Goal: Task Accomplishment & Management: Use online tool/utility

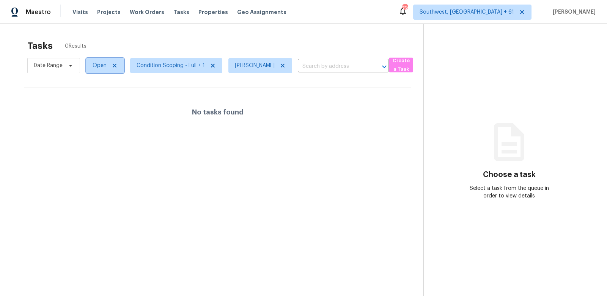
click at [104, 69] on span "Open" at bounding box center [100, 66] width 14 height 8
click at [105, 105] on label "Blocked" at bounding box center [105, 109] width 30 height 8
click at [95, 105] on input "Blocked" at bounding box center [92, 107] width 5 height 5
checkbox input "true"
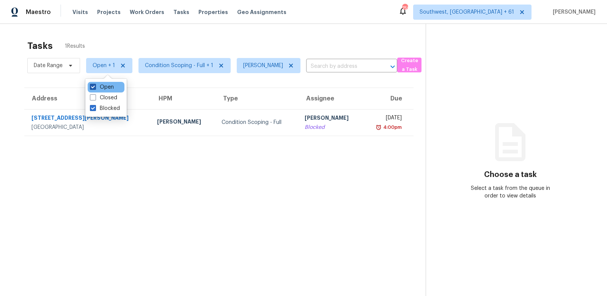
click at [107, 85] on label "Open" at bounding box center [102, 87] width 24 height 8
click at [95, 85] on input "Open" at bounding box center [92, 85] width 5 height 5
checkbox input "false"
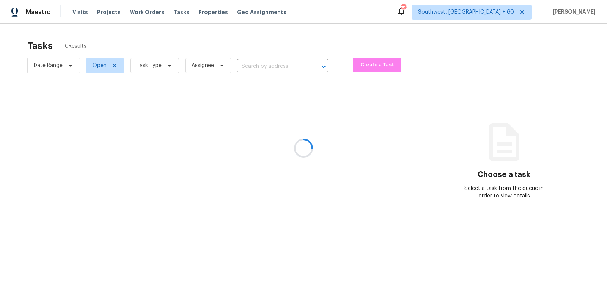
click at [161, 65] on div at bounding box center [303, 148] width 607 height 296
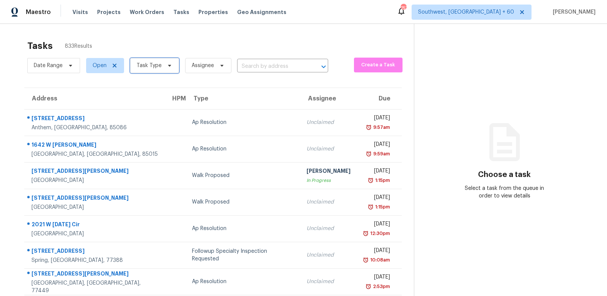
click at [153, 63] on span "Task Type" at bounding box center [149, 66] width 25 height 8
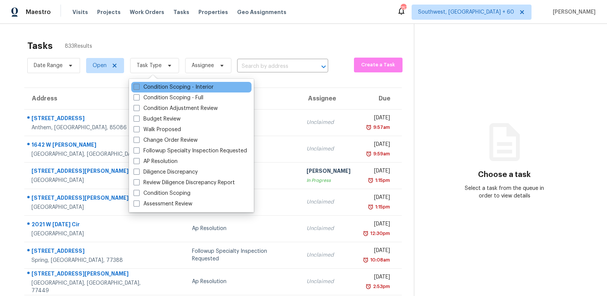
click at [153, 85] on label "Condition Scoping - Interior" at bounding box center [174, 87] width 80 height 8
click at [138, 85] on input "Condition Scoping - Interior" at bounding box center [136, 85] width 5 height 5
checkbox input "true"
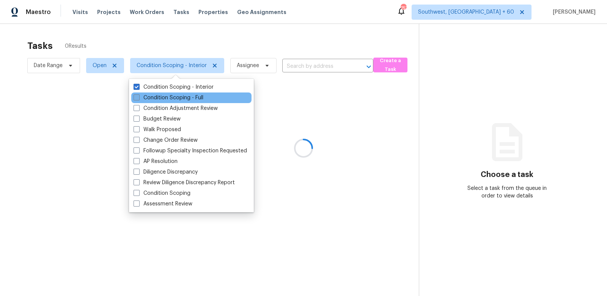
click at [155, 95] on label "Condition Scoping - Full" at bounding box center [169, 98] width 70 height 8
click at [138, 95] on input "Condition Scoping - Full" at bounding box center [136, 96] width 5 height 5
checkbox input "true"
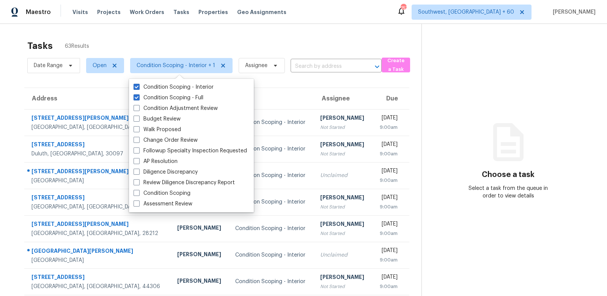
click at [278, 44] on div "Tasks 63 Results" at bounding box center [224, 46] width 394 height 20
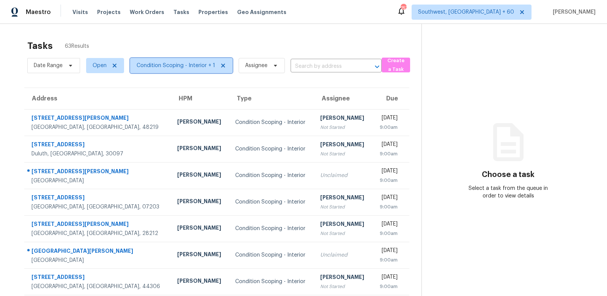
click at [201, 68] on span "Condition Scoping - Interior + 1" at bounding box center [176, 66] width 79 height 8
click at [279, 33] on div "Tasks 63 Results Date Range Open Condition Scoping - Interior + 1 Assignee ​ Cr…" at bounding box center [303, 209] width 607 height 371
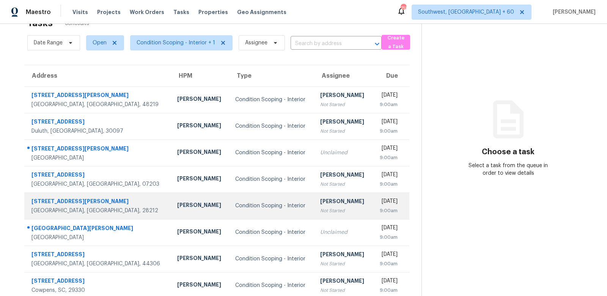
scroll to position [30, 0]
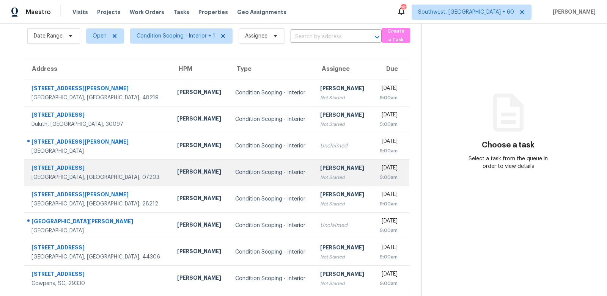
click at [314, 159] on td "Vigneshwaran B Not Started" at bounding box center [343, 172] width 58 height 27
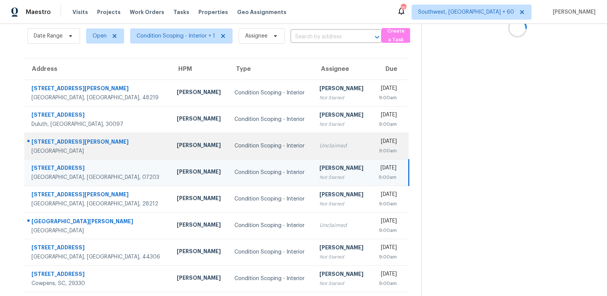
click at [319, 149] on div "Unclaimed" at bounding box center [342, 146] width 46 height 8
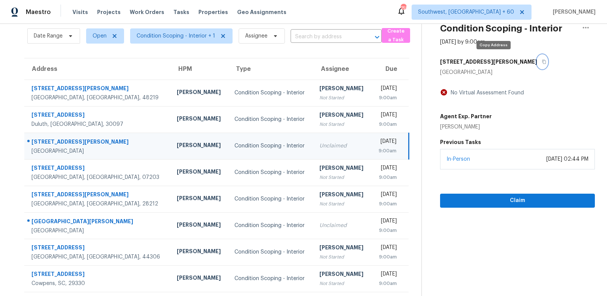
click at [542, 60] on icon "button" at bounding box center [544, 62] width 4 height 4
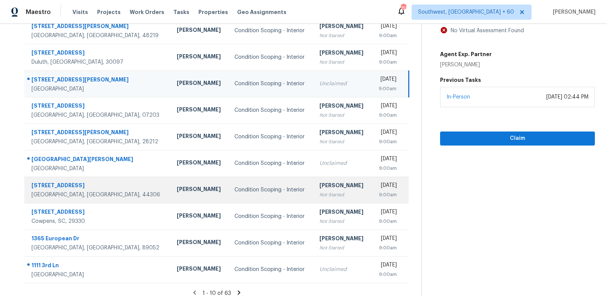
scroll to position [98, 0]
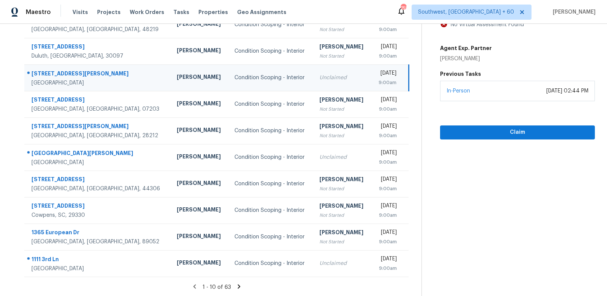
click at [239, 287] on icon at bounding box center [239, 286] width 7 height 7
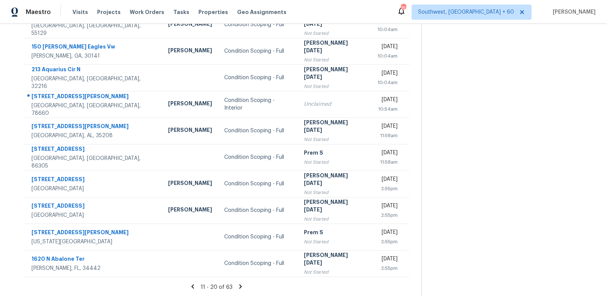
click at [239, 287] on icon at bounding box center [240, 286] width 3 height 4
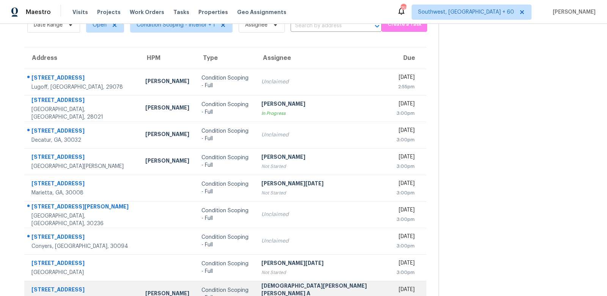
scroll to position [31, 0]
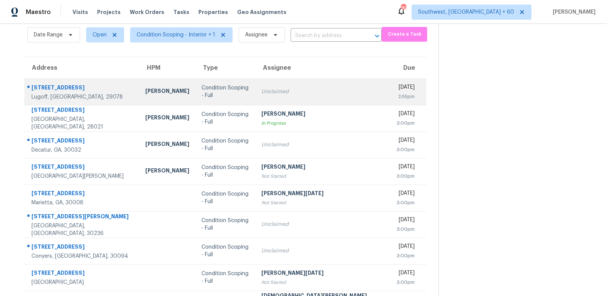
click at [279, 91] on div "Unclaimed" at bounding box center [322, 92] width 123 height 8
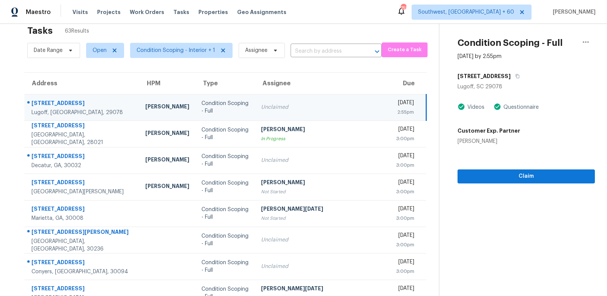
scroll to position [6, 0]
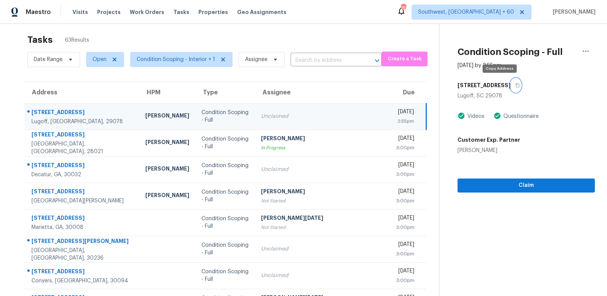
click at [511, 85] on button "button" at bounding box center [516, 86] width 10 height 14
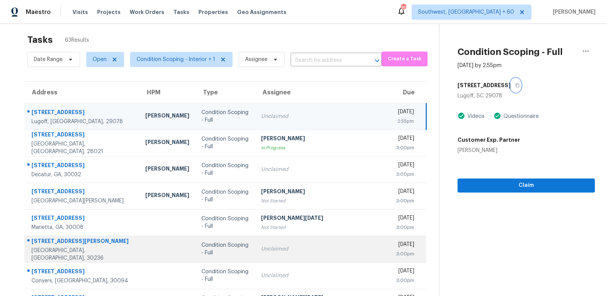
scroll to position [98, 0]
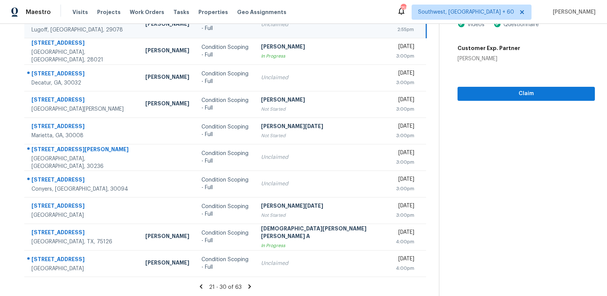
click at [246, 286] on icon at bounding box center [249, 286] width 7 height 7
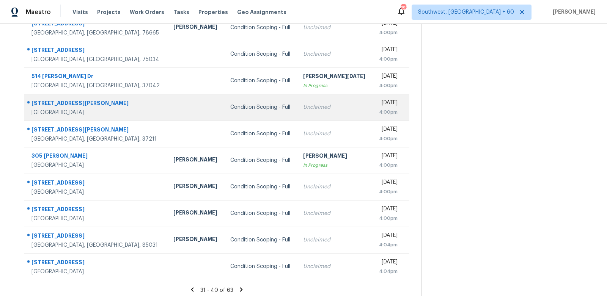
scroll to position [95, 0]
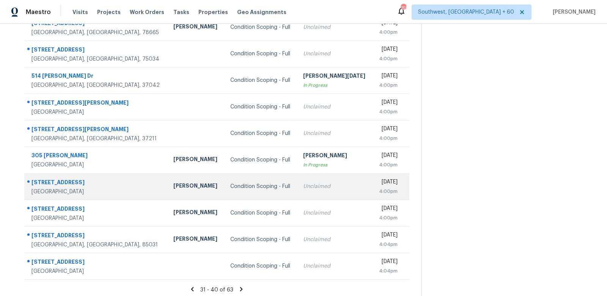
click at [297, 196] on td "Unclaimed" at bounding box center [334, 186] width 75 height 27
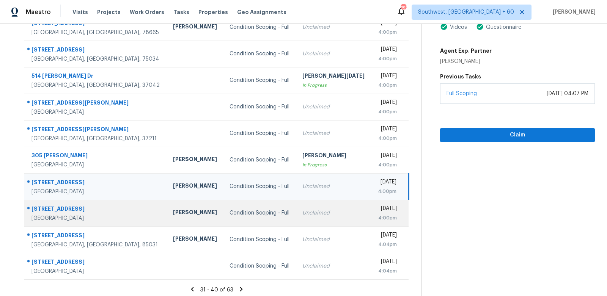
scroll to position [0, 0]
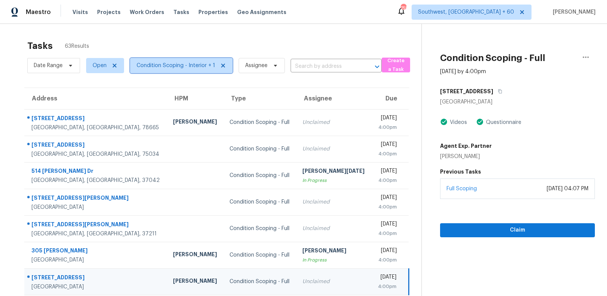
click at [197, 65] on span "Condition Scoping - Interior + 1" at bounding box center [176, 66] width 79 height 8
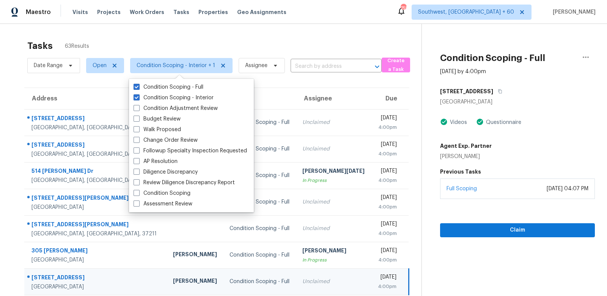
click at [184, 80] on div "Condition Scoping - Full Condition Scoping - Interior Condition Adjustment Revi…" at bounding box center [191, 146] width 125 height 134
click at [184, 85] on label "Condition Scoping - Full" at bounding box center [169, 87] width 70 height 8
click at [138, 85] on input "Condition Scoping - Full" at bounding box center [136, 85] width 5 height 5
checkbox input "false"
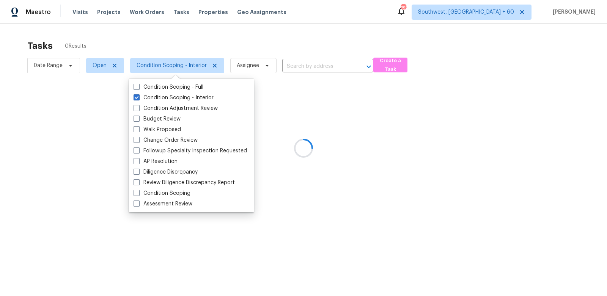
click at [292, 31] on div at bounding box center [303, 148] width 607 height 296
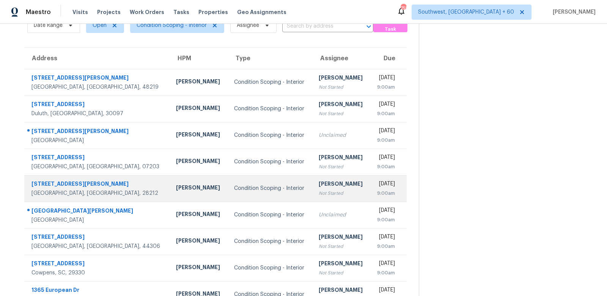
scroll to position [98, 0]
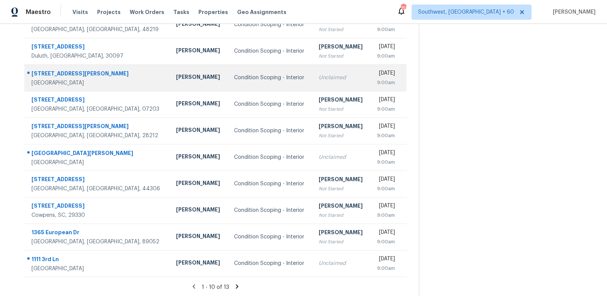
click at [313, 83] on td "Unclaimed" at bounding box center [342, 77] width 58 height 27
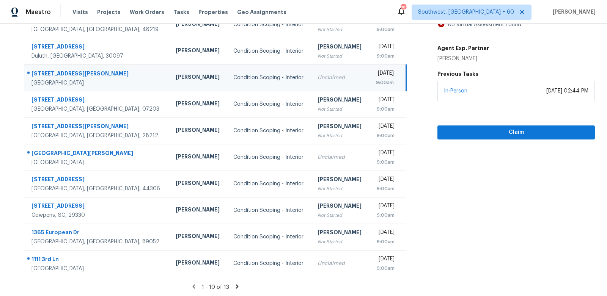
scroll to position [66, 0]
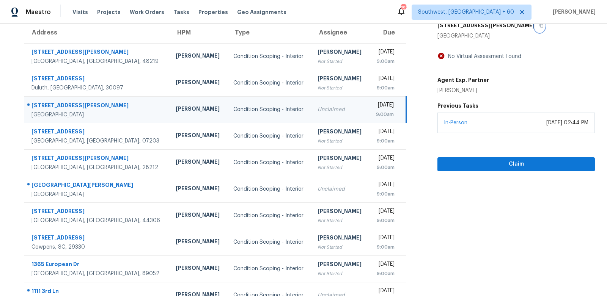
click at [539, 26] on icon "button" at bounding box center [541, 25] width 5 height 5
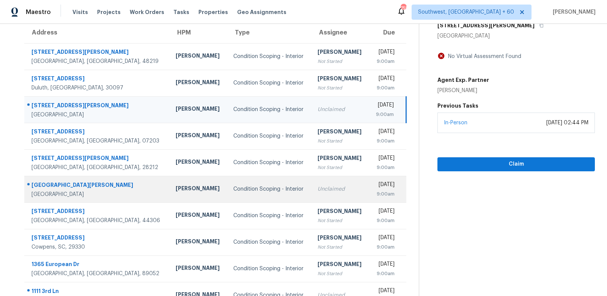
click at [317, 187] on div "Unclaimed" at bounding box center [340, 189] width 46 height 8
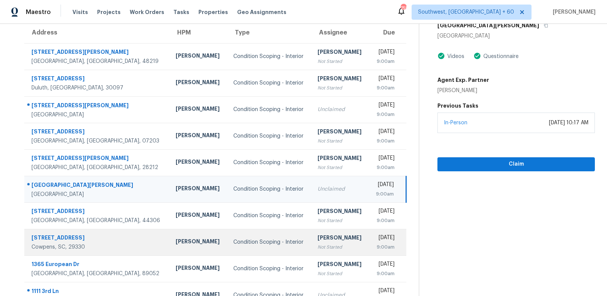
scroll to position [98, 0]
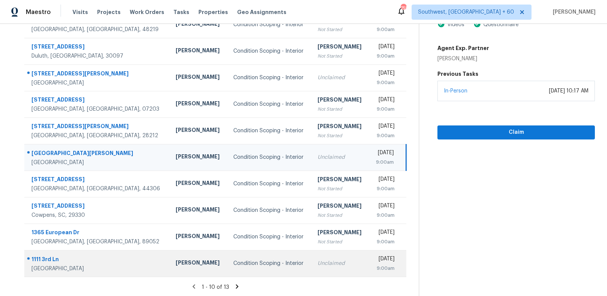
click at [317, 262] on div "Unclaimed" at bounding box center [340, 264] width 46 height 8
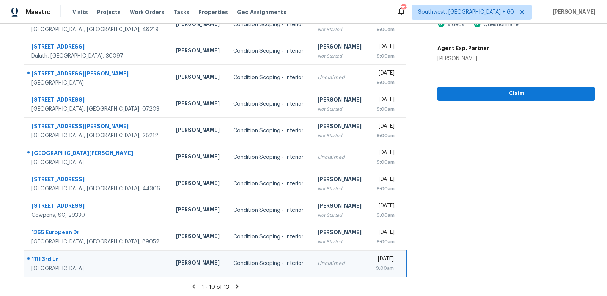
scroll to position [0, 0]
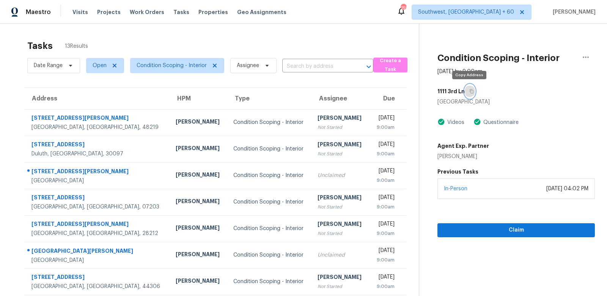
click at [471, 90] on icon "button" at bounding box center [472, 92] width 4 height 4
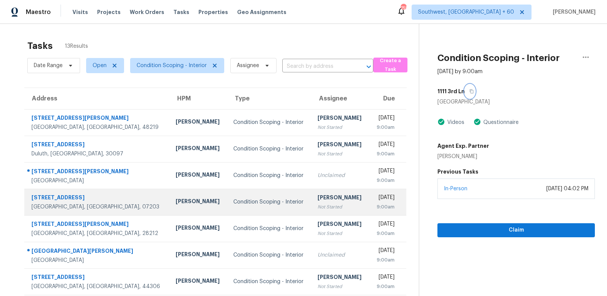
scroll to position [98, 0]
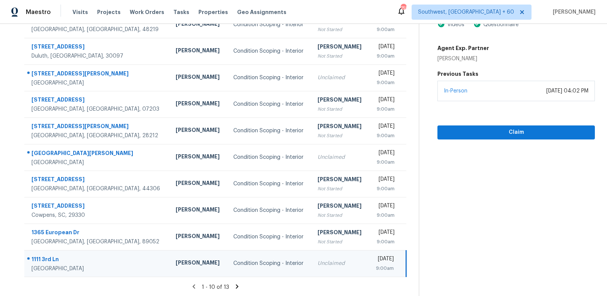
click at [235, 282] on section "Tasks 13 Results Date Range Open Condition Scoping - Interior Assignee ​ Create…" at bounding box center [215, 117] width 407 height 359
click at [236, 286] on icon at bounding box center [237, 286] width 3 height 4
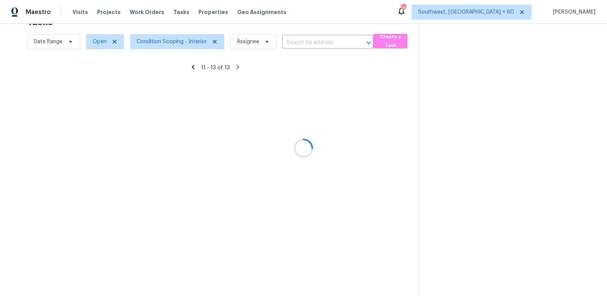
scroll to position [24, 0]
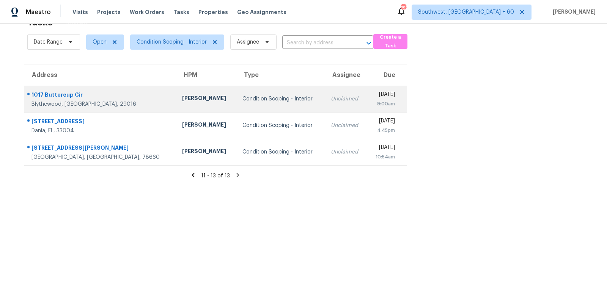
click at [325, 91] on td "Unclaimed" at bounding box center [346, 99] width 42 height 27
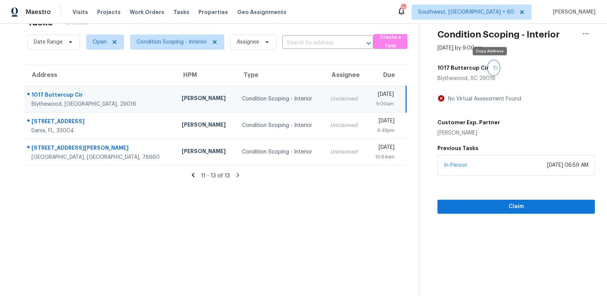
click at [491, 64] on button "button" at bounding box center [494, 68] width 10 height 14
click at [494, 68] on icon "button" at bounding box center [496, 68] width 4 height 4
click at [330, 97] on div "Unclaimed" at bounding box center [345, 99] width 30 height 8
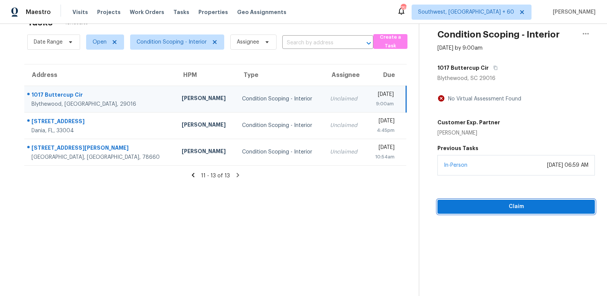
click at [514, 204] on span "Claim" at bounding box center [515, 206] width 145 height 9
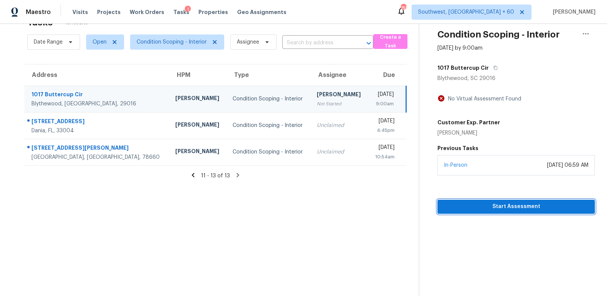
click at [514, 204] on span "Start Assessment" at bounding box center [515, 206] width 145 height 9
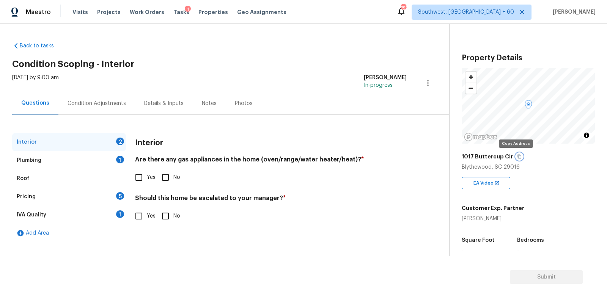
click at [517, 156] on icon "button" at bounding box center [519, 156] width 5 height 5
click at [518, 157] on button "button" at bounding box center [519, 156] width 7 height 7
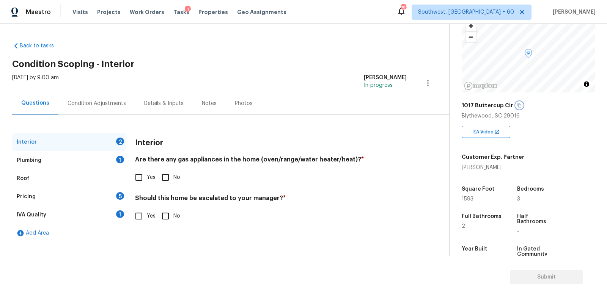
scroll to position [51, 0]
click at [517, 104] on icon "button" at bounding box center [519, 105] width 5 height 5
click at [165, 178] on input "No" at bounding box center [165, 178] width 16 height 16
checkbox input "true"
click at [163, 216] on input "No" at bounding box center [165, 217] width 16 height 16
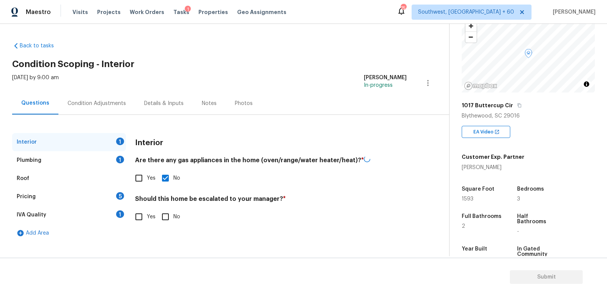
checkbox input "true"
click at [106, 151] on div "Plumbing 1" at bounding box center [69, 160] width 114 height 18
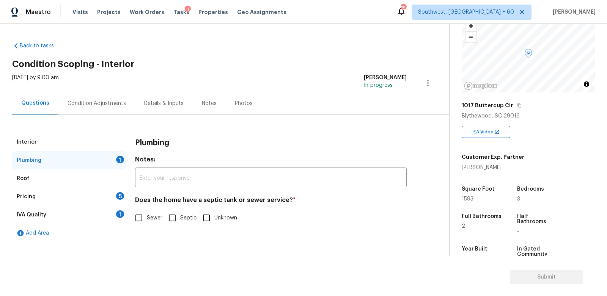
click at [146, 217] on input "Sewer" at bounding box center [139, 218] width 16 height 16
checkbox input "true"
click at [116, 215] on div "IVA Quality 1" at bounding box center [69, 215] width 114 height 18
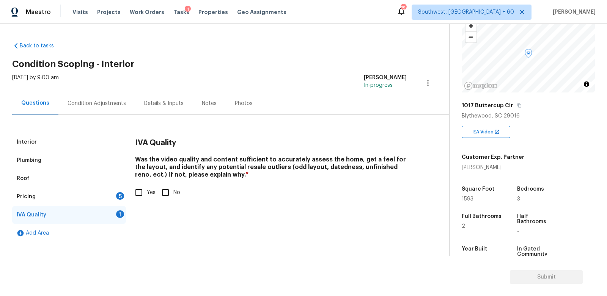
click at [137, 194] on input "Yes" at bounding box center [139, 193] width 16 height 16
checkbox input "true"
click at [114, 197] on div "Pricing 5" at bounding box center [69, 197] width 114 height 18
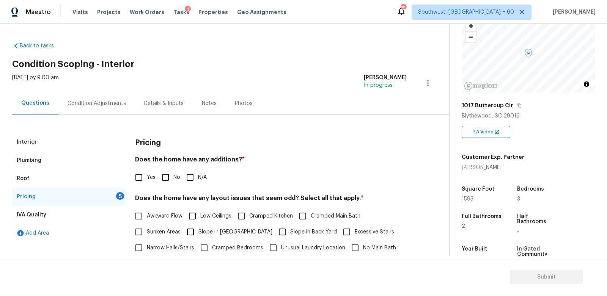
click at [161, 175] on input "No" at bounding box center [165, 178] width 16 height 16
checkbox input "true"
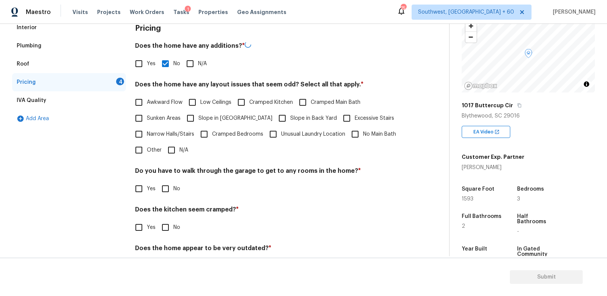
scroll to position [126, 0]
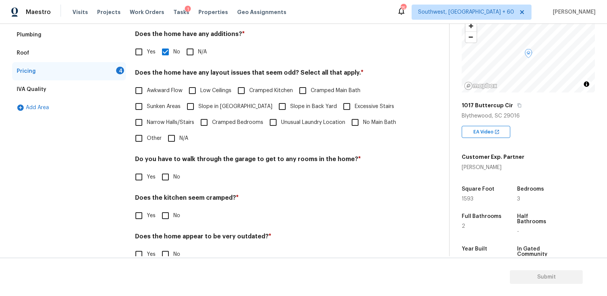
click at [173, 137] on input "N/A" at bounding box center [171, 138] width 16 height 16
checkbox input "true"
click at [171, 176] on input "No" at bounding box center [165, 177] width 16 height 16
checkbox input "true"
click at [169, 206] on div "Does the kitchen seem cramped? * Yes No" at bounding box center [271, 209] width 272 height 30
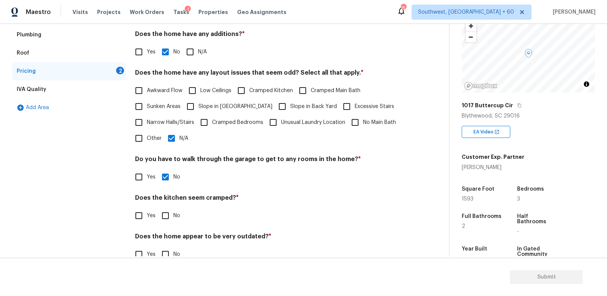
click at [168, 219] on input "No" at bounding box center [165, 216] width 16 height 16
checkbox input "true"
click at [170, 253] on input "No" at bounding box center [165, 255] width 16 height 16
checkbox input "true"
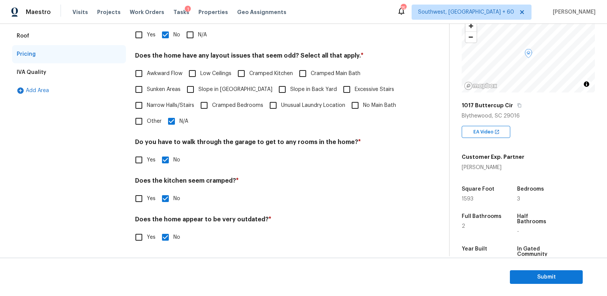
scroll to position [0, 0]
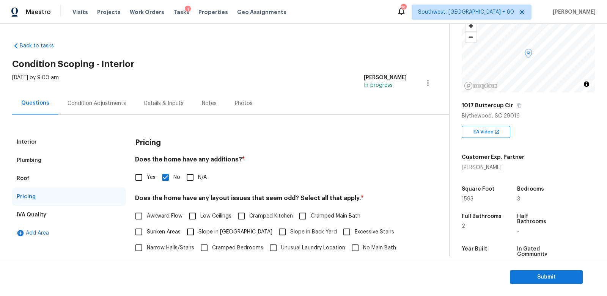
click at [106, 100] on div "Condition Adjustments" at bounding box center [97, 104] width 58 height 8
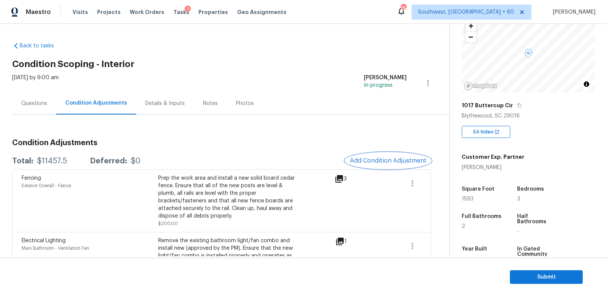
click at [387, 163] on span "Add Condition Adjustment" at bounding box center [388, 160] width 77 height 7
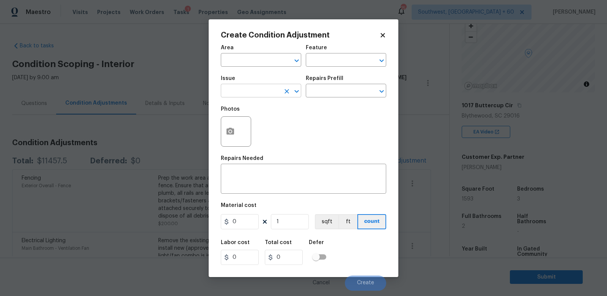
click at [270, 88] on input "text" at bounding box center [250, 92] width 59 height 12
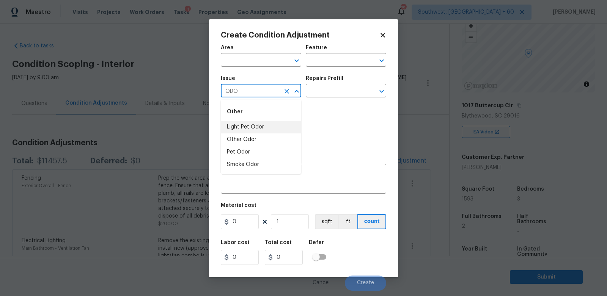
click at [263, 130] on li "Light Pet Odor" at bounding box center [261, 127] width 80 height 13
type input "Light Pet Odor"
click at [328, 94] on input "text" at bounding box center [335, 92] width 59 height 12
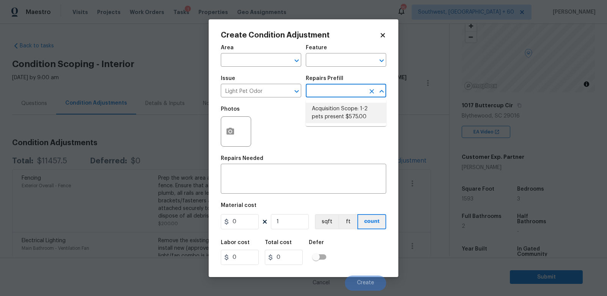
click at [332, 113] on li "Acquisition Scope: 1-2 pets present $575.00" at bounding box center [346, 113] width 80 height 20
type textarea "Acquisition Scope: 1-2 pets present"
type input "575"
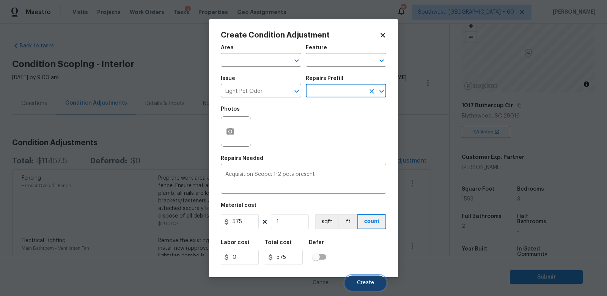
click at [370, 282] on span "Create" at bounding box center [365, 283] width 17 height 6
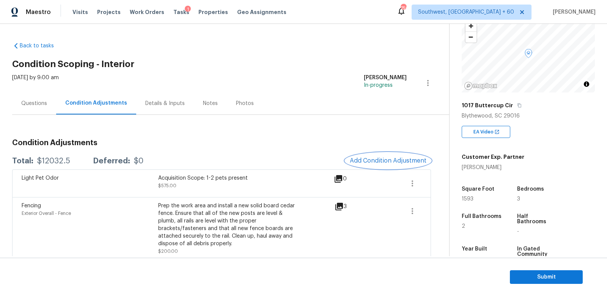
click at [381, 161] on span "Add Condition Adjustment" at bounding box center [388, 160] width 77 height 7
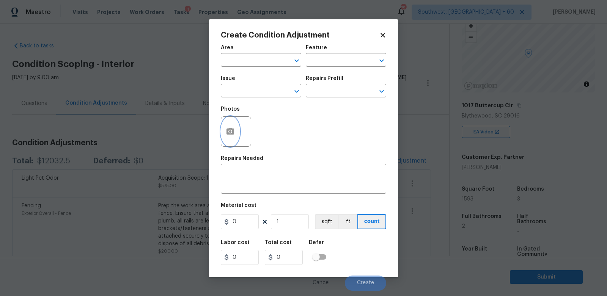
click at [236, 136] on button "button" at bounding box center [230, 132] width 18 height 30
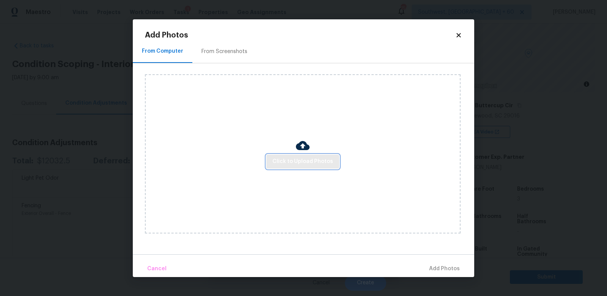
click at [305, 160] on span "Click to Upload Photos" at bounding box center [302, 161] width 61 height 9
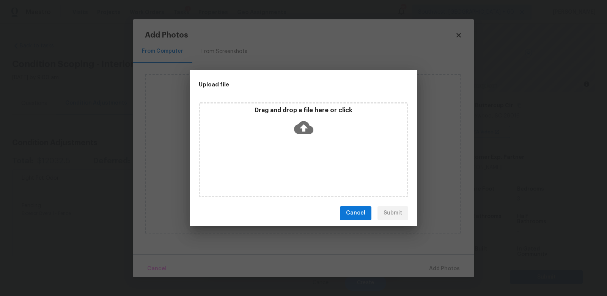
click at [304, 137] on icon at bounding box center [303, 127] width 19 height 19
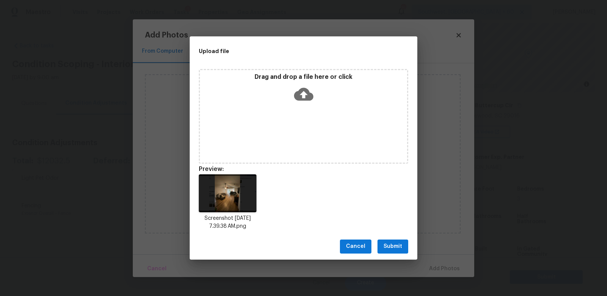
click at [396, 244] on span "Submit" at bounding box center [392, 246] width 19 height 9
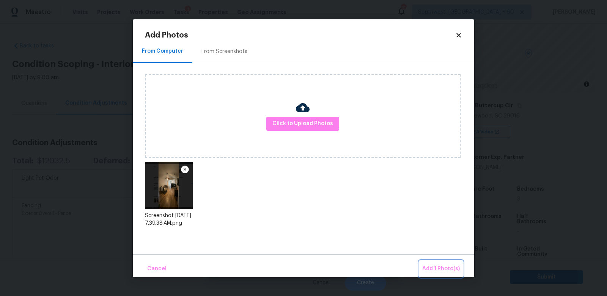
click at [432, 263] on button "Add 1 Photo(s)" at bounding box center [441, 269] width 44 height 16
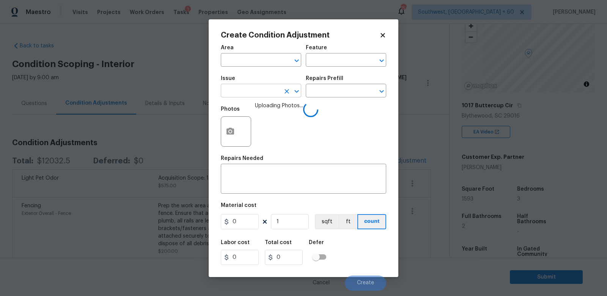
click at [269, 87] on input "text" at bounding box center [250, 92] width 59 height 12
type input "P"
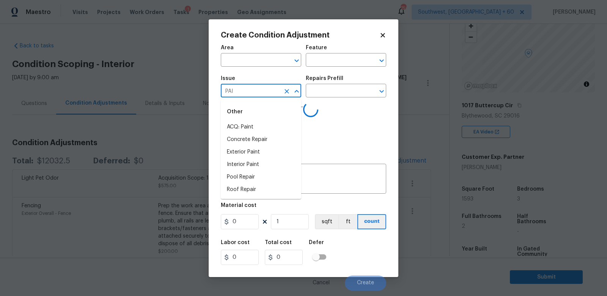
type input "PAIN"
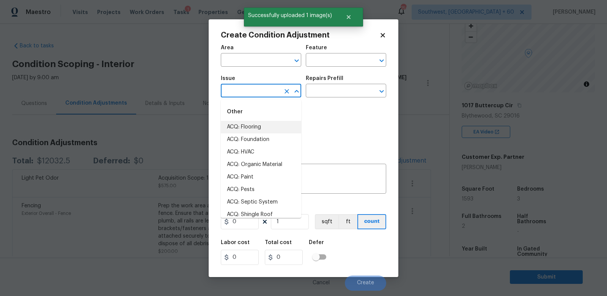
click at [252, 94] on input "text" at bounding box center [250, 92] width 59 height 12
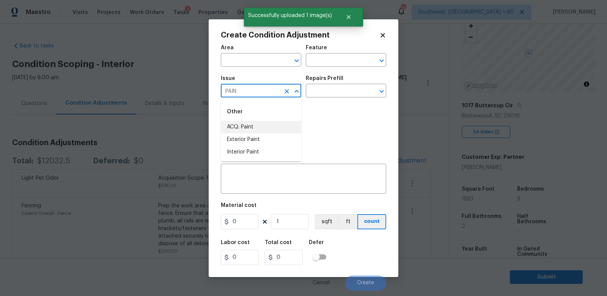
click at [244, 127] on li "ACQ: Paint" at bounding box center [261, 127] width 80 height 13
type input "ACQ: Paint"
click at [330, 87] on input "text" at bounding box center [335, 92] width 59 height 12
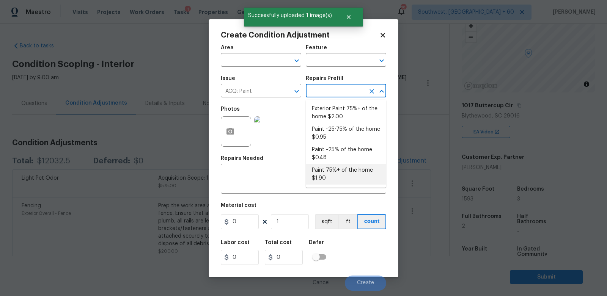
click at [328, 165] on li "Paint 75%+ of the home $1.90" at bounding box center [346, 174] width 80 height 20
type input "Acquisition"
type textarea "Acquisition Scope: 75%+ of the home will likely require interior paint"
type input "1.9"
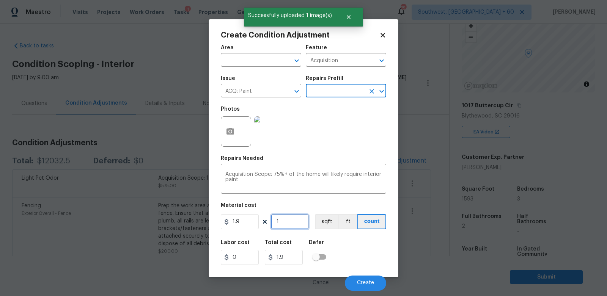
click at [298, 223] on input "1" at bounding box center [290, 221] width 38 height 15
type input "15"
type input "28.5"
type input "159"
type input "302.1"
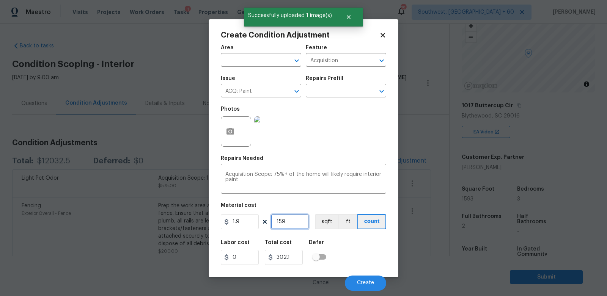
type input "1593"
type input "3026.7"
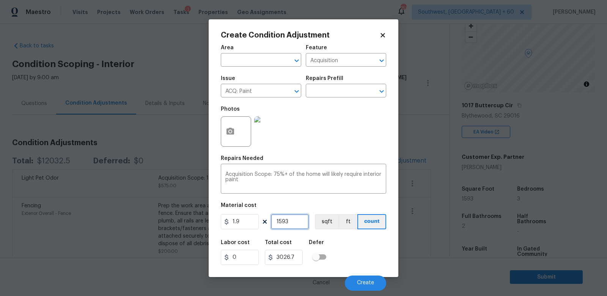
type input "1593"
click at [299, 258] on input "3026.7" at bounding box center [284, 257] width 38 height 15
click at [366, 275] on div "Cancel Create" at bounding box center [303, 280] width 165 height 21
click at [367, 288] on button "Create" at bounding box center [365, 283] width 41 height 15
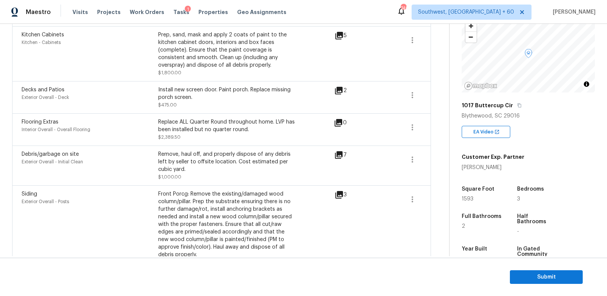
scroll to position [448, 0]
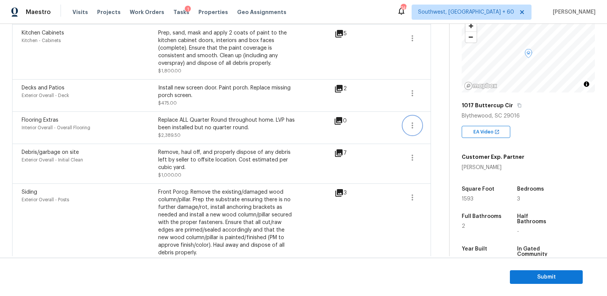
click at [406, 128] on button "button" at bounding box center [412, 125] width 18 height 18
click at [448, 121] on div "Edit" at bounding box center [455, 124] width 59 height 8
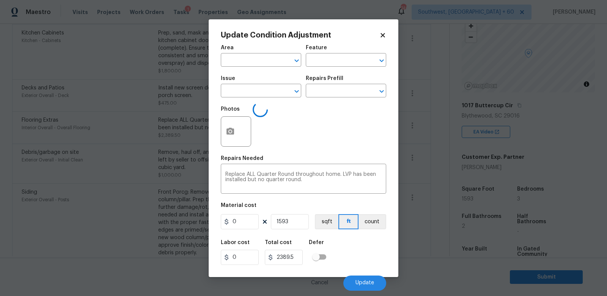
type input "Interior Overall"
type input "Overall Flooring"
type input "Flooring Extras"
type input "1.5"
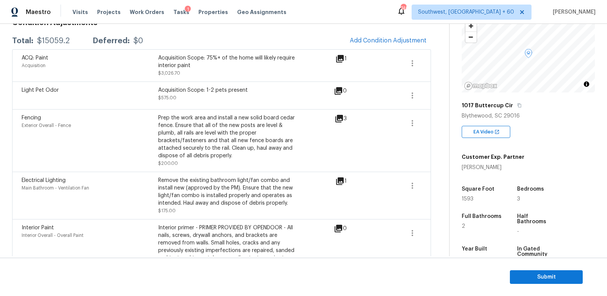
scroll to position [0, 0]
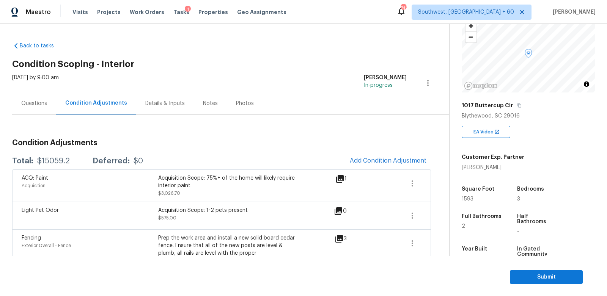
click at [50, 105] on div "Questions" at bounding box center [34, 103] width 44 height 22
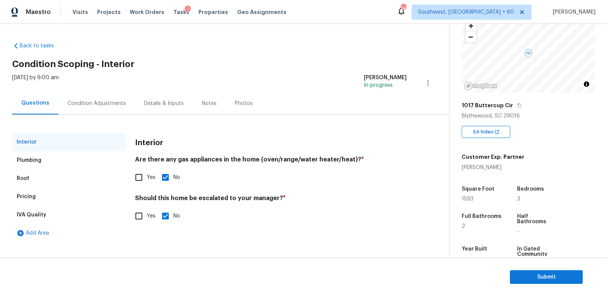
click at [52, 200] on div "Pricing" at bounding box center [69, 197] width 114 height 18
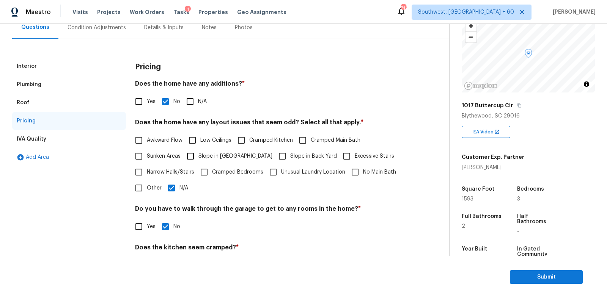
scroll to position [81, 0]
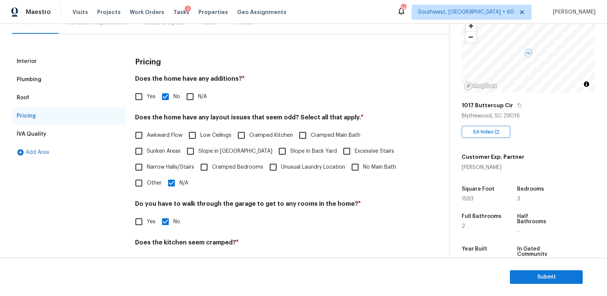
click at [207, 157] on label "Slope in Front Yard" at bounding box center [227, 151] width 90 height 16
click at [198, 157] on input "Slope in Front Yard" at bounding box center [190, 151] width 16 height 16
checkbox input "true"
click at [167, 184] on input "N/A" at bounding box center [171, 184] width 16 height 16
checkbox input "false"
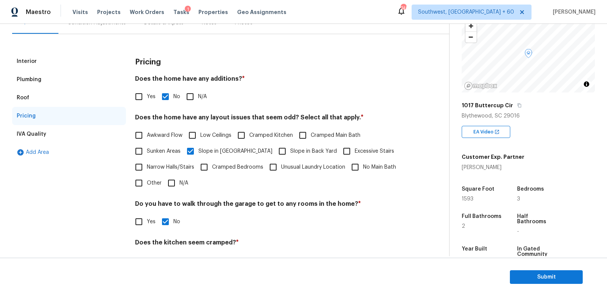
click at [290, 151] on span "Slope in Back Yard" at bounding box center [313, 152] width 47 height 8
click at [274, 151] on input "Slope in Back Yard" at bounding box center [282, 151] width 16 height 16
click at [290, 151] on span "Slope in Back Yard" at bounding box center [313, 152] width 47 height 8
click at [274, 151] on input "Slope in Back Yard" at bounding box center [282, 152] width 16 height 16
click at [274, 150] on input "Slope in Back Yard" at bounding box center [282, 151] width 16 height 16
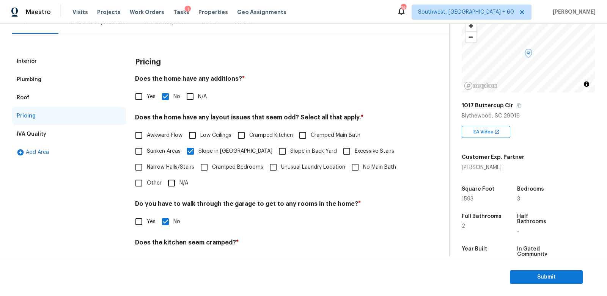
checkbox input "true"
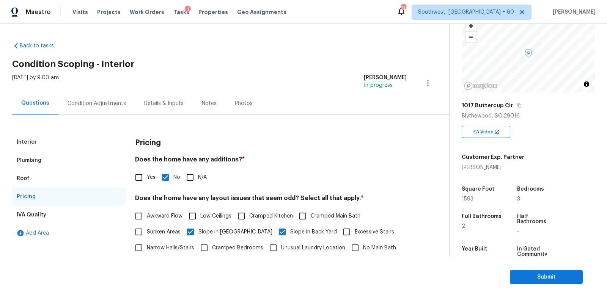
click at [92, 86] on div "Mon, Sep 29 2025 by 9:00 am Salma Ansari In-progress" at bounding box center [230, 83] width 437 height 18
click at [91, 93] on div "Condition Adjustments" at bounding box center [96, 103] width 77 height 22
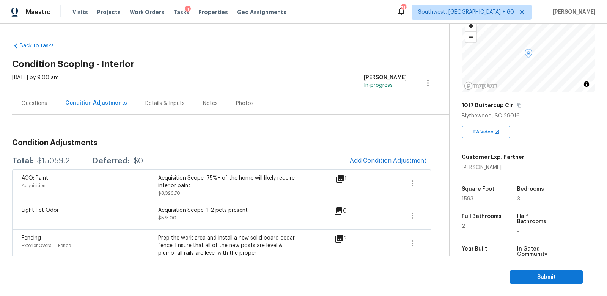
scroll to position [19, 0]
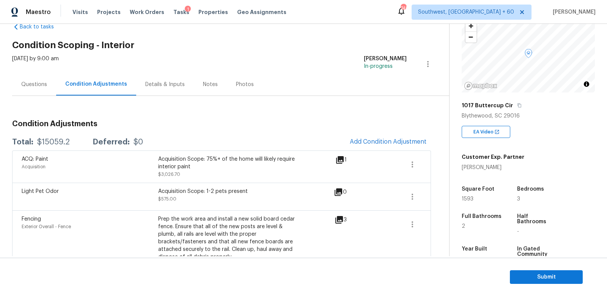
click at [384, 139] on span "Add Condition Adjustment" at bounding box center [388, 141] width 77 height 7
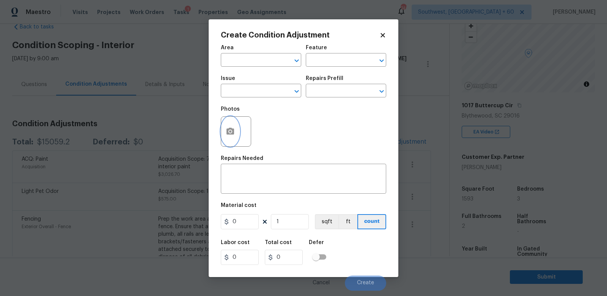
click at [234, 134] on icon "button" at bounding box center [230, 131] width 8 height 7
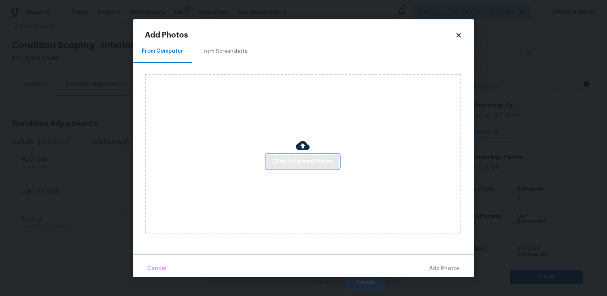
click at [284, 160] on span "Click to Upload Photos" at bounding box center [302, 161] width 61 height 9
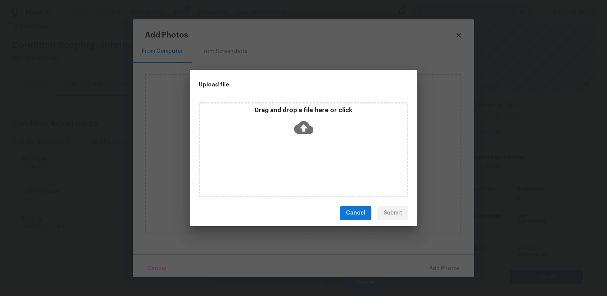
click at [293, 138] on div "Drag and drop a file here or click" at bounding box center [303, 123] width 207 height 33
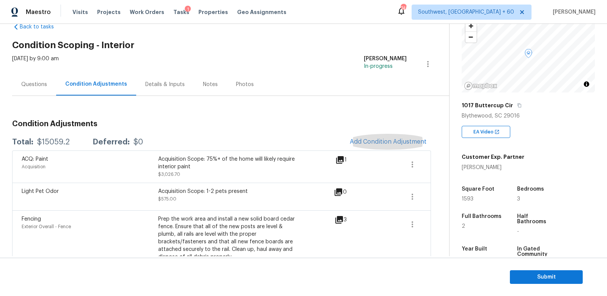
click at [30, 80] on div "Questions" at bounding box center [34, 84] width 44 height 22
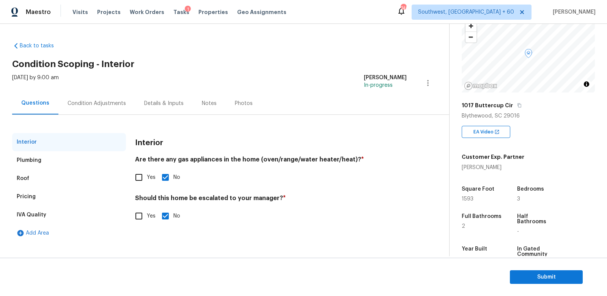
click at [31, 195] on div "Pricing" at bounding box center [26, 197] width 19 height 8
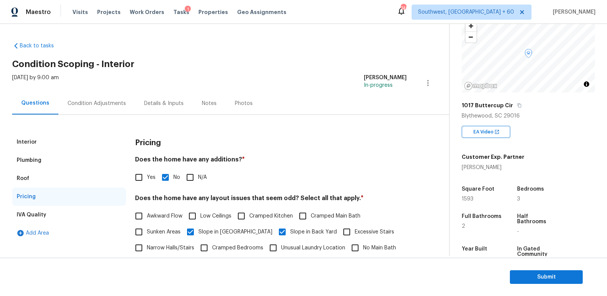
click at [139, 174] on input "Yes" at bounding box center [139, 178] width 16 height 16
checkbox input "true"
checkbox input "false"
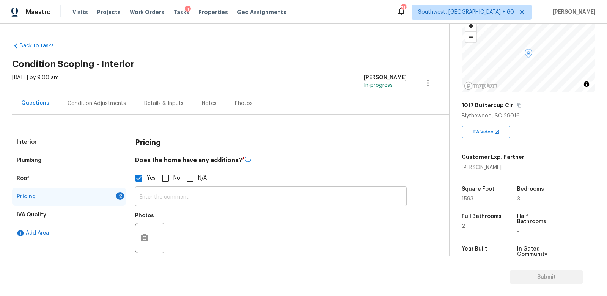
click at [161, 199] on input "text" at bounding box center [271, 198] width 272 height 18
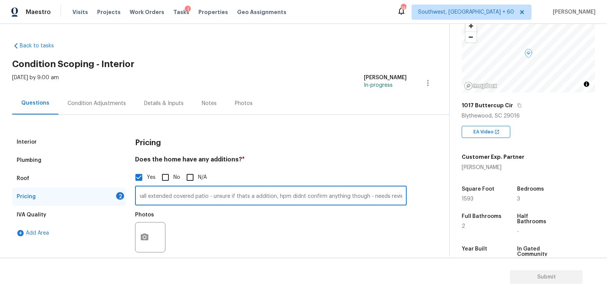
scroll to position [0, 8]
type input "Small extended covered patio - unsure if thats a addition, hpm didnt confirm an…"
click at [143, 236] on icon "button" at bounding box center [145, 237] width 8 height 7
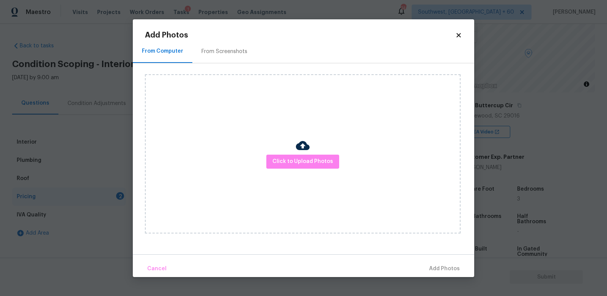
scroll to position [0, 0]
click at [286, 174] on div "Click to Upload Photos" at bounding box center [303, 153] width 316 height 159
click at [288, 166] on span "Click to Upload Photos" at bounding box center [302, 161] width 61 height 9
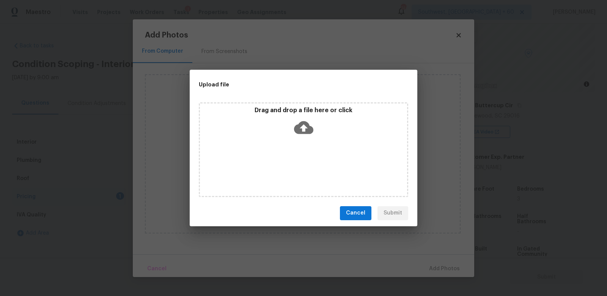
click at [308, 123] on icon at bounding box center [303, 127] width 19 height 13
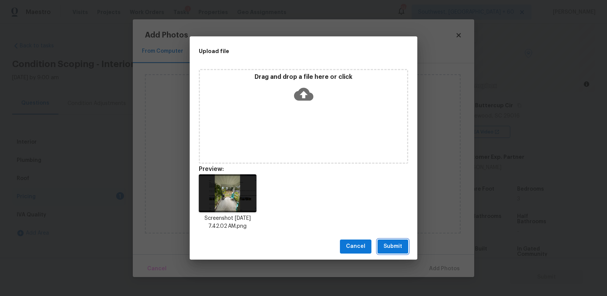
click at [398, 243] on span "Submit" at bounding box center [392, 246] width 19 height 9
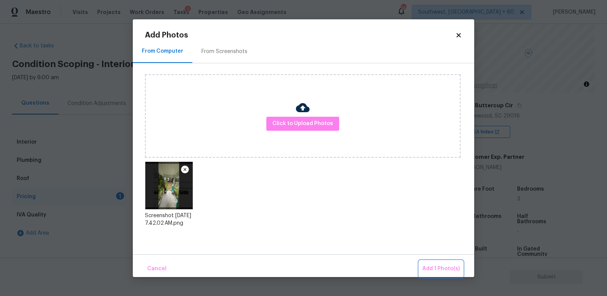
click at [443, 275] on button "Add 1 Photo(s)" at bounding box center [441, 269] width 44 height 16
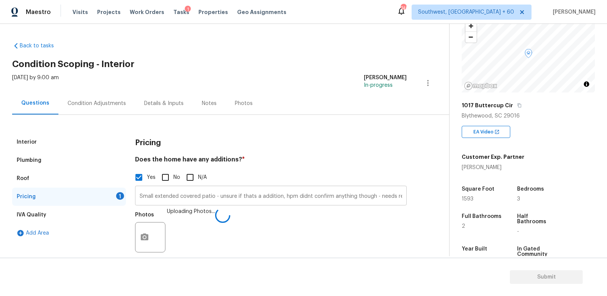
click at [179, 196] on input "Small extended covered patio - unsure if thats a addition, hpm didnt confirm an…" at bounding box center [271, 197] width 272 height 18
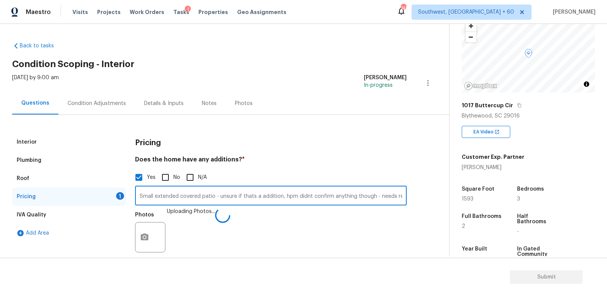
click at [179, 196] on input "Small extended covered patio - unsure if thats a addition, hpm didnt confirm an…" at bounding box center [271, 197] width 272 height 18
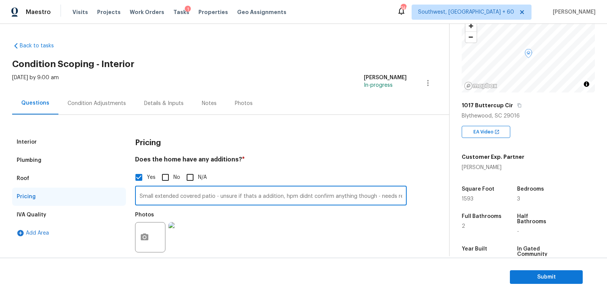
click at [97, 105] on div "Condition Adjustments" at bounding box center [97, 104] width 58 height 8
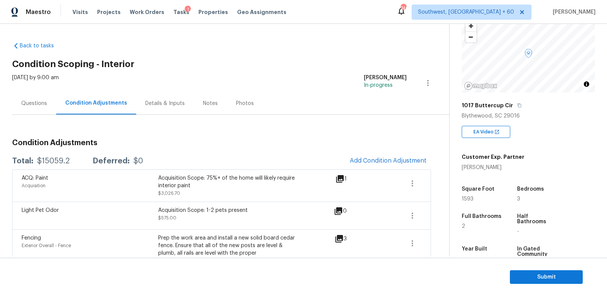
click at [63, 162] on div "$15059.2" at bounding box center [53, 161] width 33 height 8
copy div "$15059.2"
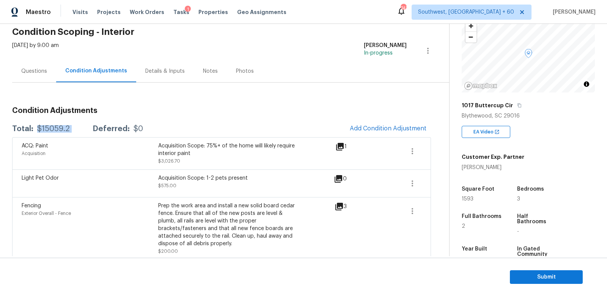
scroll to position [33, 0]
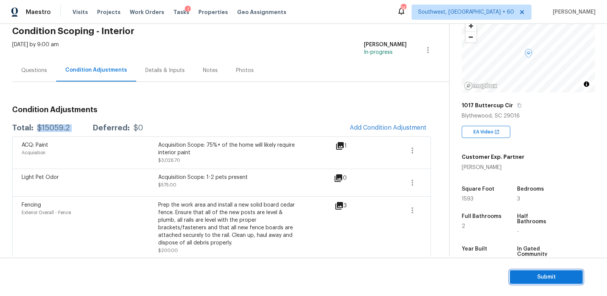
click at [549, 279] on span "Submit" at bounding box center [546, 277] width 61 height 9
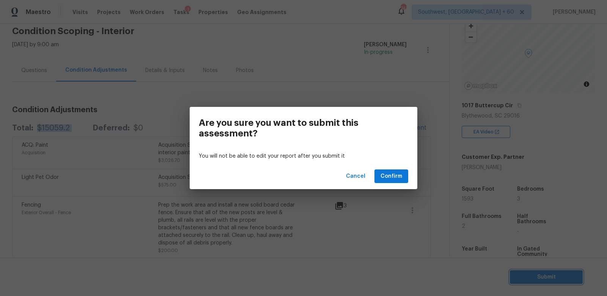
click at [367, 248] on div "Are you sure you want to submit this assessment? You will not be able to edit y…" at bounding box center [303, 148] width 607 height 296
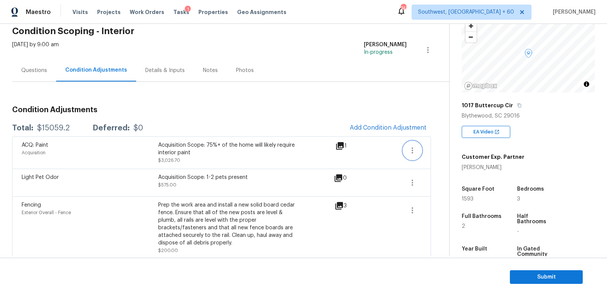
click at [409, 150] on icon "button" at bounding box center [412, 150] width 9 height 9
click at [435, 145] on div "Edit" at bounding box center [455, 149] width 59 height 8
click at [524, 281] on span "Submit" at bounding box center [546, 277] width 61 height 9
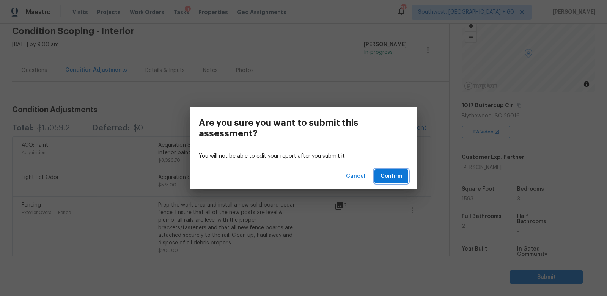
click at [387, 179] on span "Confirm" at bounding box center [391, 176] width 22 height 9
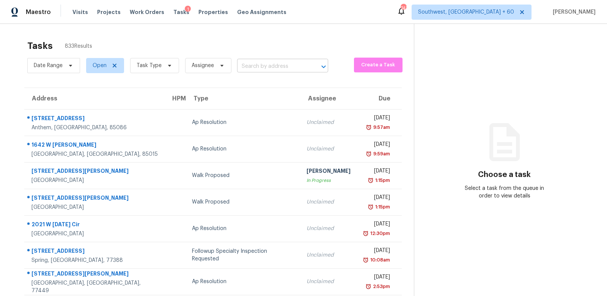
click at [255, 63] on input "text" at bounding box center [272, 67] width 70 height 12
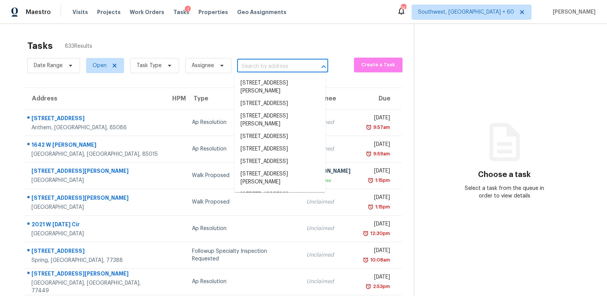
paste input "2900 Madison Ave Unit B12, Fullerton, CA 92831"
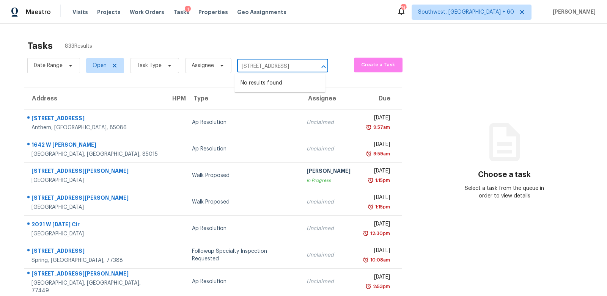
drag, startPoint x: 247, startPoint y: 66, endPoint x: 317, endPoint y: 66, distance: 70.2
click at [317, 66] on div "2900 Madison Ave Unit B12, Fullerton, CA 92831 ​" at bounding box center [282, 67] width 91 height 12
type input "2900 Madison"
click at [274, 90] on li "2900 Madison Ave Unit B12, Fullerton, CA 92831" at bounding box center [279, 83] width 91 height 13
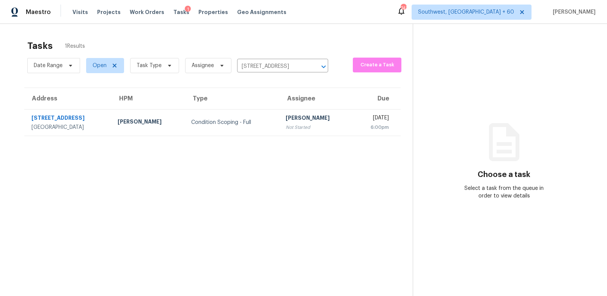
click at [227, 130] on td "Condition Scoping - Full" at bounding box center [232, 122] width 94 height 27
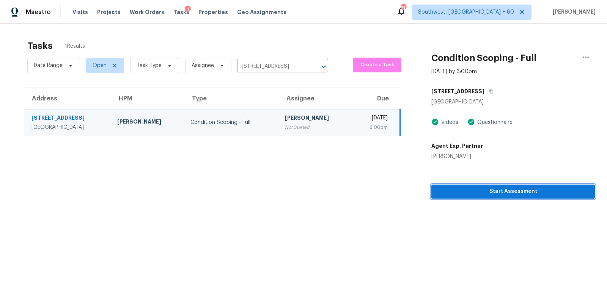
click at [510, 192] on span "Start Assessment" at bounding box center [512, 191] width 151 height 9
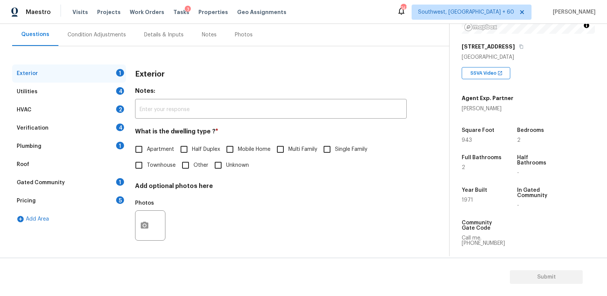
scroll to position [69, 0]
click at [335, 150] on input "Single Family" at bounding box center [327, 149] width 16 height 16
checkbox input "true"
click at [92, 86] on div "Utilities 4" at bounding box center [69, 91] width 114 height 18
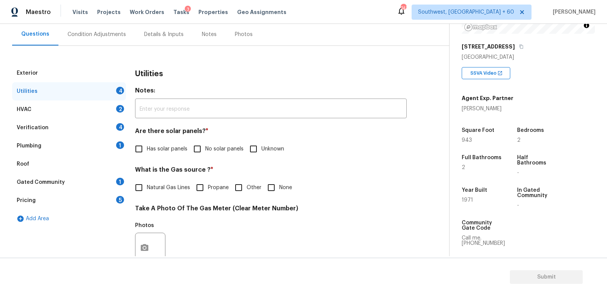
click at [209, 152] on span "No solar panels" at bounding box center [224, 149] width 38 height 8
click at [205, 152] on input "No solar panels" at bounding box center [197, 149] width 16 height 16
checkbox input "true"
click at [97, 70] on div "Exterior" at bounding box center [69, 73] width 114 height 18
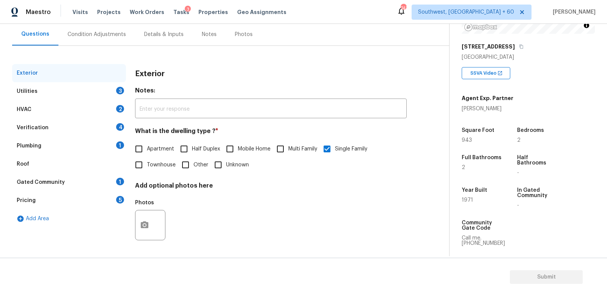
click at [157, 148] on span "Apartment" at bounding box center [160, 149] width 27 height 8
click at [147, 148] on input "Apartment" at bounding box center [139, 149] width 16 height 16
checkbox input "true"
checkbox input "false"
click at [108, 90] on div "Utilities 3" at bounding box center [69, 91] width 114 height 18
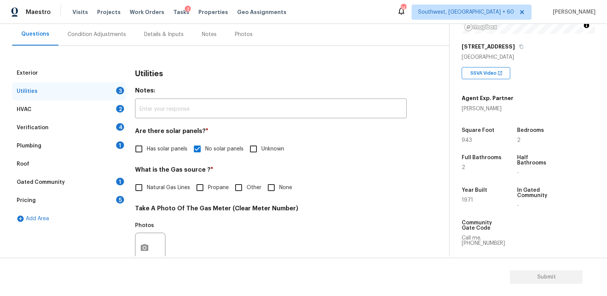
scroll to position [275, 0]
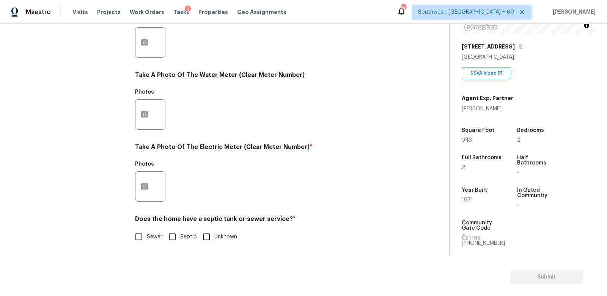
click at [146, 238] on input "Sewer" at bounding box center [139, 237] width 16 height 16
checkbox input "true"
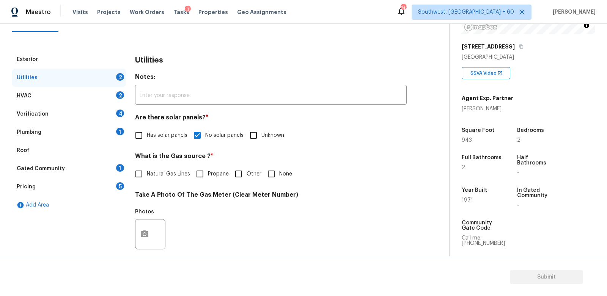
scroll to position [0, 0]
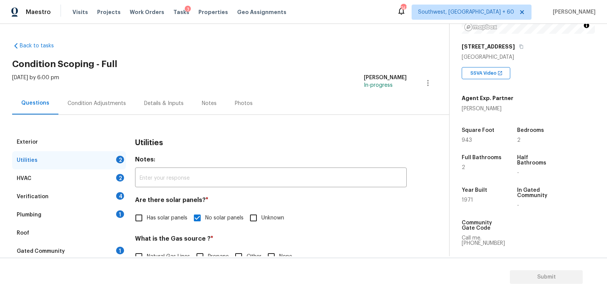
click at [95, 180] on div "HVAC 2" at bounding box center [69, 179] width 114 height 18
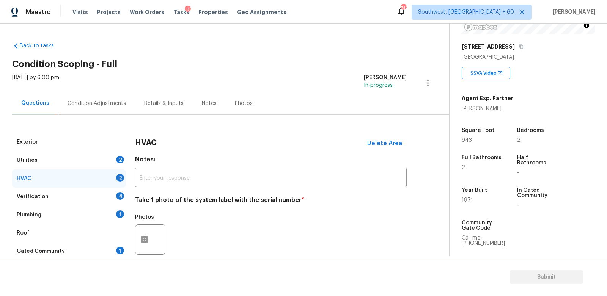
scroll to position [94, 0]
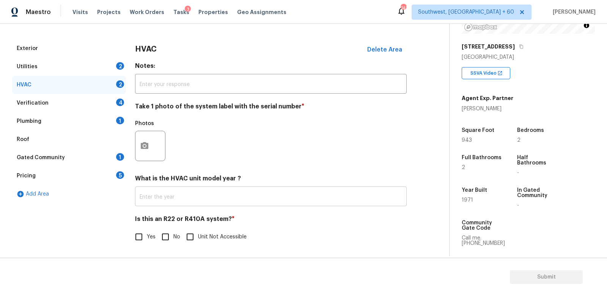
click at [204, 193] on input "text" at bounding box center [271, 198] width 272 height 18
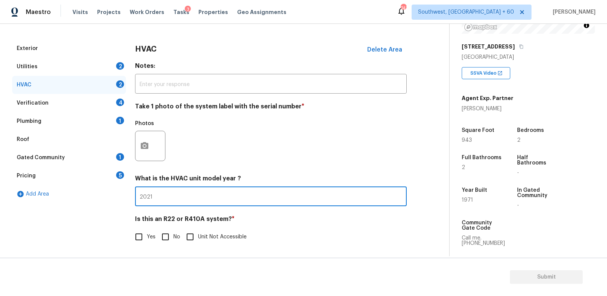
type input "2021"
click at [168, 233] on input "No" at bounding box center [165, 237] width 16 height 16
checkbox input "true"
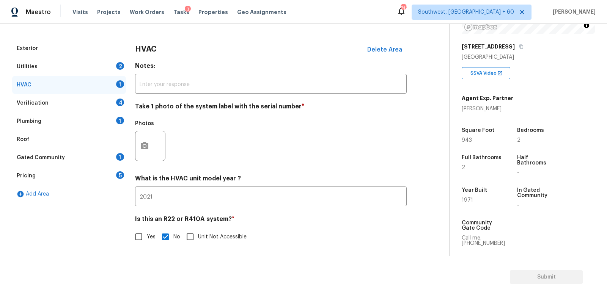
click at [115, 101] on div "Verification 4" at bounding box center [69, 103] width 114 height 18
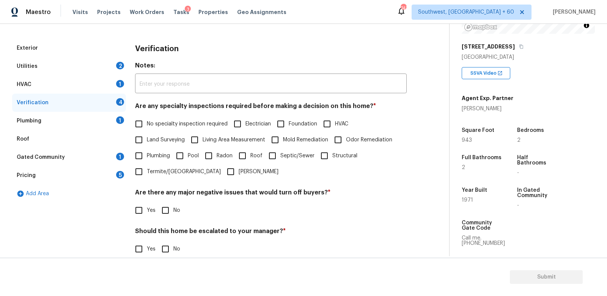
click at [168, 120] on span "No specialty inspection required" at bounding box center [187, 124] width 81 height 8
click at [147, 120] on input "No specialty inspection required" at bounding box center [139, 124] width 16 height 16
checkbox input "true"
click at [166, 209] on input "No" at bounding box center [165, 211] width 16 height 16
checkbox input "true"
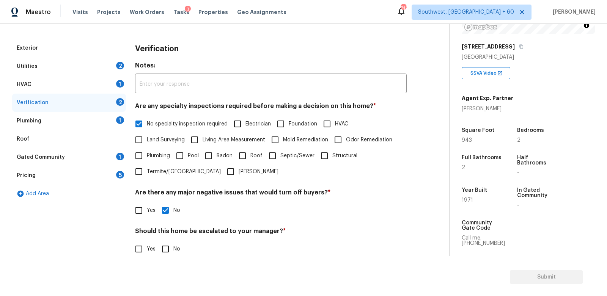
click at [167, 251] on input "No" at bounding box center [165, 249] width 16 height 16
checkbox input "true"
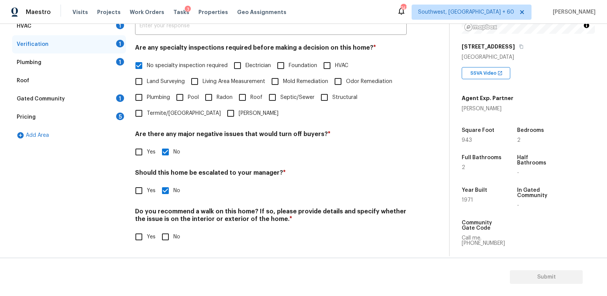
click at [167, 240] on input "No" at bounding box center [165, 237] width 16 height 16
checkbox input "true"
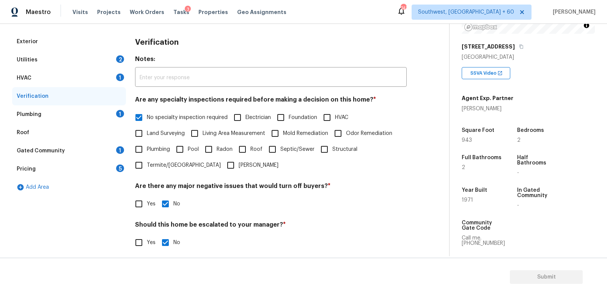
click at [108, 113] on div "Plumbing 1" at bounding box center [69, 114] width 114 height 18
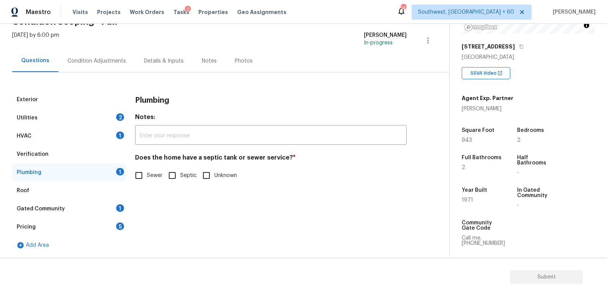
click at [143, 171] on input "Sewer" at bounding box center [139, 176] width 16 height 16
checkbox input "true"
click at [113, 204] on div "Gated Community 1" at bounding box center [69, 209] width 114 height 18
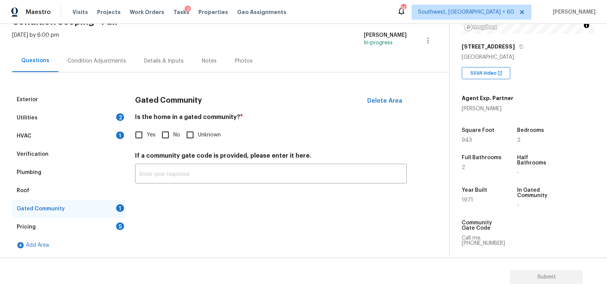
click at [163, 135] on input "No" at bounding box center [165, 135] width 16 height 16
checkbox input "true"
click at [111, 229] on div "Pricing 5" at bounding box center [69, 227] width 114 height 18
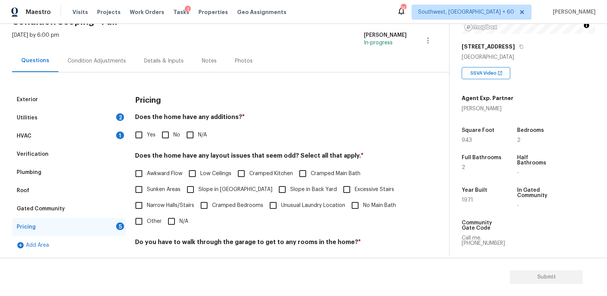
click at [154, 143] on div "Pricing Does the home have any additions? * Yes No N/A Does the home have any l…" at bounding box center [271, 223] width 272 height 264
click at [162, 138] on input "No" at bounding box center [165, 135] width 16 height 16
checkbox input "true"
click at [174, 228] on input "N/A" at bounding box center [171, 222] width 16 height 16
checkbox input "true"
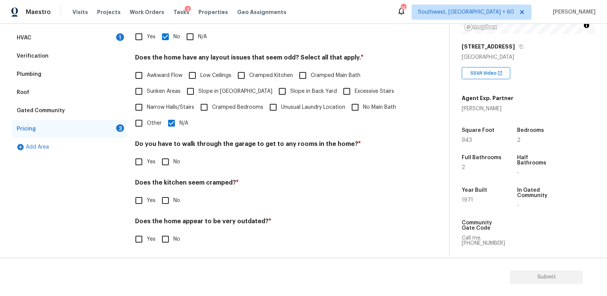
scroll to position [143, 0]
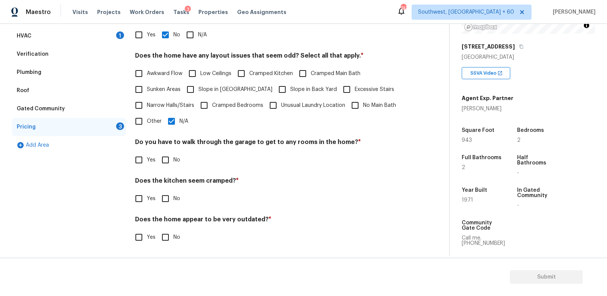
click at [170, 159] on input "No" at bounding box center [165, 160] width 16 height 16
checkbox input "true"
click at [168, 199] on input "No" at bounding box center [165, 200] width 16 height 16
checkbox input "true"
click at [169, 241] on input "No" at bounding box center [165, 238] width 16 height 16
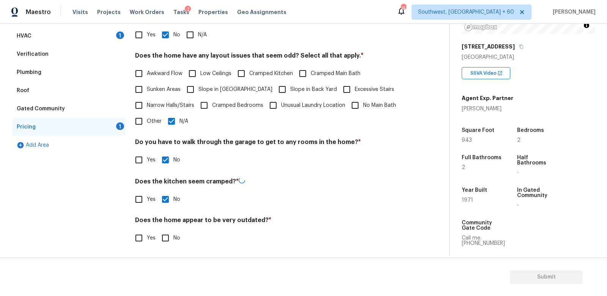
checkbox input "true"
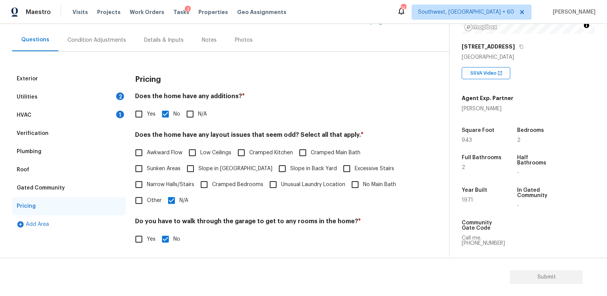
scroll to position [0, 0]
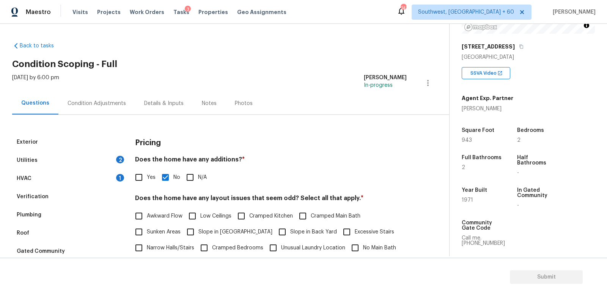
click at [102, 108] on div "Condition Adjustments" at bounding box center [96, 103] width 77 height 22
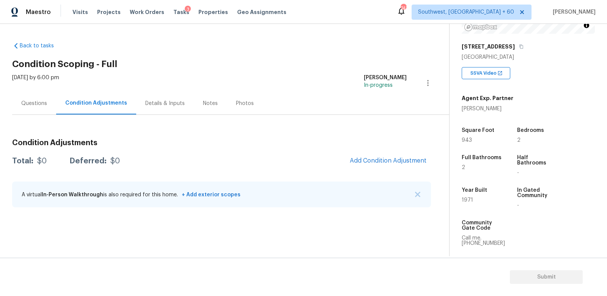
click at [48, 117] on div "Condition Adjustments Total: $0 Deferred: $0 Add Condition Adjustment A virtual…" at bounding box center [221, 164] width 419 height 99
click at [41, 107] on div "Questions" at bounding box center [34, 104] width 26 height 8
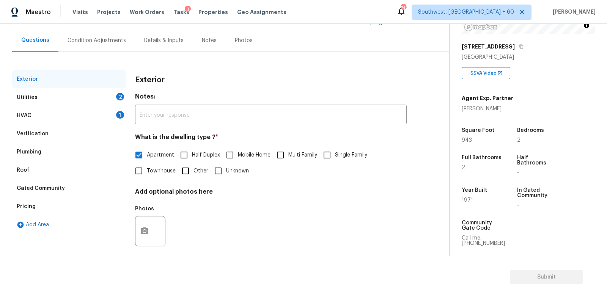
click at [60, 185] on div "Gated Community" at bounding box center [41, 189] width 48 height 8
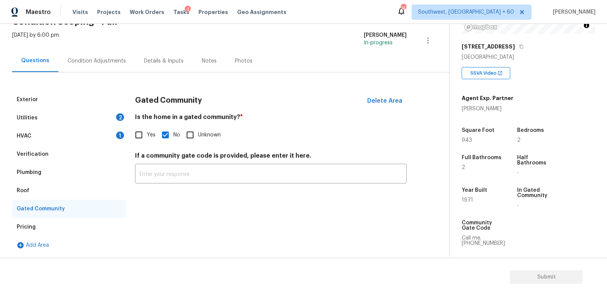
click at [151, 137] on span "Yes" at bounding box center [151, 135] width 9 height 8
click at [147, 137] on input "Yes" at bounding box center [139, 135] width 16 height 16
checkbox input "true"
checkbox input "false"
click at [98, 72] on div "Exterior Utilities 2 HVAC 1 Verification Plumbing Roof Gated Community Pricing …" at bounding box center [221, 163] width 419 height 182
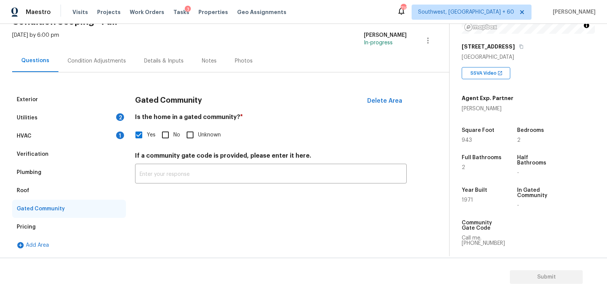
click at [100, 68] on div "Condition Adjustments" at bounding box center [96, 61] width 77 height 22
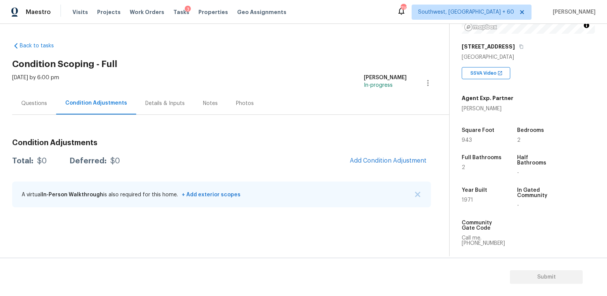
click at [428, 157] on span "Add Condition Adjustment" at bounding box center [388, 161] width 86 height 17
click at [398, 157] on span "Add Condition Adjustment" at bounding box center [388, 160] width 77 height 7
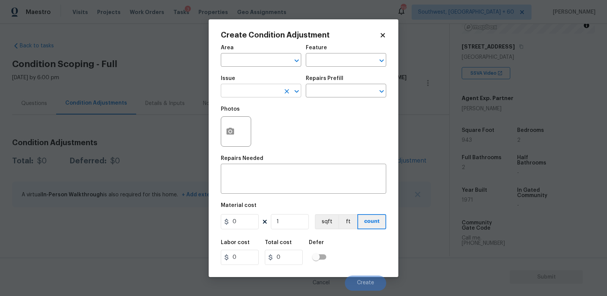
click at [286, 93] on icon "Clear" at bounding box center [286, 91] width 5 height 5
click at [254, 95] on input "text" at bounding box center [250, 92] width 59 height 12
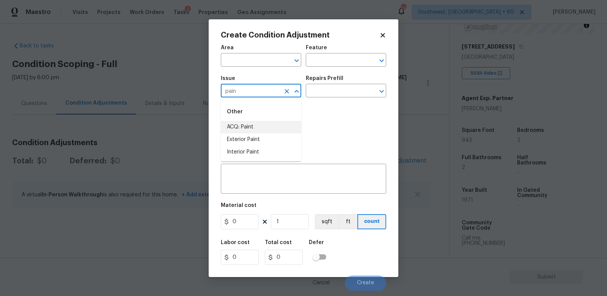
click at [243, 129] on li "ACQ: Paint" at bounding box center [261, 127] width 80 height 13
type input "ACQ: Paint"
click at [330, 93] on input "text" at bounding box center [335, 92] width 59 height 12
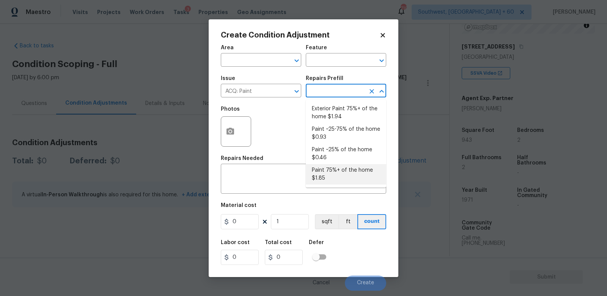
click at [330, 174] on li "Paint 75%+ of the home $1.85" at bounding box center [346, 174] width 80 height 20
type input "Acquisition"
type textarea "Acquisition Scope: 75%+ of the home will likely require interior paint"
type input "1.85"
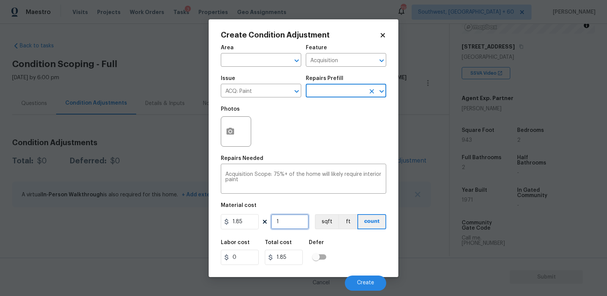
click at [294, 228] on input "1" at bounding box center [290, 221] width 38 height 15
type input "0"
type input "9"
type input "16.65"
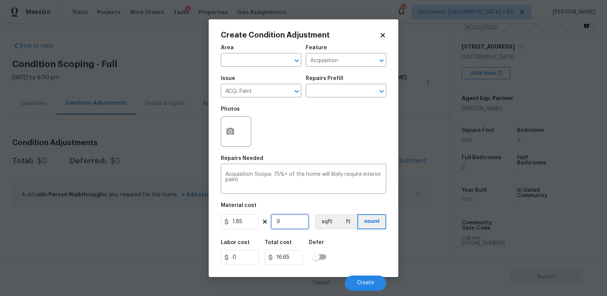
type input "94"
type input "173.9"
type input "943"
type input "1744.55"
type input "943"
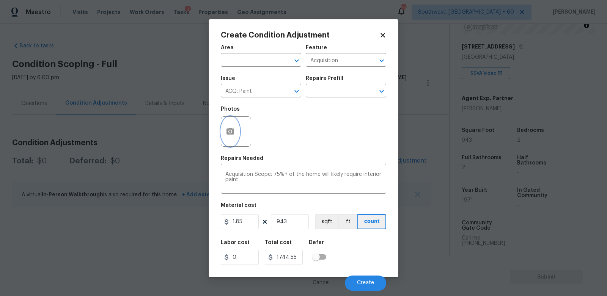
click at [228, 131] on icon "button" at bounding box center [230, 131] width 8 height 7
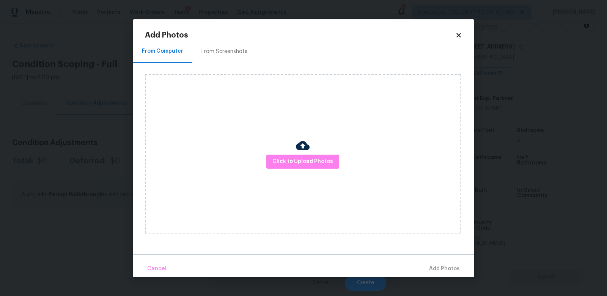
click at [224, 58] on div "From Screenshots" at bounding box center [224, 52] width 64 height 22
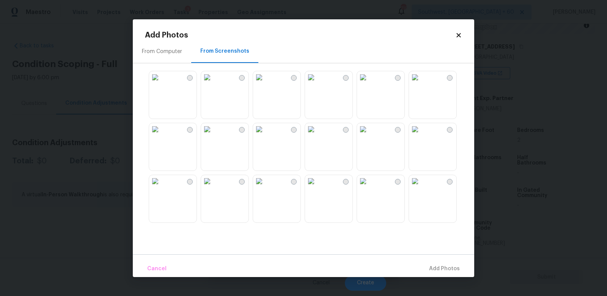
click at [265, 135] on img at bounding box center [259, 129] width 12 height 12
click at [265, 83] on img at bounding box center [259, 77] width 12 height 12
click at [161, 187] on img at bounding box center [155, 181] width 12 height 12
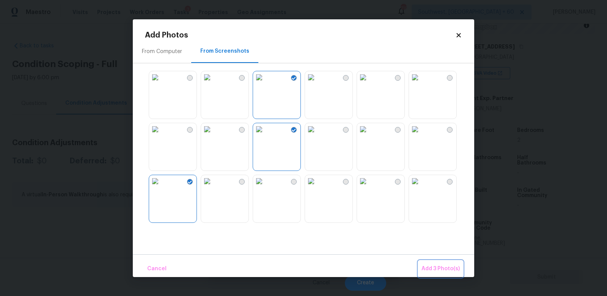
click at [441, 267] on span "Add 3 Photo(s)" at bounding box center [440, 268] width 38 height 9
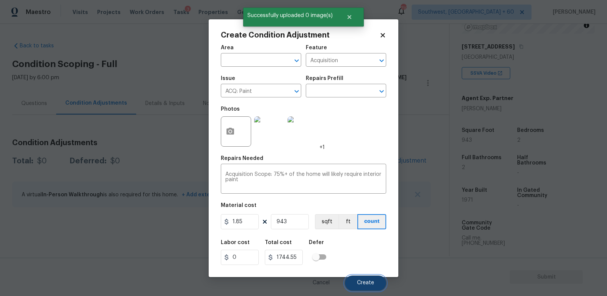
click at [368, 286] on span "Create" at bounding box center [365, 283] width 17 height 6
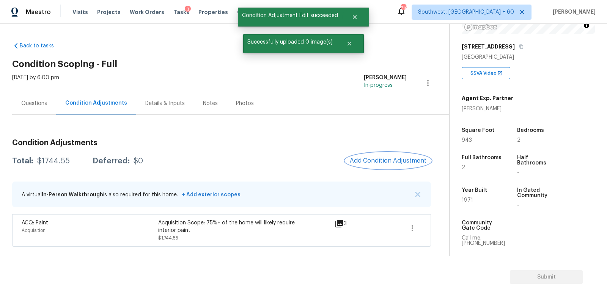
click at [414, 155] on button "Add Condition Adjustment" at bounding box center [388, 161] width 86 height 16
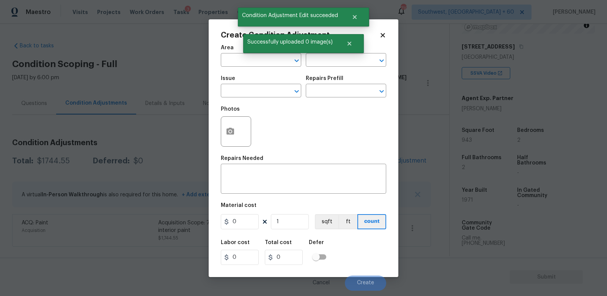
click at [245, 83] on div "Issue" at bounding box center [261, 81] width 80 height 10
click at [248, 92] on input "text" at bounding box center [250, 92] width 59 height 12
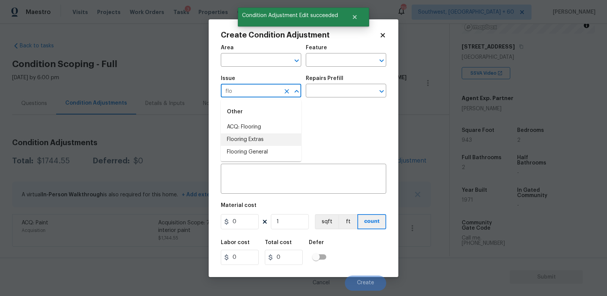
click at [247, 145] on li "Flooring Extras" at bounding box center [261, 140] width 80 height 13
click at [258, 99] on span "Issue Flooring Extras ​" at bounding box center [261, 86] width 80 height 31
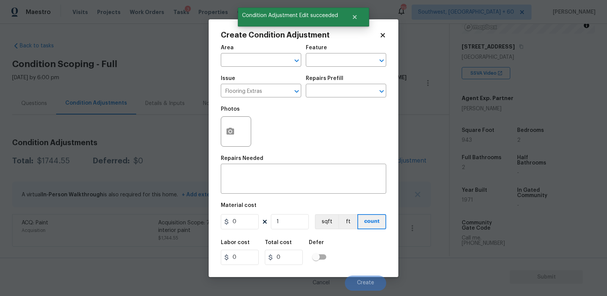
click at [258, 99] on span "Issue Flooring Extras ​" at bounding box center [261, 86] width 80 height 31
click at [264, 95] on input "Flooring Extras" at bounding box center [250, 92] width 59 height 12
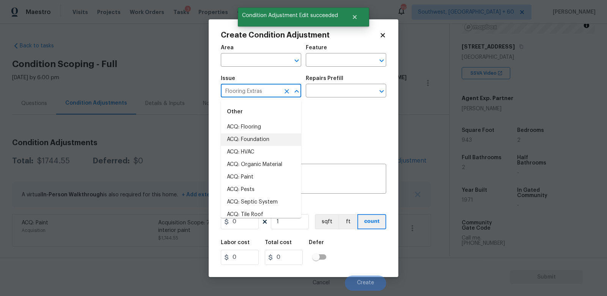
click at [264, 95] on input "Flooring Extras" at bounding box center [250, 92] width 59 height 12
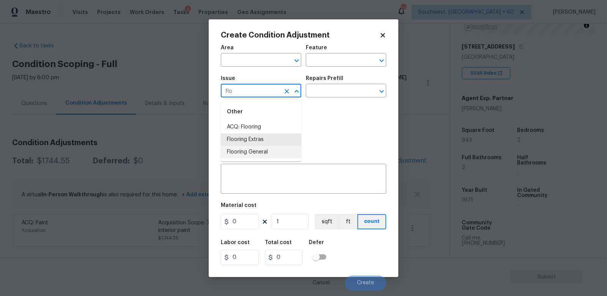
click at [264, 148] on li "Flooring General" at bounding box center [261, 152] width 80 height 13
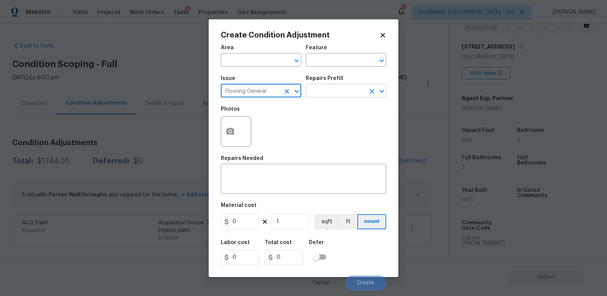
type input "Flooring General"
click at [344, 90] on input "text" at bounding box center [335, 92] width 59 height 12
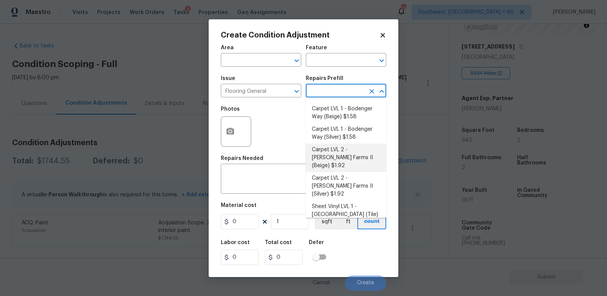
click at [339, 158] on li "Carpet LVL 2 - Abshire Farms II (Beige) $1.92" at bounding box center [346, 158] width 80 height 28
type input "Overall Flooring"
type textarea "Install new carpet ([PERSON_NAME] Farms II - 749 Stony Glade) at all previously…"
type input "1.92"
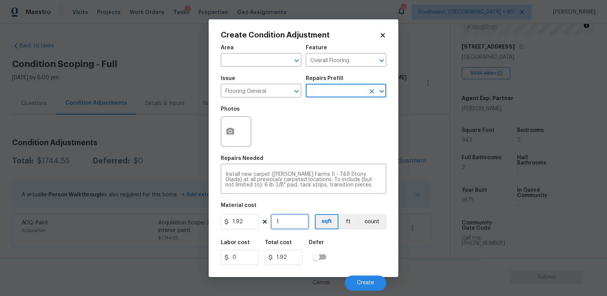
click at [286, 226] on input "1" at bounding box center [290, 221] width 38 height 15
type input "0"
type input "8"
type input "15.36"
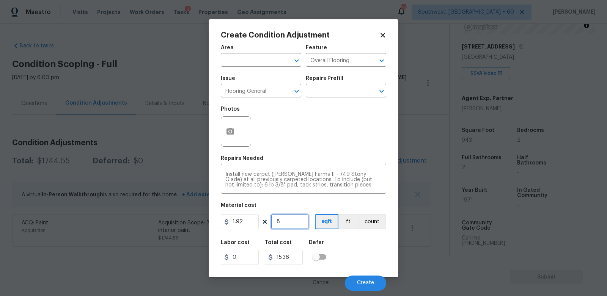
type input "84"
type input "161.28"
type input "843"
type input "1618.56"
type input "843"
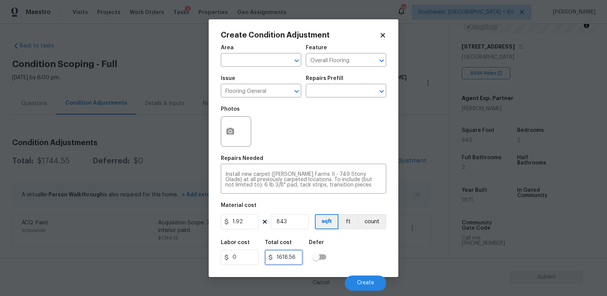
click at [302, 256] on input "1618.56" at bounding box center [284, 257] width 38 height 15
click at [358, 280] on button "Create" at bounding box center [365, 283] width 41 height 15
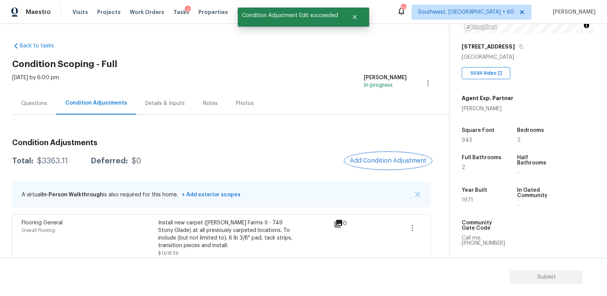
click at [388, 160] on span "Add Condition Adjustment" at bounding box center [388, 160] width 77 height 7
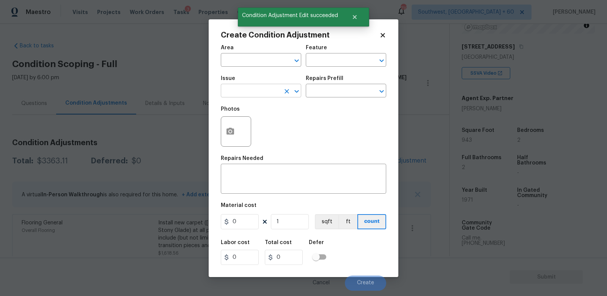
click at [266, 93] on input "text" at bounding box center [250, 92] width 59 height 12
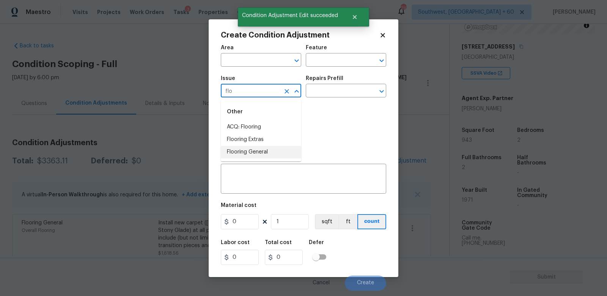
click at [259, 153] on li "Flooring General" at bounding box center [261, 152] width 80 height 13
type input "Flooring General"
click at [329, 96] on input "text" at bounding box center [335, 92] width 59 height 12
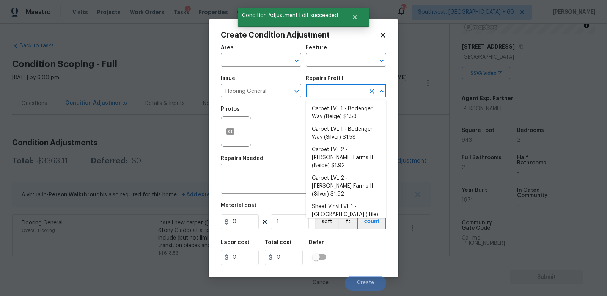
type input "w"
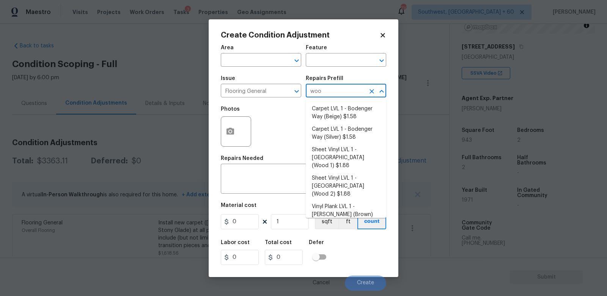
type input "wood"
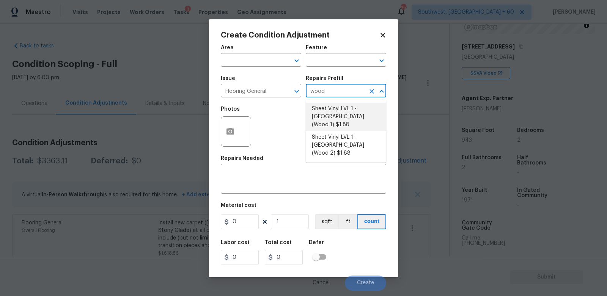
click at [331, 106] on li "Sheet Vinyl LVL 1 - Sugar Valley (Wood 1) $1.88" at bounding box center [346, 117] width 80 height 28
type input "Overall Flooring"
type textarea "Install sheet vinyl flooring ([GEOGRAPHIC_DATA] - Wood "Look", [STREET_ADDRESS]…"
type input "1.88"
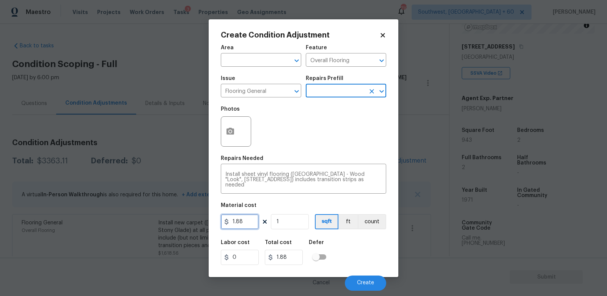
click at [246, 223] on input "1.88" at bounding box center [240, 221] width 38 height 15
type input "5"
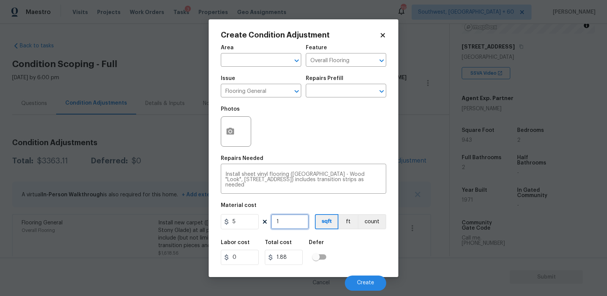
type input "5"
click at [303, 224] on input "1" at bounding box center [290, 221] width 38 height 15
type input "0"
type input "8"
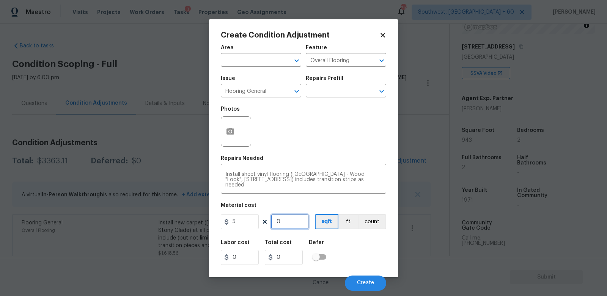
type input "40"
type input "0"
type input "1"
type input "5"
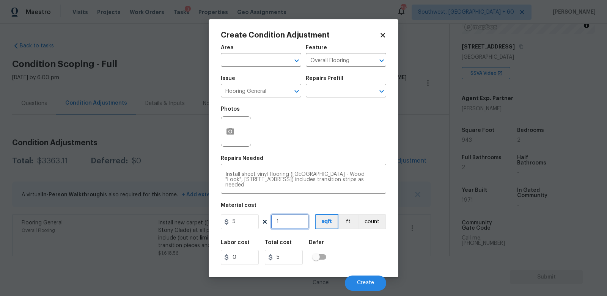
type input "10"
type input "50"
type input "100"
type input "500"
type input "100"
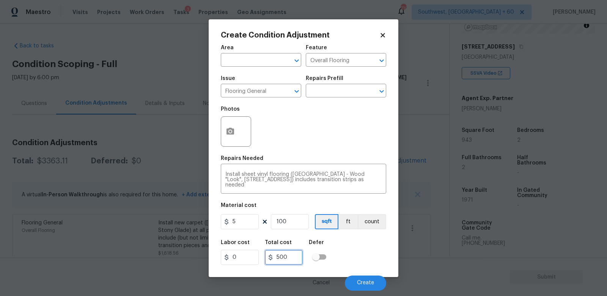
click at [293, 260] on input "500" at bounding box center [284, 257] width 38 height 15
click at [357, 280] on button "Create" at bounding box center [365, 283] width 41 height 15
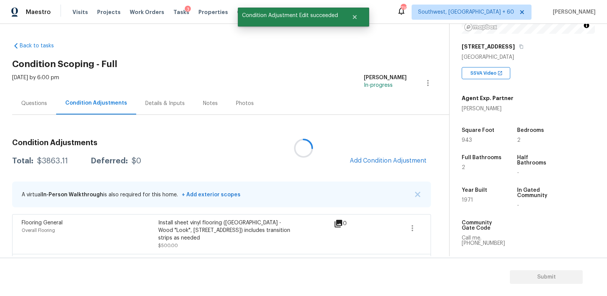
click at [385, 163] on div at bounding box center [303, 148] width 607 height 296
click at [412, 160] on span "Add Condition Adjustment" at bounding box center [388, 160] width 77 height 7
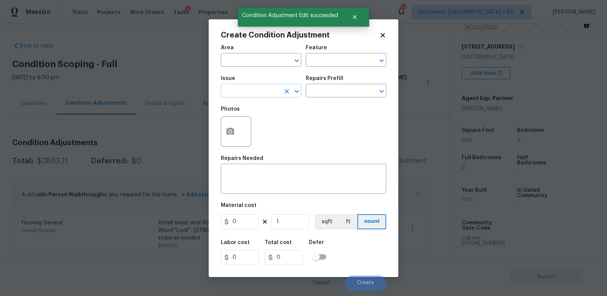
click at [272, 93] on input "text" at bounding box center [250, 92] width 59 height 12
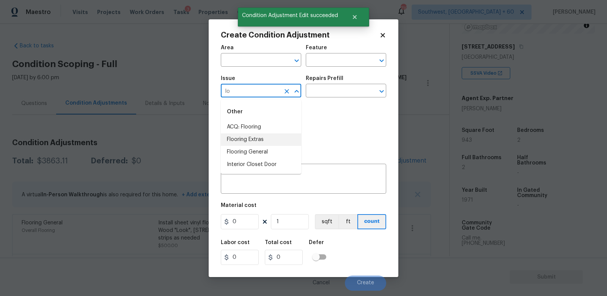
click at [251, 140] on li "Flooring Extras" at bounding box center [261, 140] width 80 height 13
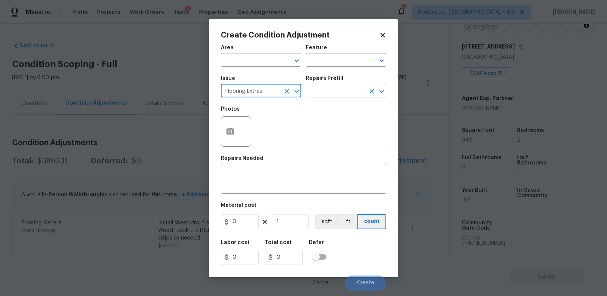
type input "Flooring Extras"
click at [323, 97] on input "text" at bounding box center [335, 92] width 59 height 12
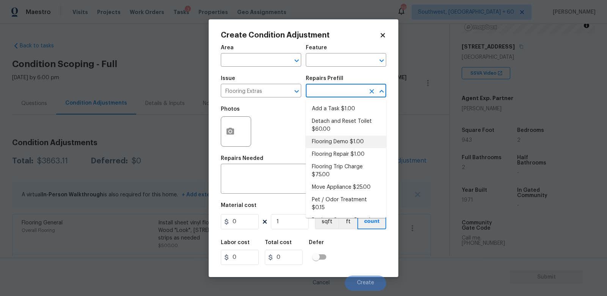
click at [327, 145] on li "Flooring Demo $1.00" at bounding box center [346, 142] width 80 height 13
type input "Overall Flooring"
type textarea "Demo existing flooring."
type input "1"
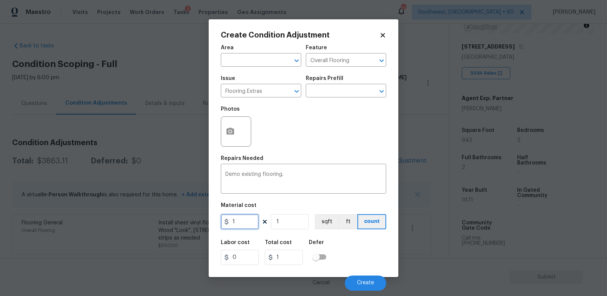
click at [237, 226] on input "1" at bounding box center [240, 221] width 38 height 15
type input "2"
click at [273, 222] on input "1" at bounding box center [290, 221] width 38 height 15
click at [288, 223] on input "1" at bounding box center [290, 221] width 38 height 15
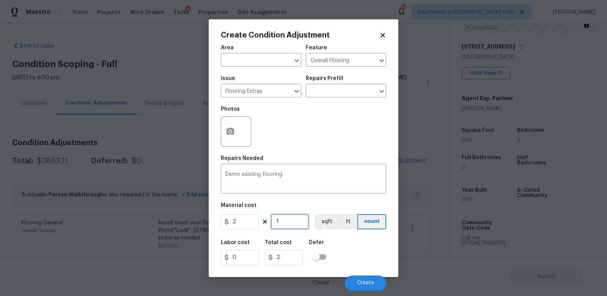
type input "0"
type input "1"
type input "2"
type input "0"
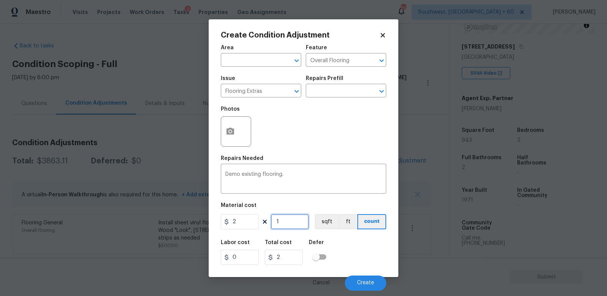
type input "0"
type input "1"
type input "2"
type input "0"
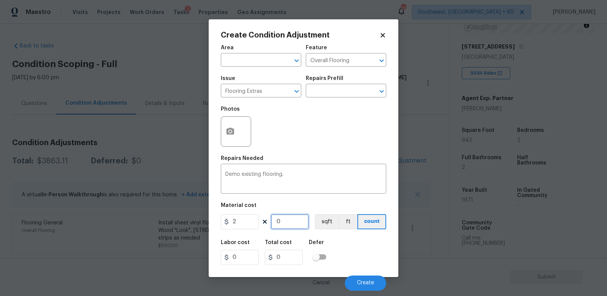
type input "1"
type input "2"
type input "10"
type input "20"
type input "100"
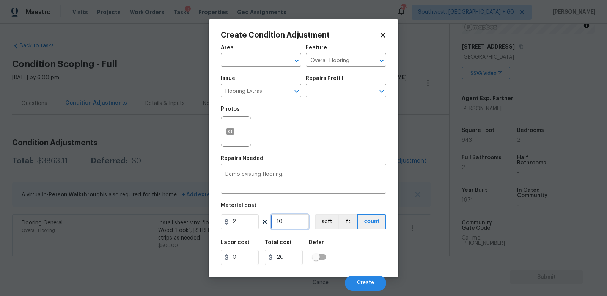
type input "200"
type input "100"
click at [364, 280] on button "Create" at bounding box center [365, 283] width 41 height 15
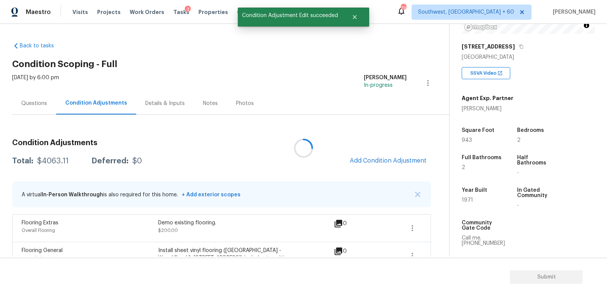
click at [376, 162] on div at bounding box center [303, 148] width 607 height 296
click at [381, 157] on button "Add Condition Adjustment" at bounding box center [388, 161] width 86 height 16
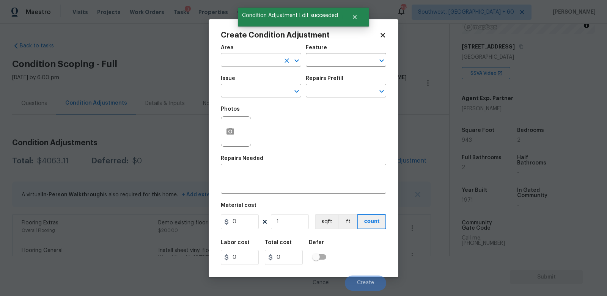
click at [255, 61] on input "text" at bounding box center [250, 61] width 59 height 12
click at [259, 91] on li "Interior Overall" at bounding box center [261, 90] width 80 height 13
type input "Interior Overall"
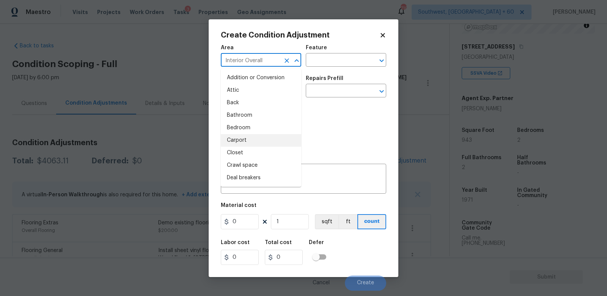
click at [335, 129] on div "Photos" at bounding box center [303, 126] width 165 height 49
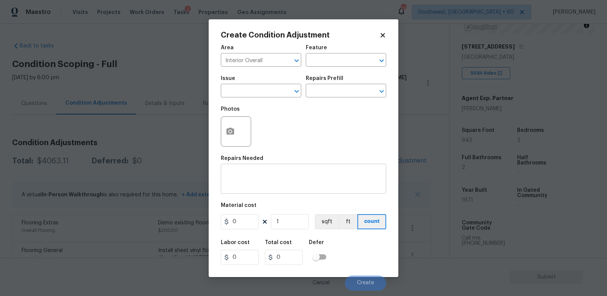
click at [292, 168] on div "x ​" at bounding box center [303, 180] width 165 height 28
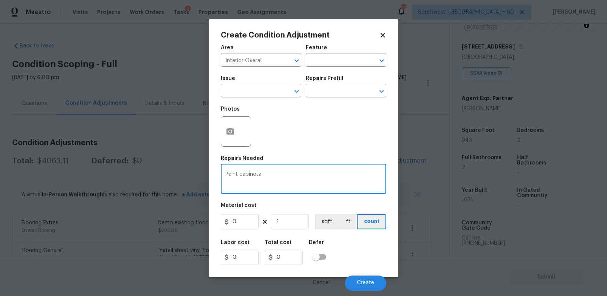
type textarea "Paint cabinets"
click at [251, 220] on input "0" at bounding box center [240, 221] width 38 height 15
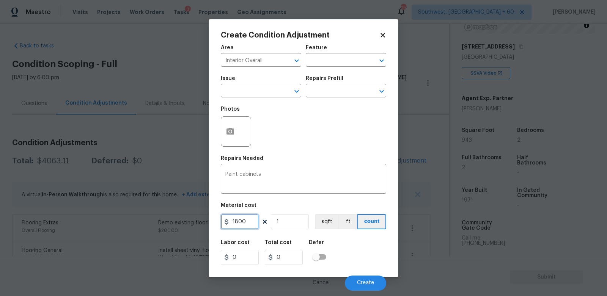
type input "1800"
click at [289, 256] on input "1800" at bounding box center [284, 257] width 38 height 15
click at [359, 283] on span "Create" at bounding box center [365, 283] width 17 height 6
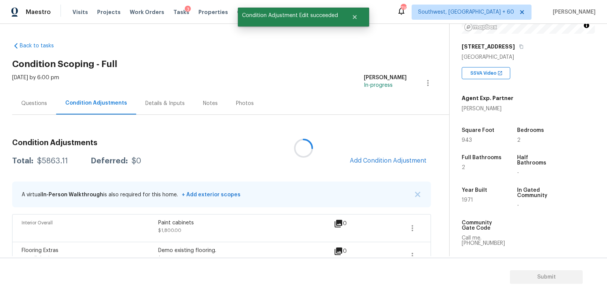
click at [382, 162] on div at bounding box center [303, 148] width 607 height 296
click at [382, 162] on span "Add Condition Adjustment" at bounding box center [388, 160] width 77 height 7
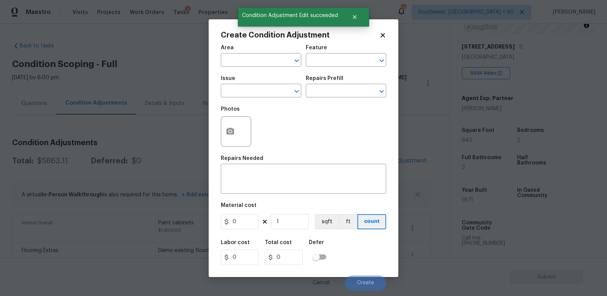
click at [382, 162] on div "Repairs Needed" at bounding box center [303, 161] width 165 height 10
click at [236, 139] on button "button" at bounding box center [230, 132] width 18 height 30
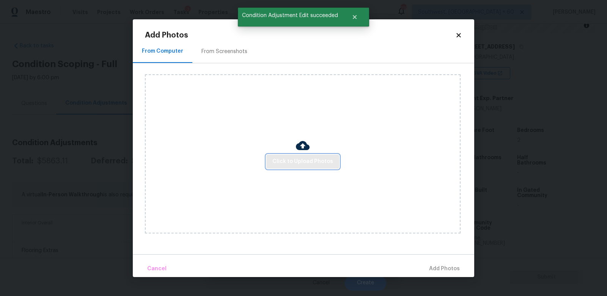
click at [307, 164] on span "Click to Upload Photos" at bounding box center [302, 161] width 61 height 9
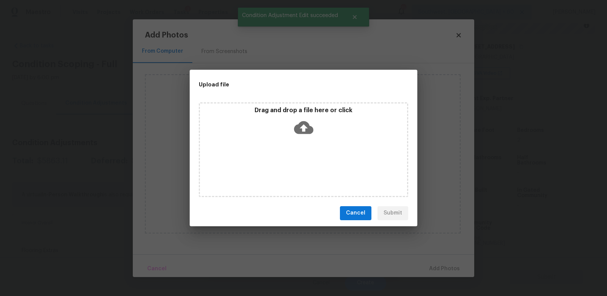
click at [305, 137] on div "Drag and drop a file here or click" at bounding box center [303, 123] width 207 height 33
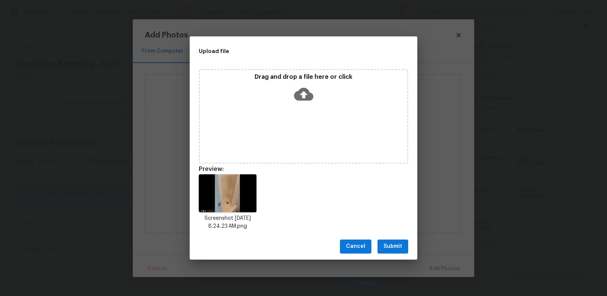
click at [392, 248] on span "Submit" at bounding box center [392, 246] width 19 height 9
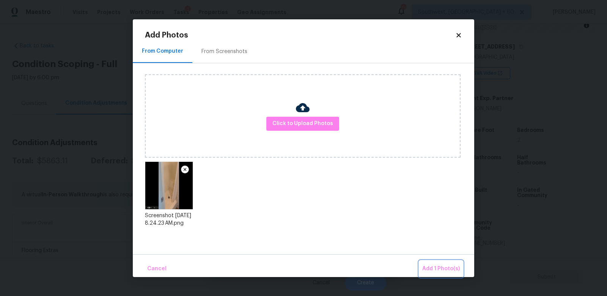
click at [443, 267] on span "Add 1 Photo(s)" at bounding box center [441, 268] width 38 height 9
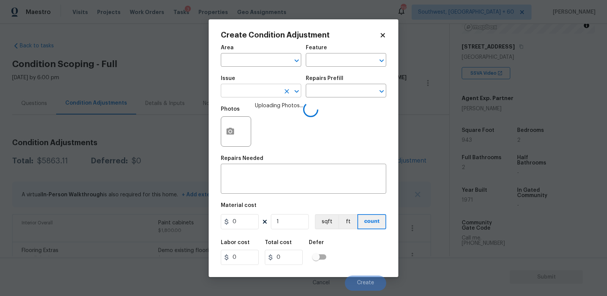
click at [262, 91] on input "text" at bounding box center [250, 92] width 59 height 12
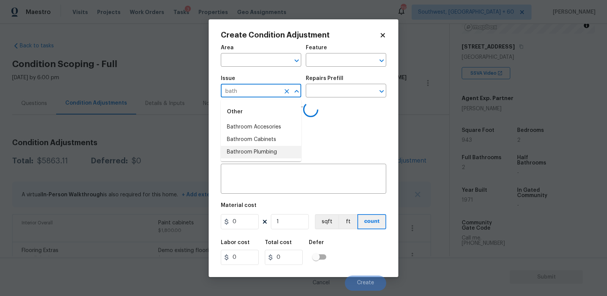
click at [272, 152] on li "Bathroom Plumbing" at bounding box center [261, 152] width 80 height 13
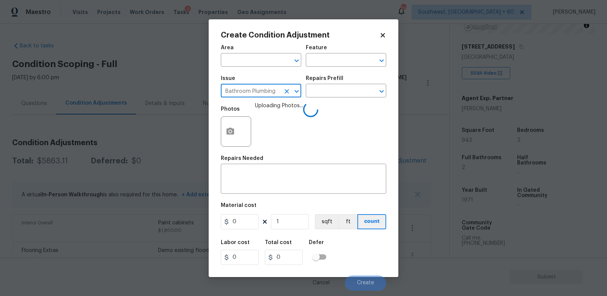
type input "Bathroom Plumbing"
click at [331, 99] on div "Issue Bathroom Plumbing ​ Repairs Prefill ​" at bounding box center [303, 86] width 165 height 31
click at [332, 94] on input "text" at bounding box center [335, 92] width 59 height 12
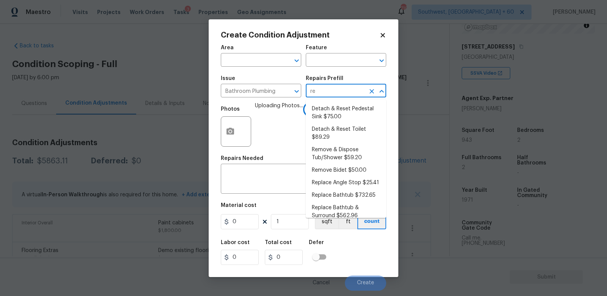
type input "ref"
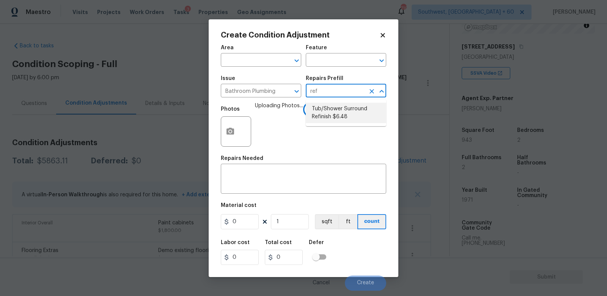
click at [333, 113] on li "Tub/Shower Surround Refinish $6.48" at bounding box center [346, 113] width 80 height 20
type input "Plumbing"
type textarea "Prep, mask, clean and refinish the tub/shower tile surround both all sides ensu…"
type input "6.48"
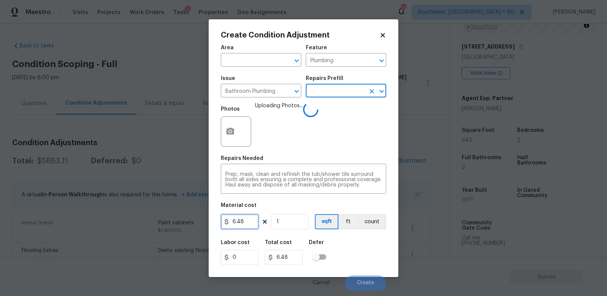
click at [250, 221] on input "6.48" at bounding box center [240, 221] width 38 height 15
type input "200"
click at [300, 267] on div "Labor cost 0 Total cost 200 Defer" at bounding box center [303, 253] width 165 height 34
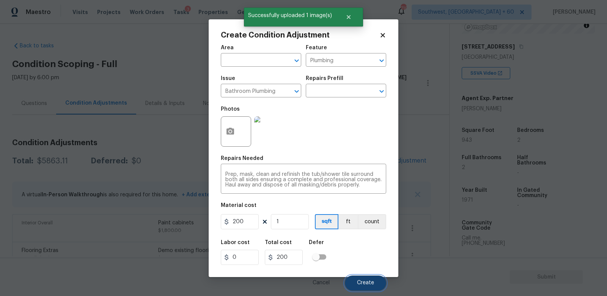
click at [365, 284] on span "Create" at bounding box center [365, 283] width 17 height 6
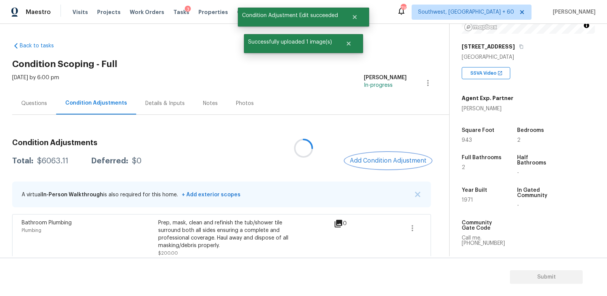
click at [394, 163] on span "Add Condition Adjustment" at bounding box center [388, 160] width 77 height 7
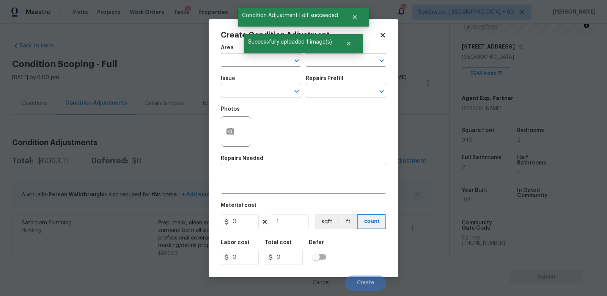
click at [250, 142] on div at bounding box center [236, 131] width 30 height 30
click at [235, 137] on button "button" at bounding box center [230, 132] width 18 height 30
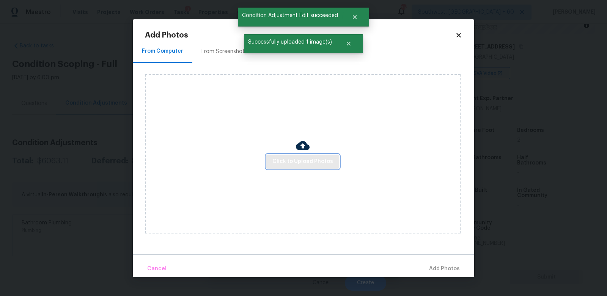
click at [298, 159] on span "Click to Upload Photos" at bounding box center [302, 161] width 61 height 9
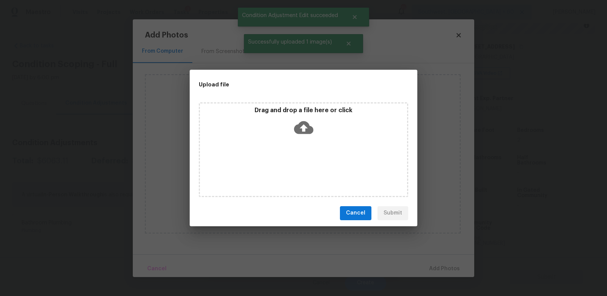
click at [304, 135] on icon at bounding box center [303, 127] width 19 height 19
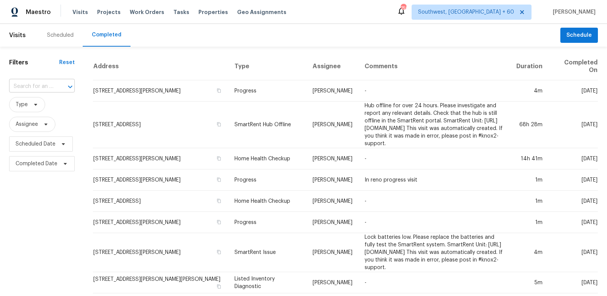
click at [40, 81] on input "text" at bounding box center [31, 87] width 44 height 12
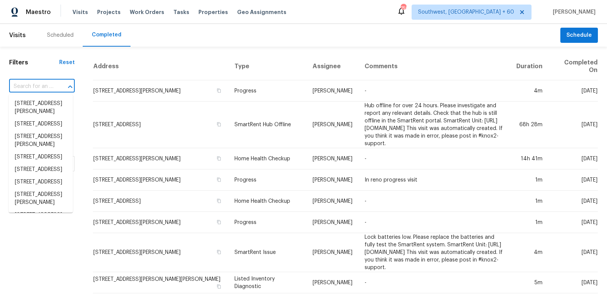
paste input "308 La Vega Dr SW, Albuquerque, NM 87105"
type input "308 La Vega Dr SW, Albuquerque, NM 87105"
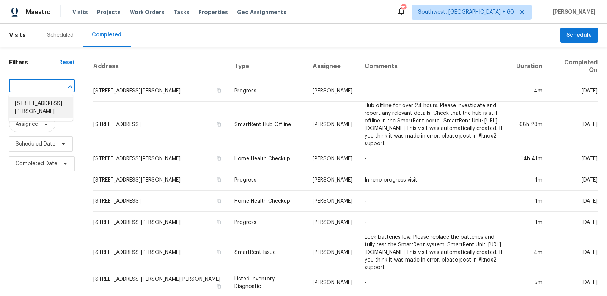
click at [38, 114] on li "308 La Vega Dr SW, Albuquerque, NM 87105" at bounding box center [41, 107] width 64 height 20
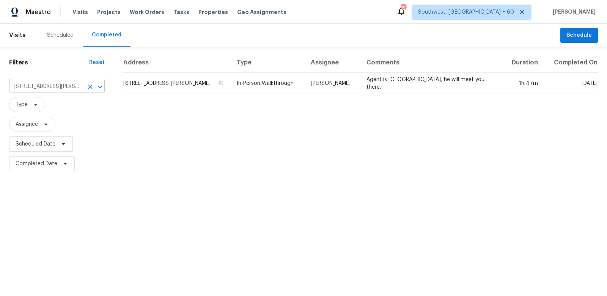
click at [162, 77] on td "308 La Vega Dr SW, Albuquerque, NM 87105" at bounding box center [177, 83] width 108 height 21
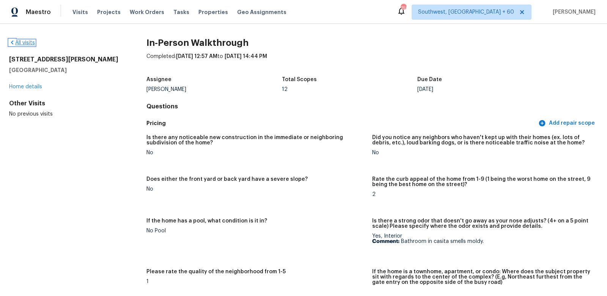
click at [33, 43] on link "All visits" at bounding box center [22, 42] width 26 height 5
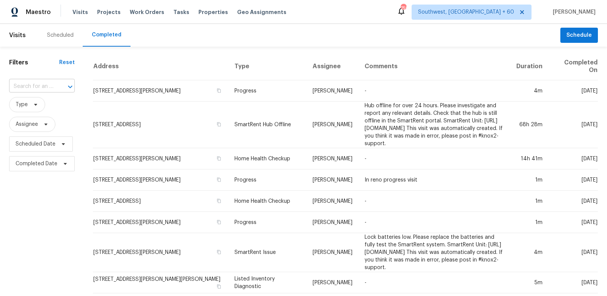
click at [55, 84] on div at bounding box center [65, 87] width 20 height 11
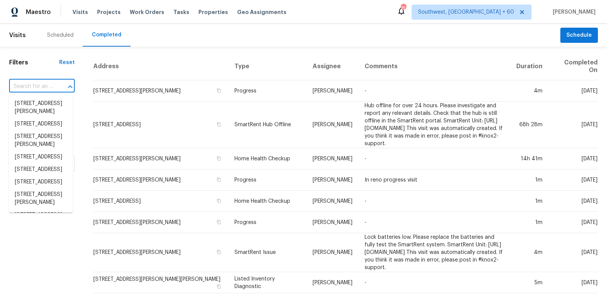
paste input "1111 3rd Ln, Pleasant Grove, AL 35127"
type input "1111 3rd Ln, Pleasant Grove, AL 35127"
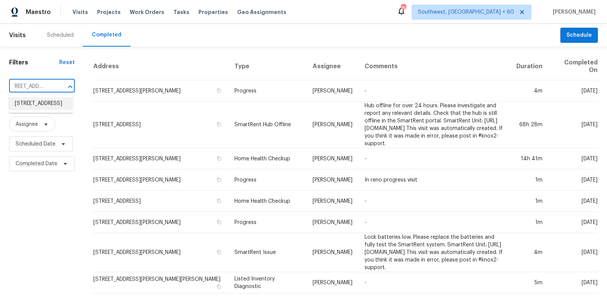
click at [39, 107] on li "1111 3rd Ln, Pleasant Grove, AL 35127" at bounding box center [41, 103] width 64 height 13
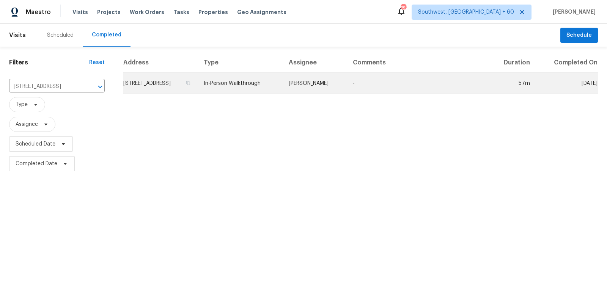
click at [181, 80] on td "1111 3rd Ln, Pleasant Grove, AL 35127" at bounding box center [160, 83] width 75 height 21
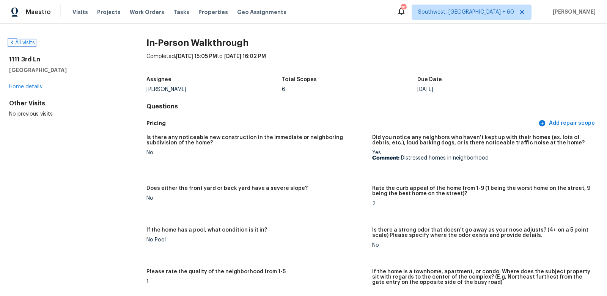
click at [24, 44] on link "All visits" at bounding box center [22, 42] width 26 height 5
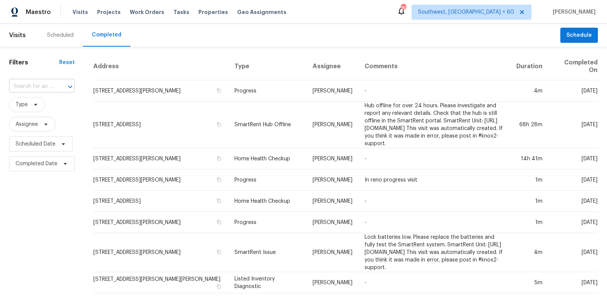
click at [53, 85] on div "​" at bounding box center [42, 87] width 66 height 12
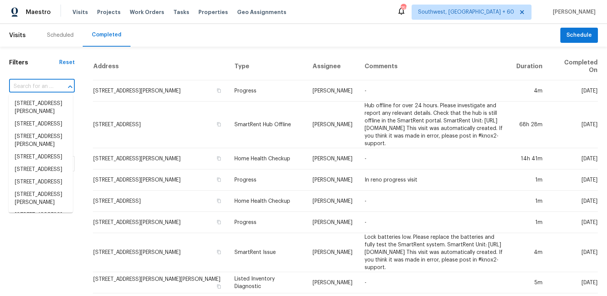
paste input "1017 Buttercup Cir, Blythewood, SC 29016"
type input "1017 Buttercup Cir, Blythewood, SC 29016"
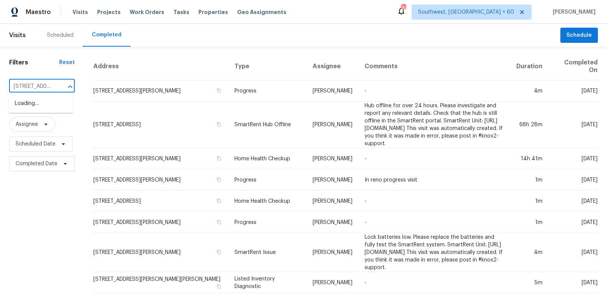
scroll to position [0, 65]
click at [38, 106] on li "1017 Buttercup Cir, Blythewood, SC 29016" at bounding box center [41, 103] width 64 height 13
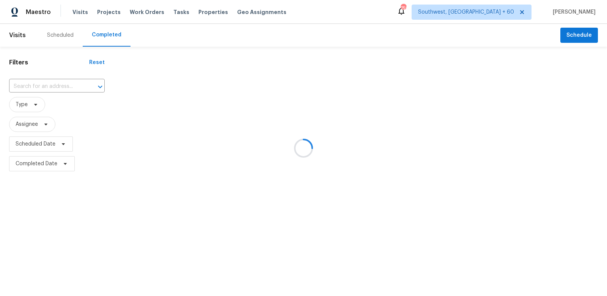
type input "1017 Buttercup Cir, Blythewood, SC 29016"
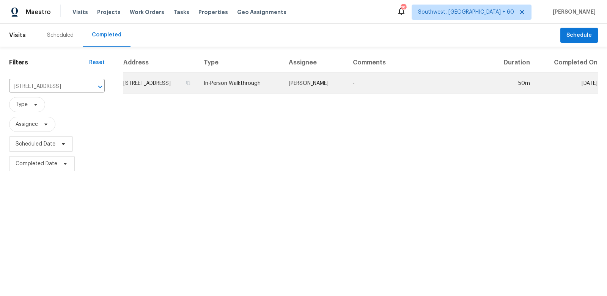
click at [174, 83] on td "1017 Buttercup Cir, Blythewood, SC 29016" at bounding box center [160, 83] width 75 height 21
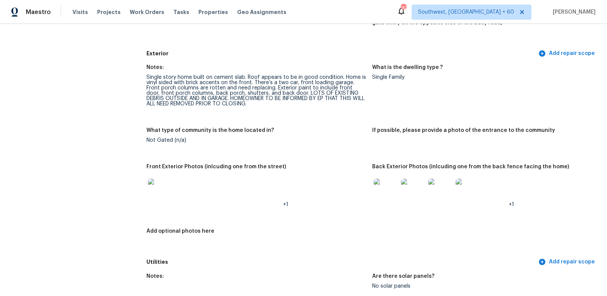
scroll to position [261, 0]
click at [162, 189] on img at bounding box center [160, 190] width 24 height 24
click at [380, 184] on img at bounding box center [386, 190] width 24 height 24
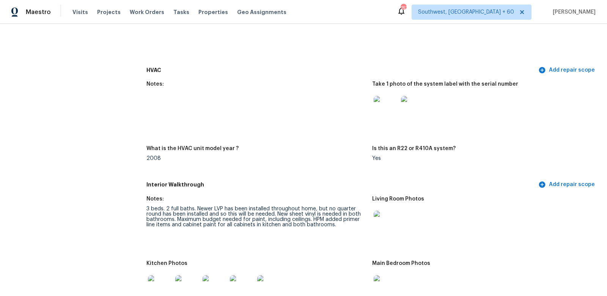
scroll to position [659, 0]
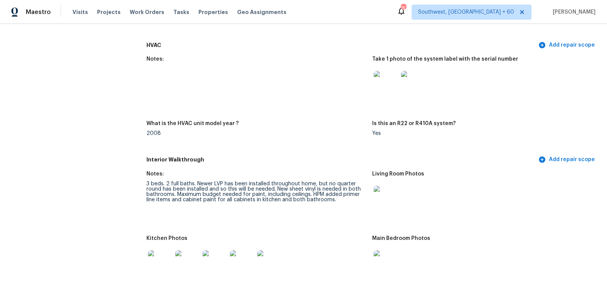
click at [378, 88] on img at bounding box center [386, 83] width 24 height 24
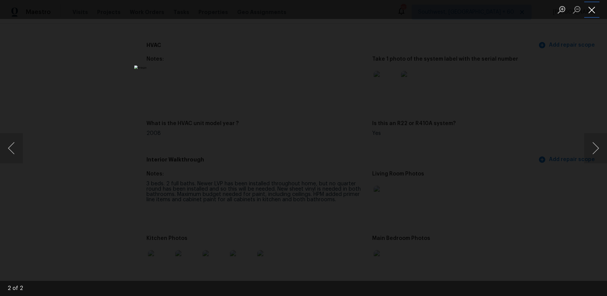
click at [591, 14] on button "Close lightbox" at bounding box center [591, 9] width 15 height 13
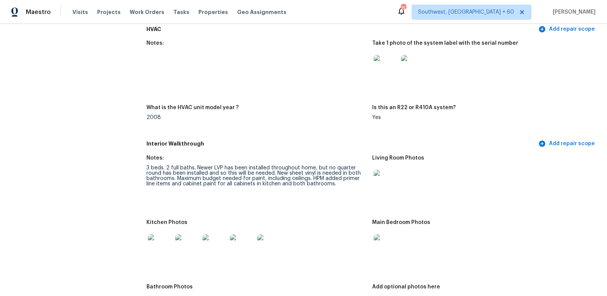
scroll to position [681, 0]
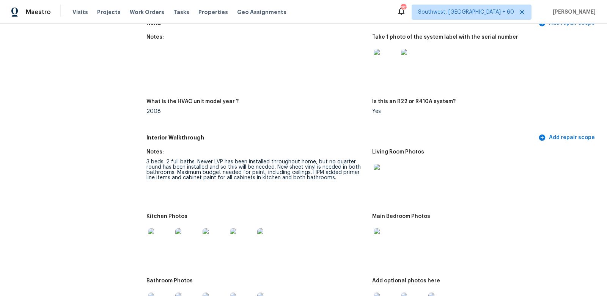
click at [386, 174] on img at bounding box center [386, 176] width 24 height 24
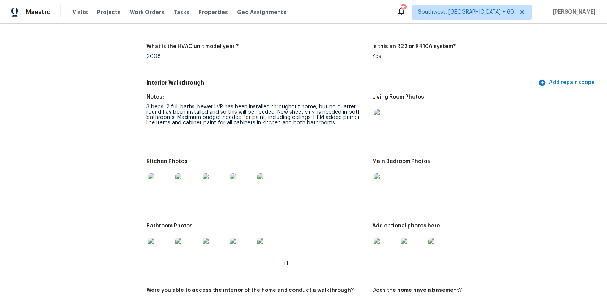
scroll to position [740, 0]
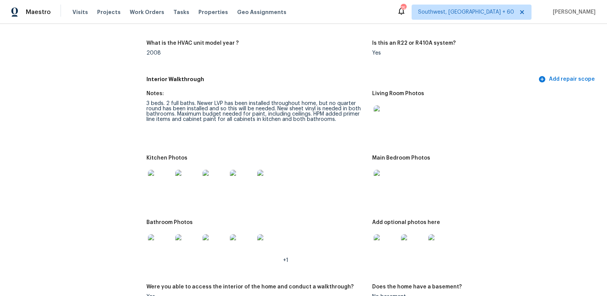
click at [382, 123] on img at bounding box center [386, 117] width 24 height 24
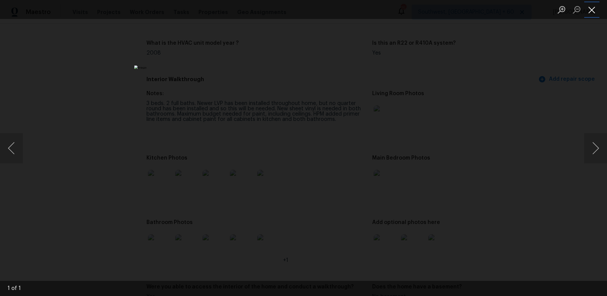
click at [587, 11] on button "Close lightbox" at bounding box center [591, 9] width 15 height 13
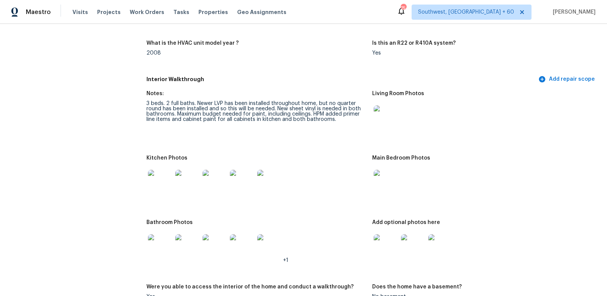
click at [392, 177] on img at bounding box center [386, 182] width 24 height 24
click at [376, 243] on img at bounding box center [386, 246] width 24 height 24
click at [153, 181] on img at bounding box center [160, 182] width 24 height 24
click at [159, 242] on img at bounding box center [160, 246] width 24 height 24
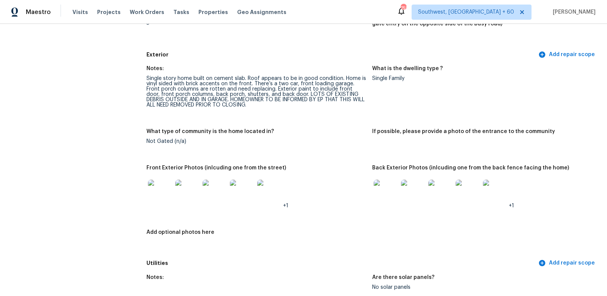
scroll to position [260, 0]
click at [387, 192] on img at bounding box center [386, 191] width 24 height 24
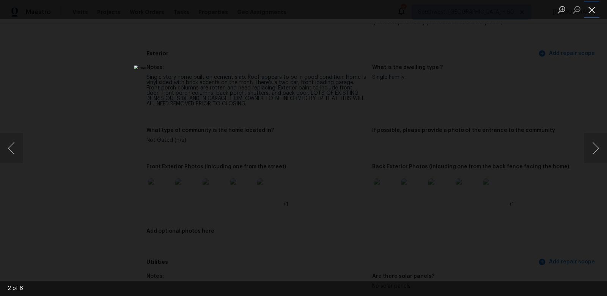
click at [593, 9] on button "Close lightbox" at bounding box center [591, 9] width 15 height 13
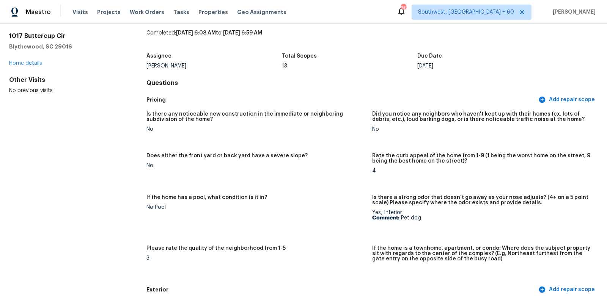
scroll to position [0, 0]
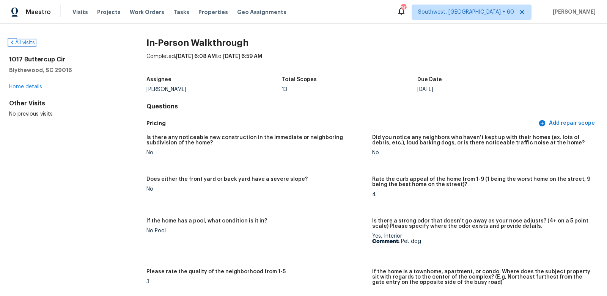
click at [25, 44] on link "All visits" at bounding box center [22, 42] width 26 height 5
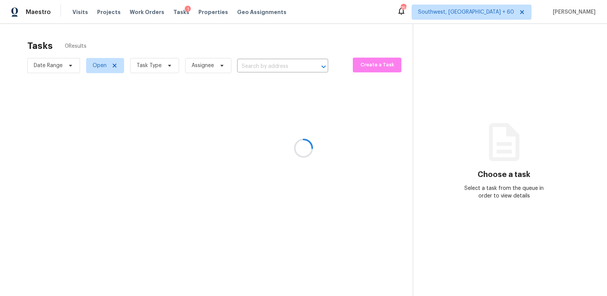
click at [291, 66] on div at bounding box center [303, 148] width 607 height 296
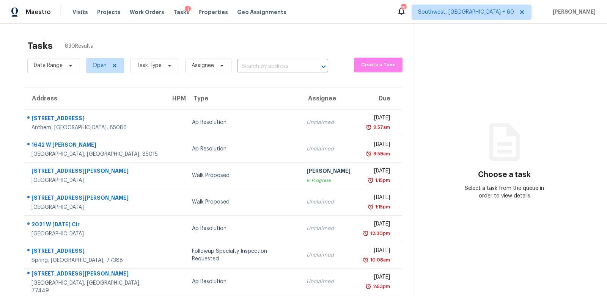
click at [252, 73] on div "Date Range Open Task Type Assignee ​" at bounding box center [177, 66] width 301 height 20
click at [256, 66] on input "text" at bounding box center [272, 67] width 70 height 12
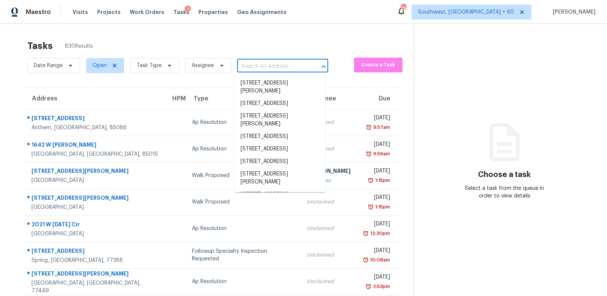
paste input "2923 Dale Pl, Decatur, GA 30032"
type input "2923 Dale Pl, Decatur, GA 30032"
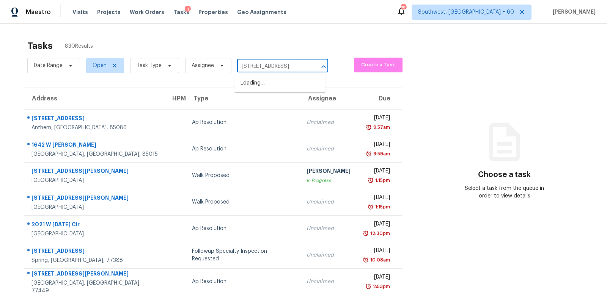
scroll to position [0, 16]
click at [275, 81] on li "2923 Dale Pl, Decatur, GA 30032" at bounding box center [279, 83] width 91 height 13
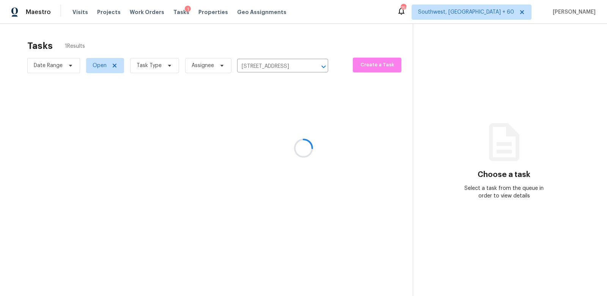
click at [269, 124] on div at bounding box center [303, 148] width 607 height 296
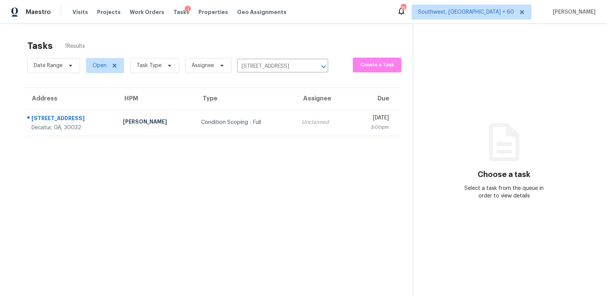
click at [295, 124] on td "Unclaimed" at bounding box center [322, 122] width 55 height 27
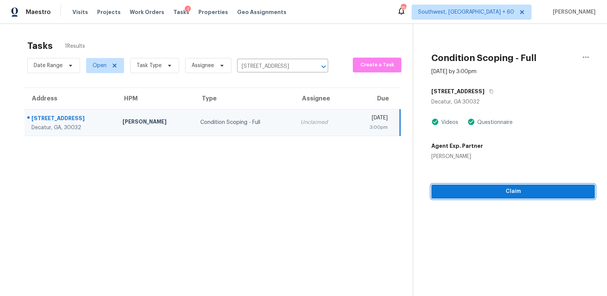
click at [517, 194] on span "Claim" at bounding box center [512, 191] width 151 height 9
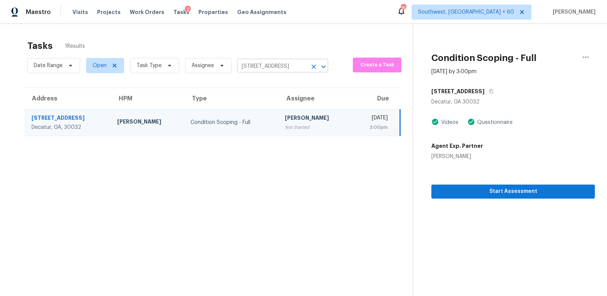
click at [288, 64] on input "2923 Dale Pl, Decatur, GA 30032" at bounding box center [272, 67] width 70 height 12
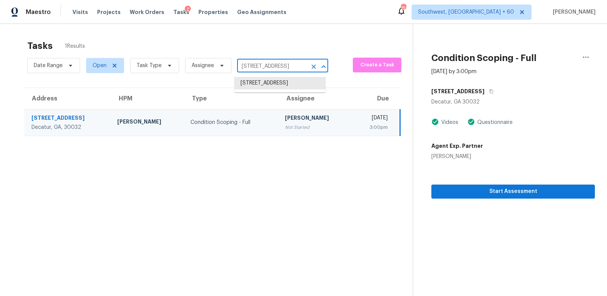
paste input "12015 Agnew Rdg, San Antonio, TX 78254"
type input "12015 Agnew Rdg, San Antonio, TX 78254"
click at [272, 84] on li "12015 Agnew Rdg, San Antonio, TX 78254" at bounding box center [279, 87] width 91 height 20
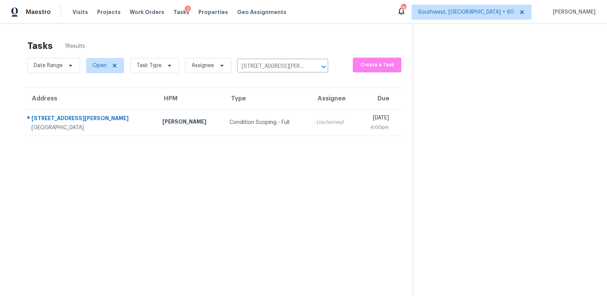
click at [261, 127] on td "Condition Scoping - Full" at bounding box center [266, 122] width 86 height 27
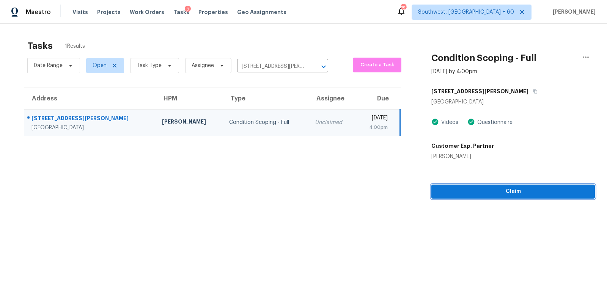
click at [514, 189] on span "Claim" at bounding box center [512, 191] width 151 height 9
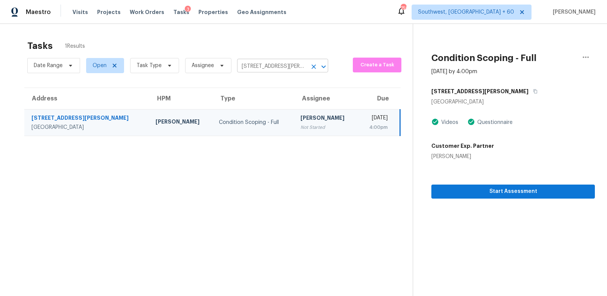
click at [294, 62] on input "12015 Agnew Rdg, San Antonio, TX 78254" at bounding box center [272, 67] width 70 height 12
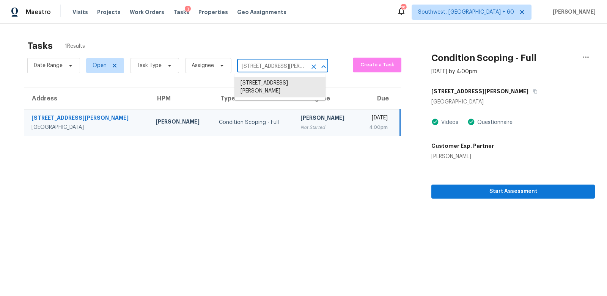
paste input "2900 Madison Ave Unit B12, Fullerton, CA 92831"
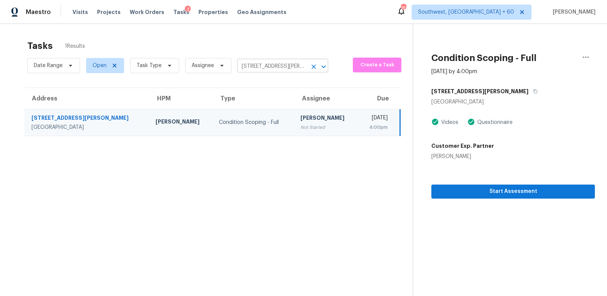
click at [254, 67] on input "12015 Agnew Rdg, San Antonio, TX 78254" at bounding box center [272, 67] width 70 height 12
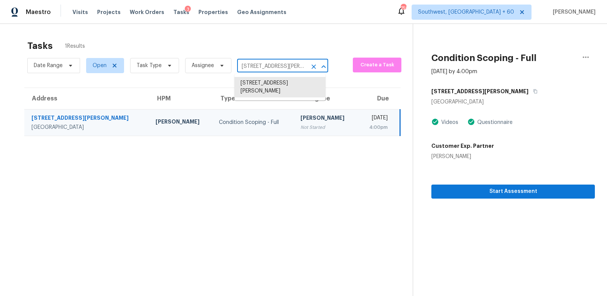
paste input "2900 Madison Ave Unit B12, Fullerton, CA 92831"
drag, startPoint x: 254, startPoint y: 65, endPoint x: 306, endPoint y: 65, distance: 52.3
click at [306, 65] on div "2900 Madison Ave Unit B12, Fullerton, CA 92831 ​" at bounding box center [282, 67] width 91 height 12
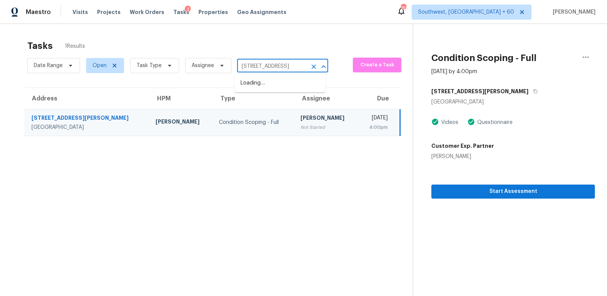
type input "[STREET_ADDRESS]"
click at [265, 83] on li "2900 Madison Ave Unit B12, Fullerton, CA 92831" at bounding box center [279, 83] width 91 height 13
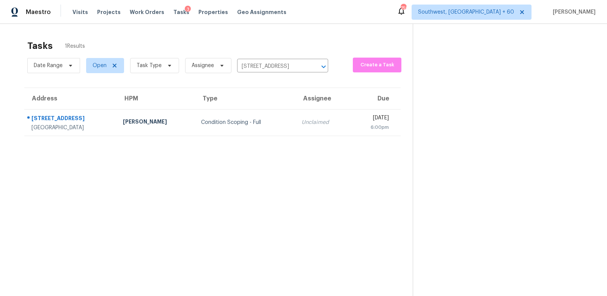
click at [270, 130] on td "Condition Scoping - Full" at bounding box center [245, 122] width 101 height 27
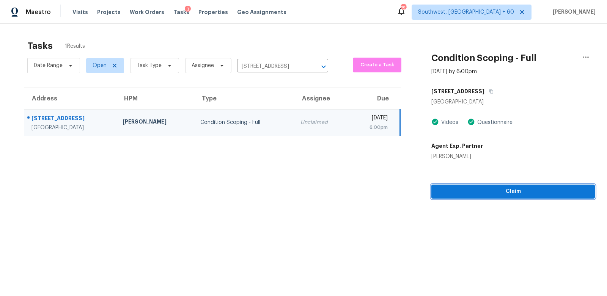
click at [511, 192] on span "Claim" at bounding box center [512, 191] width 151 height 9
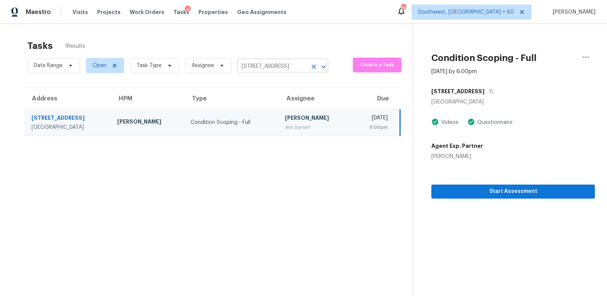
click at [310, 68] on icon "Clear" at bounding box center [314, 67] width 8 height 8
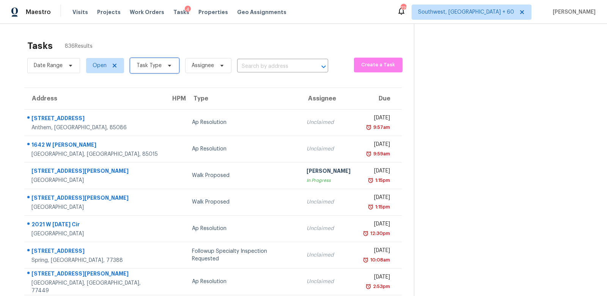
click at [156, 65] on span "Task Type" at bounding box center [149, 66] width 25 height 8
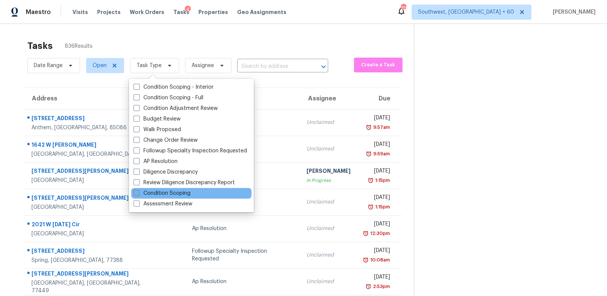
click at [163, 192] on label "Condition Scoping" at bounding box center [162, 194] width 57 height 8
click at [138, 192] on input "Condition Scoping" at bounding box center [136, 192] width 5 height 5
checkbox input "true"
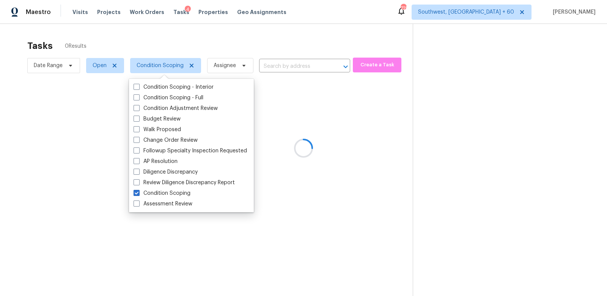
click at [318, 38] on div at bounding box center [303, 148] width 607 height 296
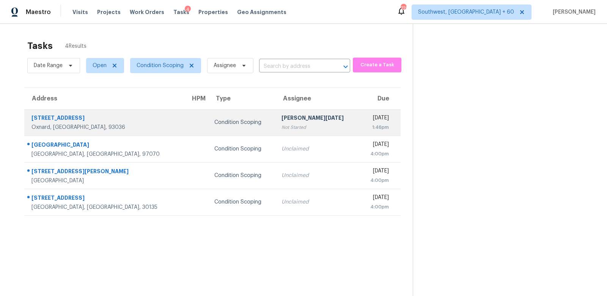
click at [295, 127] on div "Not Started" at bounding box center [317, 128] width 72 height 8
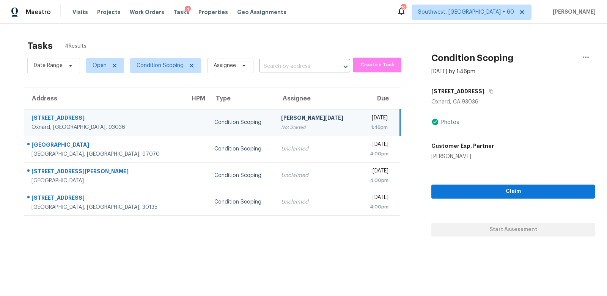
click at [230, 240] on section "Tasks 4 Results Date Range Open Condition Scoping Assignee ​ Create a Task Addr…" at bounding box center [212, 178] width 401 height 284
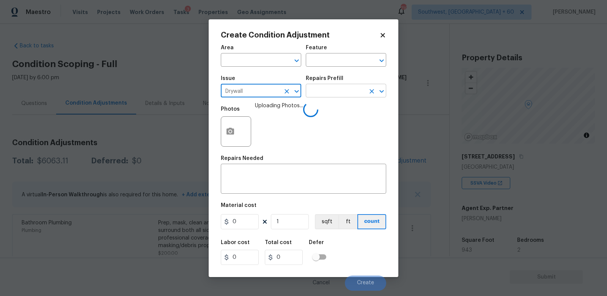
scroll to position [110, 0]
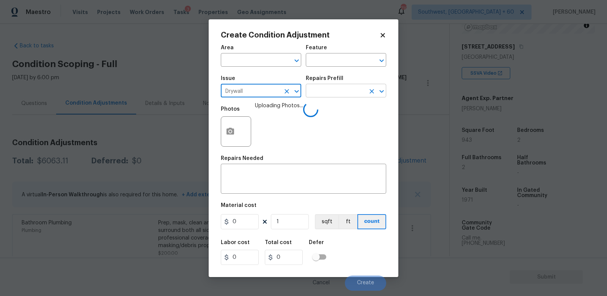
type input "Drywall"
click at [341, 90] on input "text" at bounding box center [335, 92] width 59 height 12
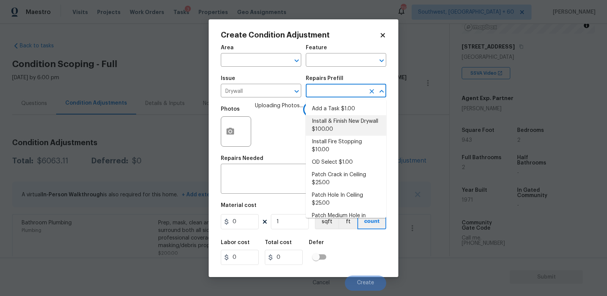
click at [335, 127] on li "Install & Finish New Drywall $100.00" at bounding box center [346, 125] width 80 height 20
type input "Walls and Ceiling"
type input "100"
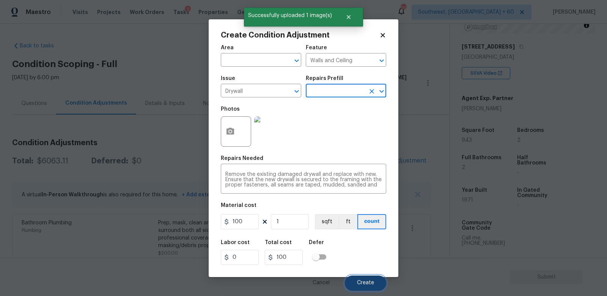
click at [367, 286] on span "Create" at bounding box center [365, 283] width 17 height 6
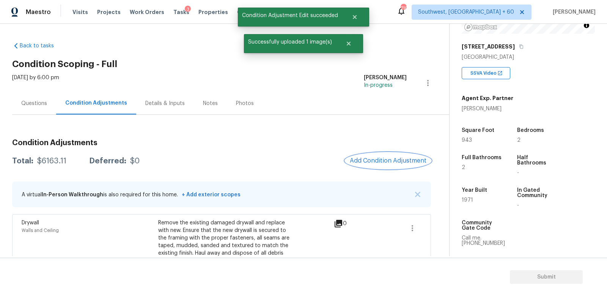
click at [390, 156] on button "Add Condition Adjustment" at bounding box center [388, 161] width 86 height 16
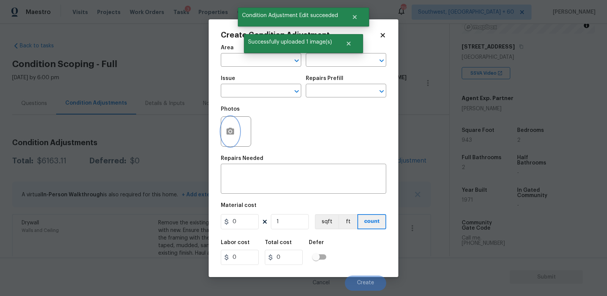
click at [229, 137] on button "button" at bounding box center [230, 132] width 18 height 30
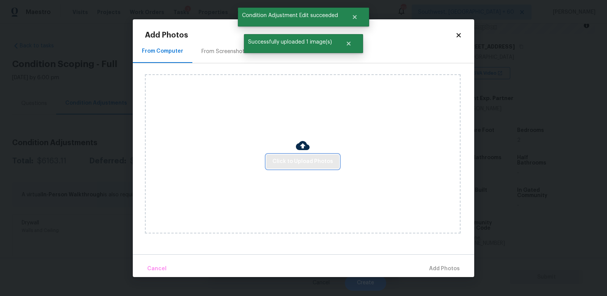
click at [303, 164] on span "Click to Upload Photos" at bounding box center [302, 161] width 61 height 9
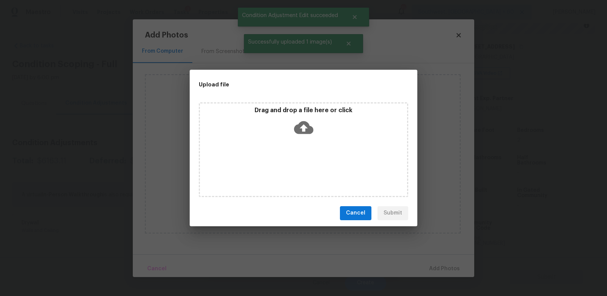
click at [303, 119] on icon at bounding box center [303, 127] width 19 height 19
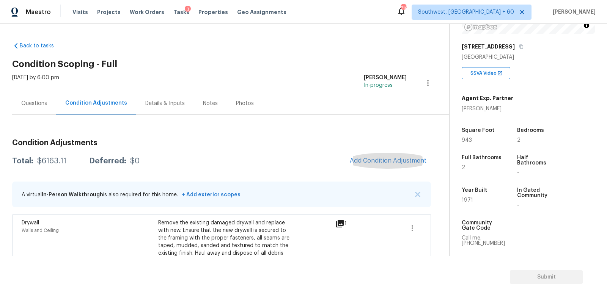
click at [55, 156] on div "Total: $6163.11 Deferred: $0 Add Condition Adjustment" at bounding box center [221, 161] width 419 height 17
copy div "$6163.11"
click at [39, 109] on div "Questions" at bounding box center [34, 103] width 44 height 22
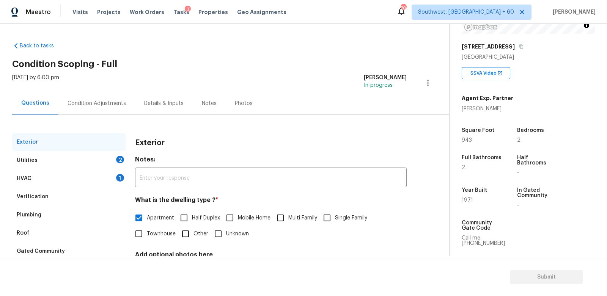
click at [112, 180] on div "HVAC 1" at bounding box center [69, 179] width 114 height 18
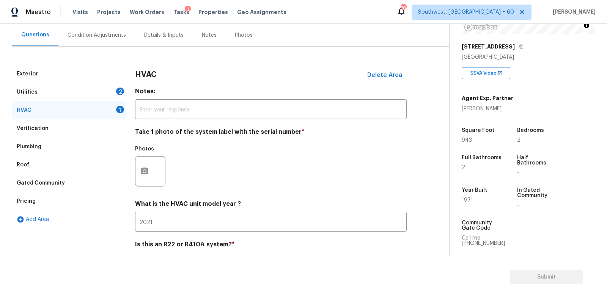
scroll to position [90, 0]
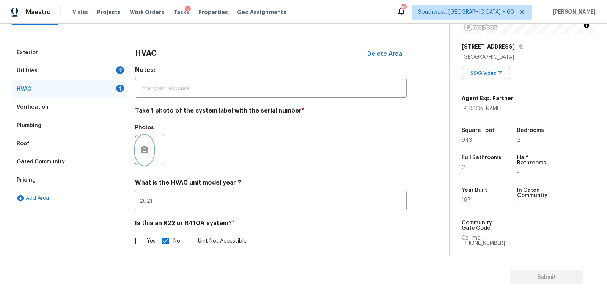
click at [141, 156] on button "button" at bounding box center [144, 150] width 18 height 30
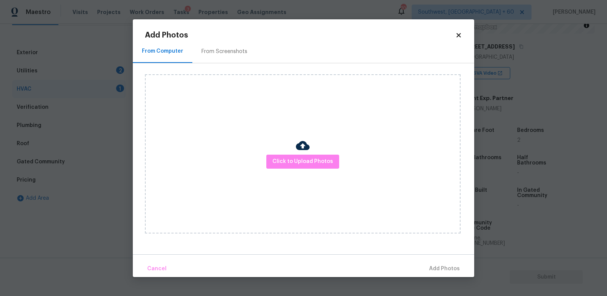
click at [298, 149] on img at bounding box center [303, 146] width 14 height 14
click at [298, 159] on span "Click to Upload Photos" at bounding box center [302, 161] width 61 height 9
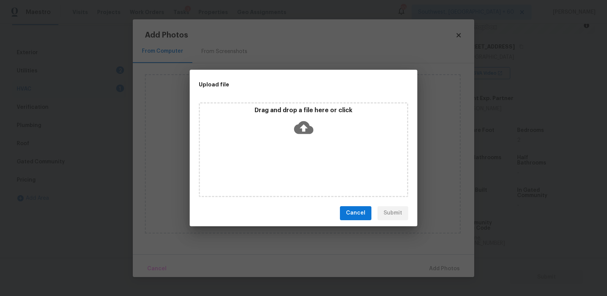
click at [300, 121] on icon at bounding box center [303, 127] width 19 height 19
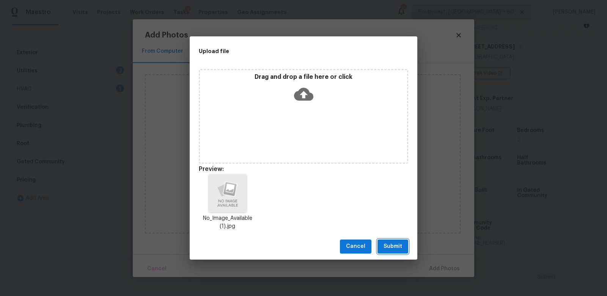
click at [393, 247] on span "Submit" at bounding box center [392, 246] width 19 height 9
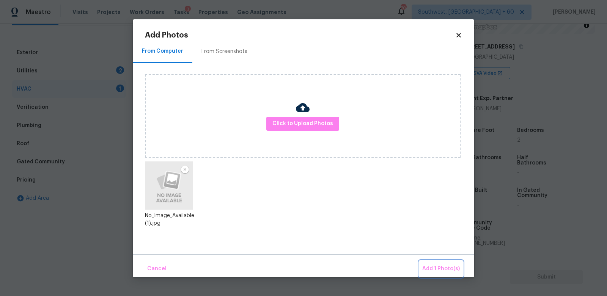
click at [436, 266] on span "Add 1 Photo(s)" at bounding box center [441, 268] width 38 height 9
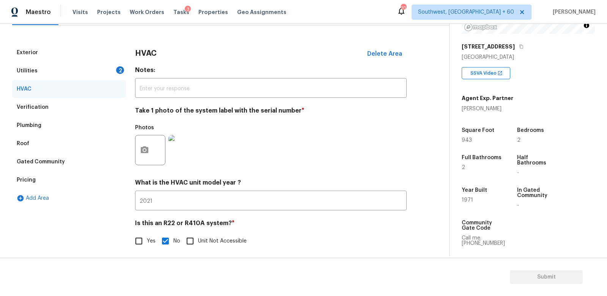
click at [118, 71] on div "2" at bounding box center [120, 70] width 8 height 8
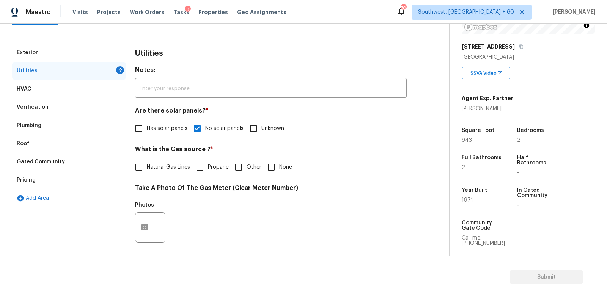
click at [275, 167] on input "None" at bounding box center [271, 167] width 16 height 16
checkbox input "true"
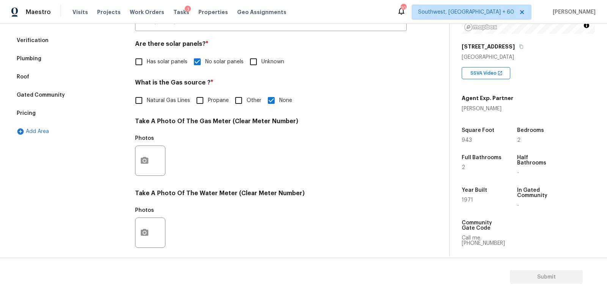
scroll to position [164, 0]
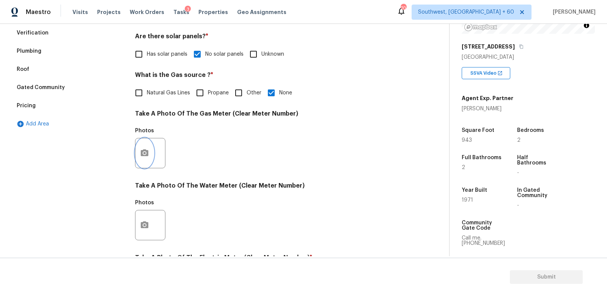
click at [147, 162] on button "button" at bounding box center [144, 153] width 18 height 30
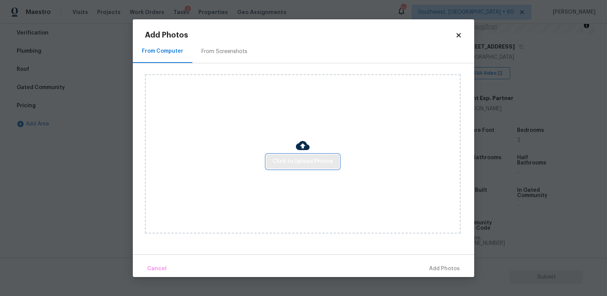
click at [314, 160] on span "Click to Upload Photos" at bounding box center [302, 161] width 61 height 9
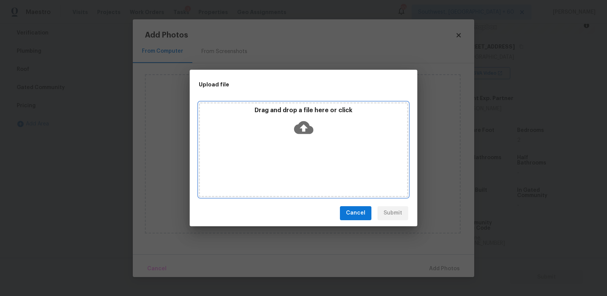
click at [305, 130] on icon at bounding box center [303, 127] width 19 height 13
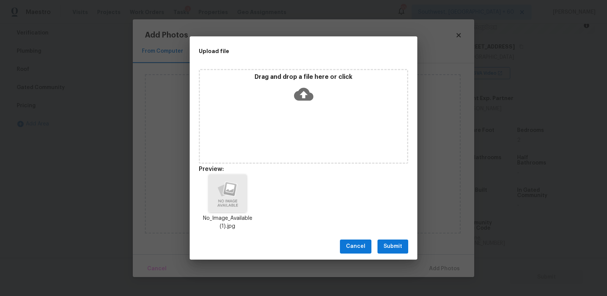
click at [391, 246] on span "Submit" at bounding box center [392, 246] width 19 height 9
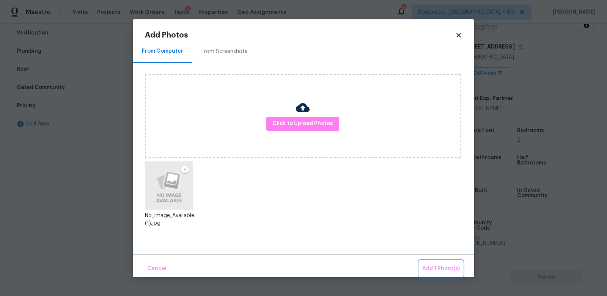
click at [437, 262] on button "Add 1 Photo(s)" at bounding box center [441, 269] width 44 height 16
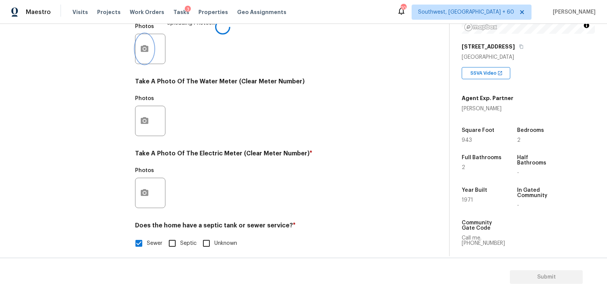
scroll to position [275, 0]
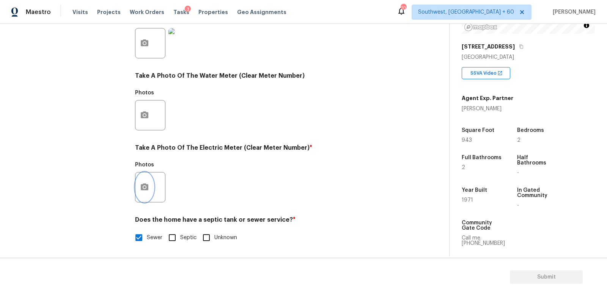
click at [144, 188] on icon "button" at bounding box center [144, 187] width 9 height 9
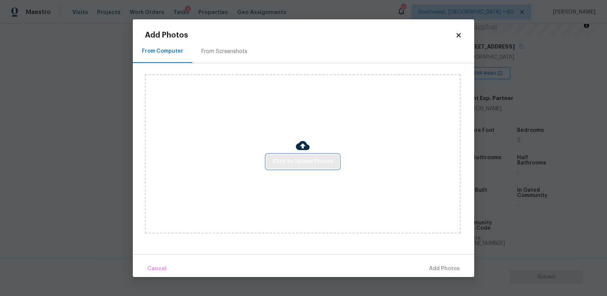
click at [314, 163] on span "Click to Upload Photos" at bounding box center [302, 161] width 61 height 9
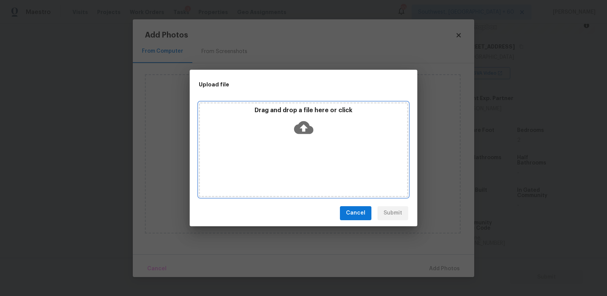
click at [307, 133] on icon at bounding box center [303, 127] width 19 height 13
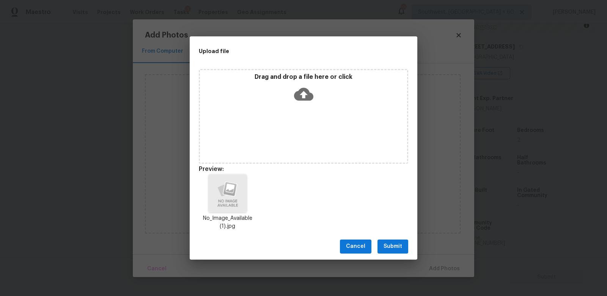
click at [404, 245] on button "Submit" at bounding box center [392, 247] width 31 height 14
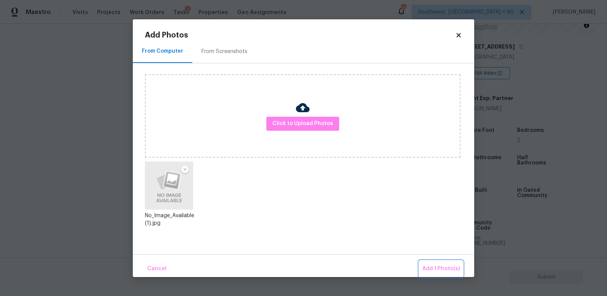
click at [443, 267] on span "Add 1 Photo(s)" at bounding box center [441, 268] width 38 height 9
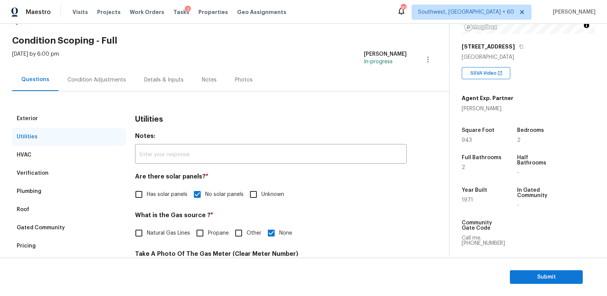
scroll to position [0, 0]
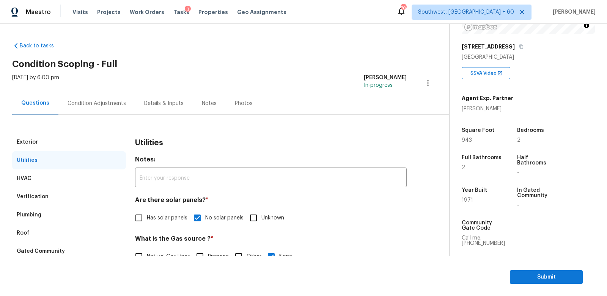
click at [114, 98] on div "Condition Adjustments" at bounding box center [96, 103] width 77 height 22
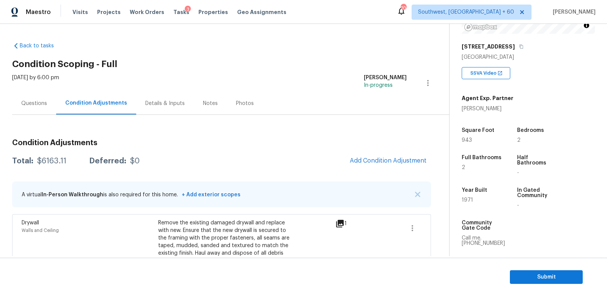
scroll to position [229, 0]
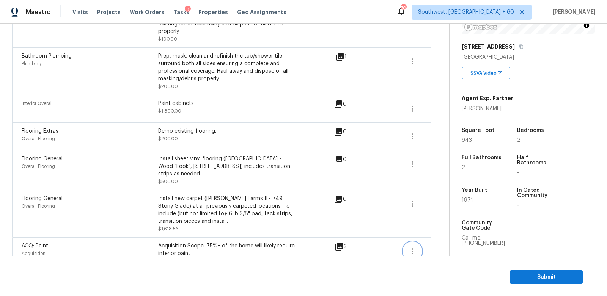
click at [409, 247] on icon "button" at bounding box center [412, 251] width 9 height 9
click at [435, 236] on div "Edit" at bounding box center [455, 234] width 59 height 8
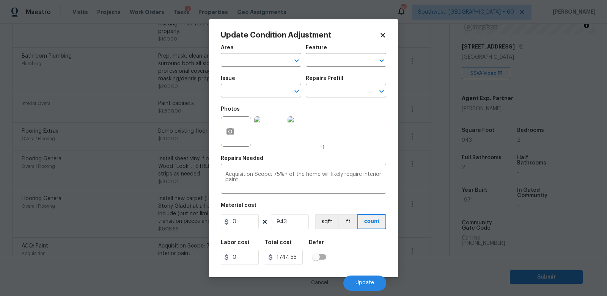
type input "Acquisition"
type input "ACQ: Paint"
type input "1.85"
click at [429, 246] on body "Maestro Visits Projects Work Orders Tasks 3 Properties Geo Assignments 709 Sout…" at bounding box center [303, 148] width 607 height 296
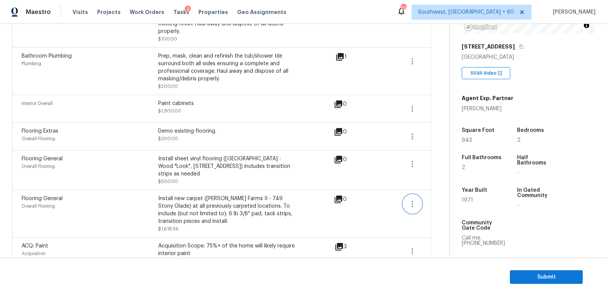
click at [409, 200] on icon "button" at bounding box center [412, 204] width 9 height 9
click at [436, 184] on div "Edit" at bounding box center [455, 187] width 59 height 8
click at [412, 161] on icon "button" at bounding box center [413, 164] width 2 height 6
click at [430, 154] on div "Edit" at bounding box center [455, 155] width 59 height 8
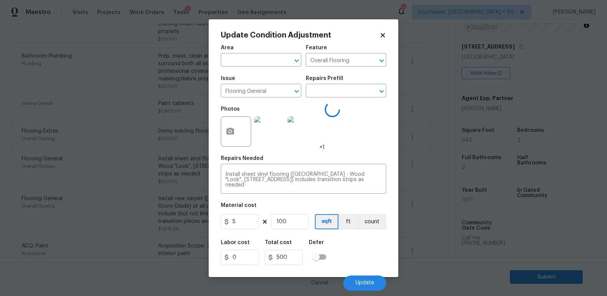
click at [428, 186] on body "Maestro Visits Projects Work Orders Tasks 3 Properties Geo Assignments 709 Sout…" at bounding box center [303, 148] width 607 height 296
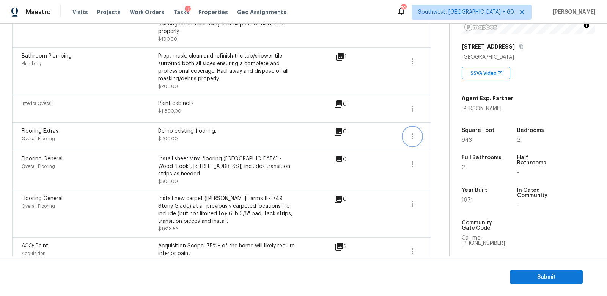
click at [406, 127] on button "button" at bounding box center [412, 136] width 18 height 18
click at [431, 126] on div "Edit" at bounding box center [455, 127] width 59 height 8
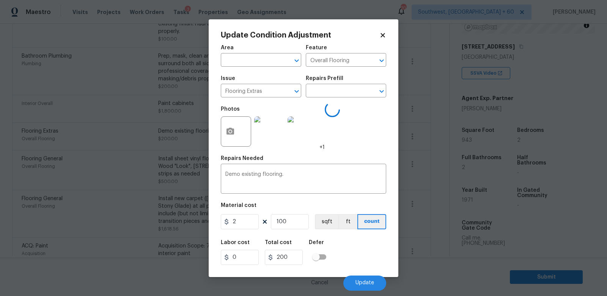
click at [431, 160] on body "Maestro Visits Projects Work Orders Tasks 3 Properties Geo Assignments 709 Sout…" at bounding box center [303, 148] width 607 height 296
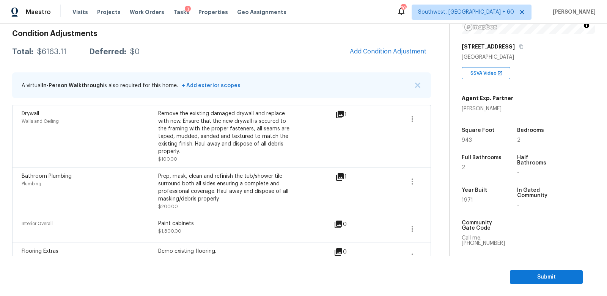
scroll to position [109, 0]
click at [558, 266] on section "Submit" at bounding box center [303, 277] width 607 height 39
click at [547, 278] on span "Submit" at bounding box center [546, 277] width 61 height 9
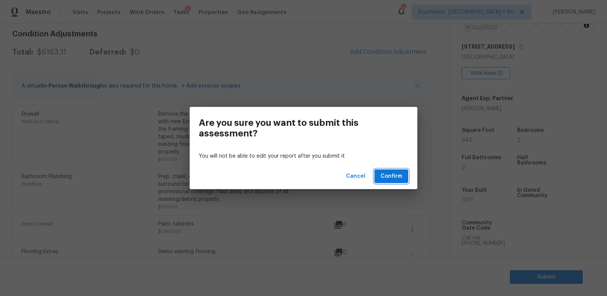
click at [396, 179] on span "Confirm" at bounding box center [391, 176] width 22 height 9
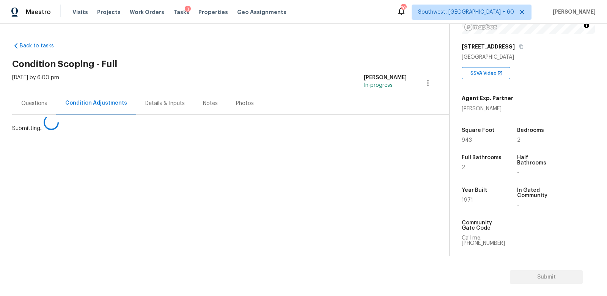
scroll to position [0, 0]
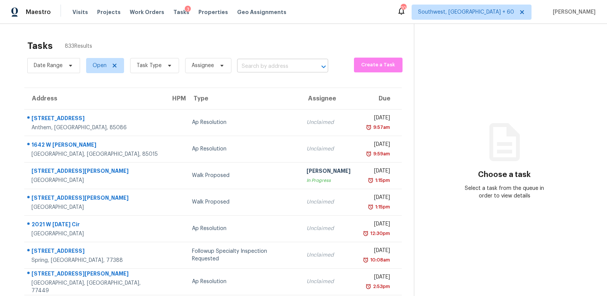
click at [260, 63] on input "text" at bounding box center [272, 67] width 70 height 12
paste input "[STREET_ADDRESS][PERSON_NAME]"
type input "[STREET_ADDRESS][PERSON_NAME]"
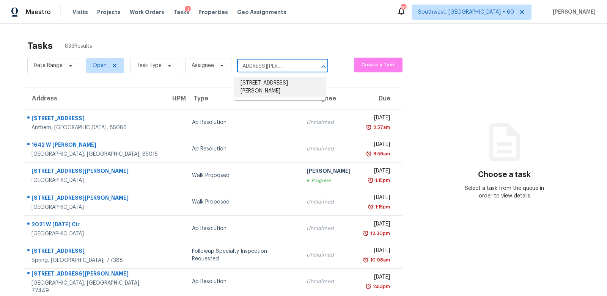
click at [262, 89] on li "[STREET_ADDRESS][PERSON_NAME]" at bounding box center [279, 87] width 91 height 20
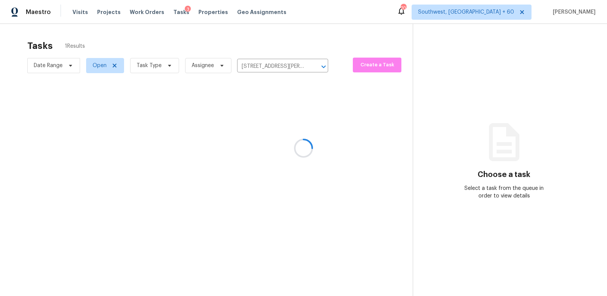
click at [268, 119] on div at bounding box center [303, 148] width 607 height 296
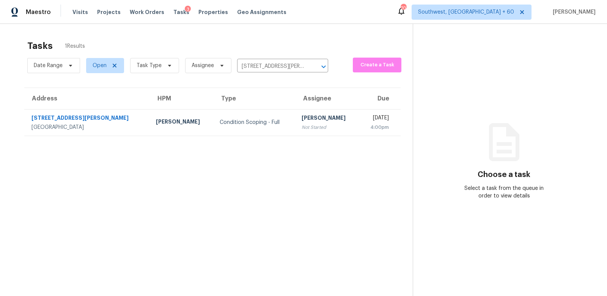
click at [302, 119] on div "[PERSON_NAME]" at bounding box center [328, 118] width 52 height 9
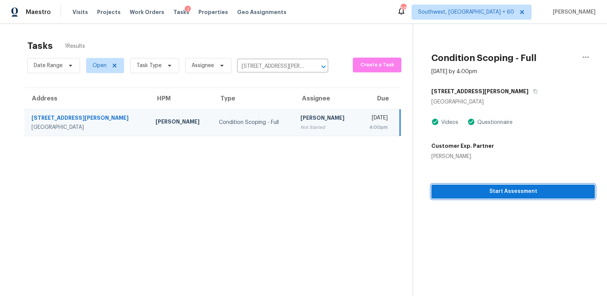
click at [499, 191] on span "Start Assessment" at bounding box center [512, 191] width 151 height 9
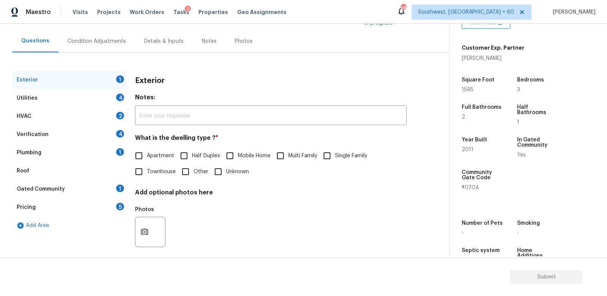
scroll to position [69, 0]
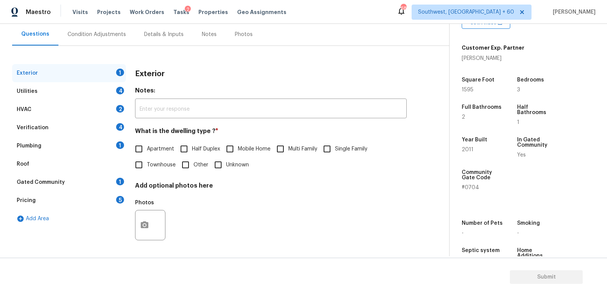
click at [325, 156] on input "Single Family" at bounding box center [327, 149] width 16 height 16
checkbox input "true"
click at [109, 92] on div "Utilities 4" at bounding box center [69, 91] width 114 height 18
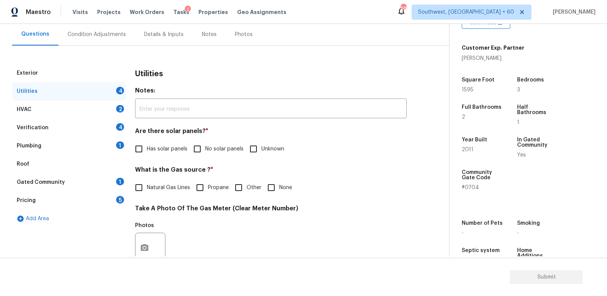
click at [207, 150] on span "No solar panels" at bounding box center [224, 149] width 38 height 8
click at [205, 150] on input "No solar panels" at bounding box center [197, 149] width 16 height 16
checkbox input "true"
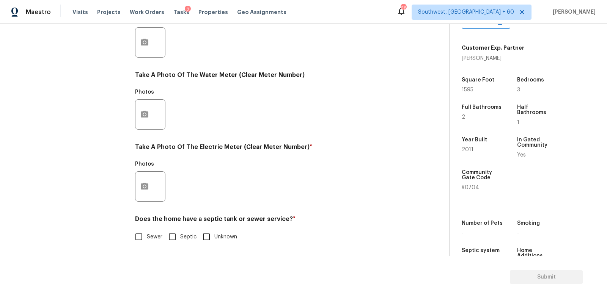
click at [151, 239] on span "Sewer" at bounding box center [155, 237] width 16 height 8
click at [147, 239] on input "Sewer" at bounding box center [139, 237] width 16 height 16
checkbox input "true"
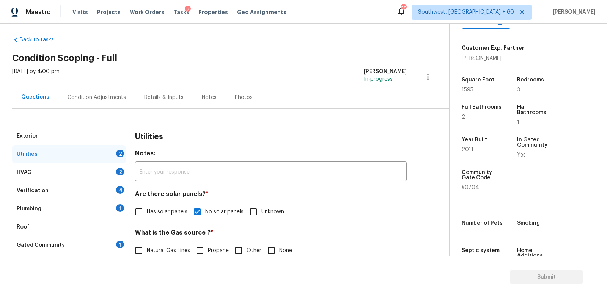
scroll to position [0, 0]
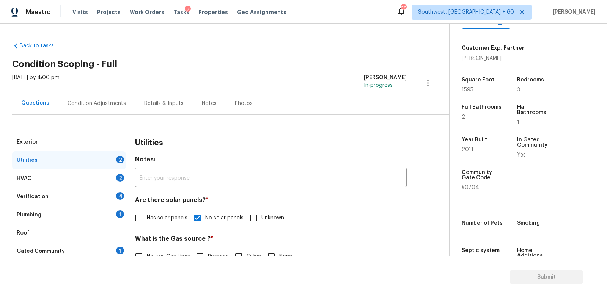
click at [84, 177] on div "HVAC 2" at bounding box center [69, 179] width 114 height 18
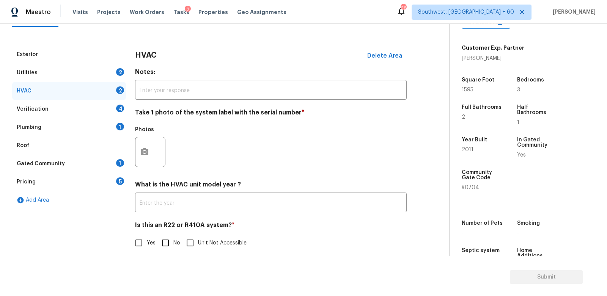
scroll to position [94, 0]
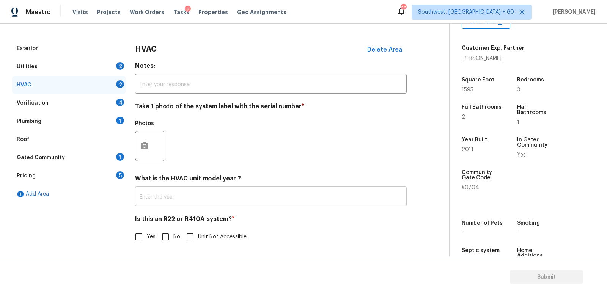
click at [171, 198] on input "text" at bounding box center [271, 198] width 272 height 18
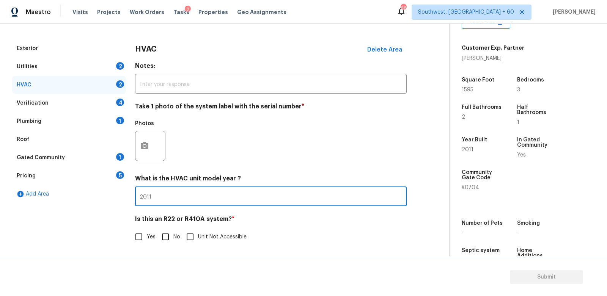
type input "2011"
click at [168, 228] on div "Is this an R22 or R410A system? * Yes No Unit Not Accessible" at bounding box center [271, 230] width 272 height 30
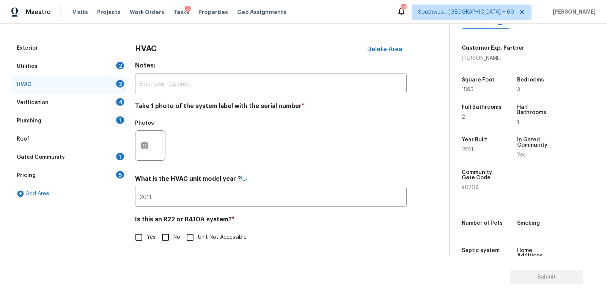
click at [156, 230] on div "Yes No Unit Not Accessible" at bounding box center [271, 237] width 272 height 16
click at [164, 236] on input "No" at bounding box center [165, 237] width 16 height 16
checkbox input "true"
click at [111, 99] on div "Verification 4" at bounding box center [69, 103] width 114 height 18
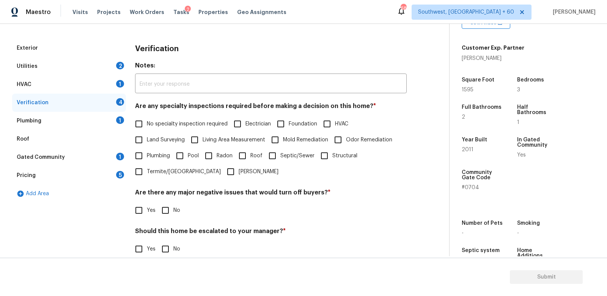
click at [173, 126] on span "No specialty inspection required" at bounding box center [187, 124] width 81 height 8
click at [147, 126] on input "No specialty inspection required" at bounding box center [139, 124] width 16 height 16
checkbox input "true"
click at [168, 204] on input "No" at bounding box center [165, 211] width 16 height 16
checkbox input "true"
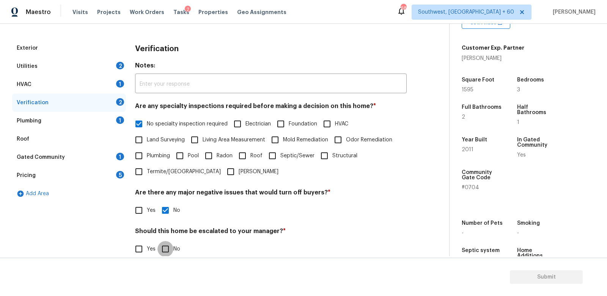
click at [166, 251] on input "No" at bounding box center [165, 249] width 16 height 16
checkbox input "true"
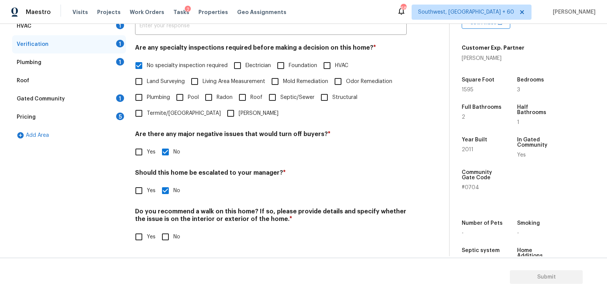
click at [168, 235] on input "No" at bounding box center [165, 237] width 16 height 16
checkbox input "true"
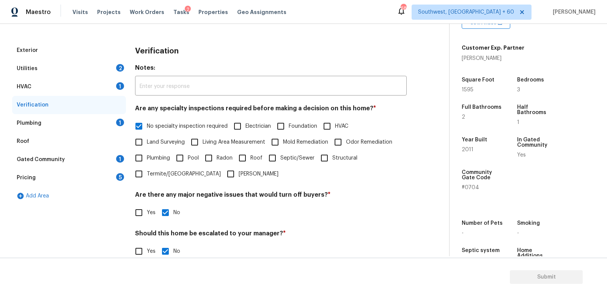
click at [112, 127] on div "Plumbing 1" at bounding box center [69, 123] width 114 height 18
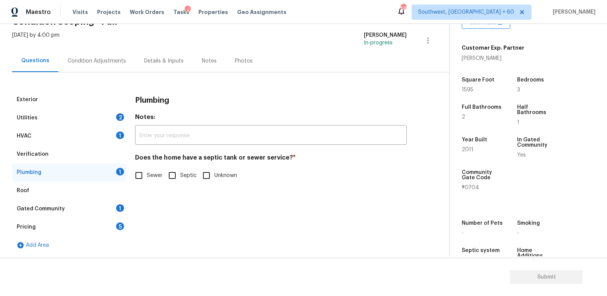
click at [146, 179] on input "Sewer" at bounding box center [139, 176] width 16 height 16
checkbox input "true"
click at [115, 204] on div "Gated Community 1" at bounding box center [69, 209] width 114 height 18
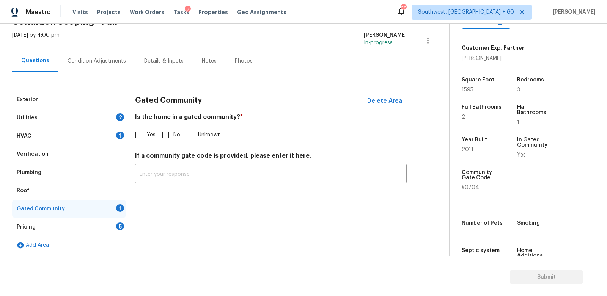
click at [166, 136] on input "No" at bounding box center [165, 135] width 16 height 16
checkbox input "true"
click at [118, 215] on div "Gated Community" at bounding box center [69, 209] width 114 height 18
click at [118, 225] on div "5" at bounding box center [120, 227] width 8 height 8
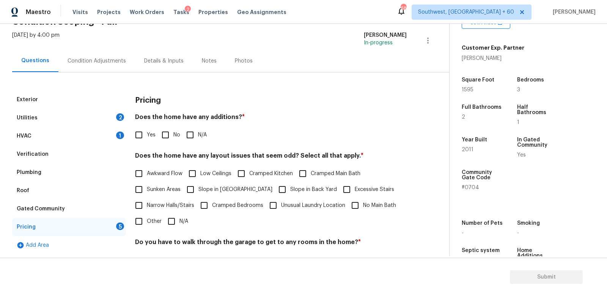
click at [154, 134] on span "Yes" at bounding box center [151, 135] width 9 height 8
click at [147, 134] on input "Yes" at bounding box center [139, 135] width 16 height 16
checkbox input "true"
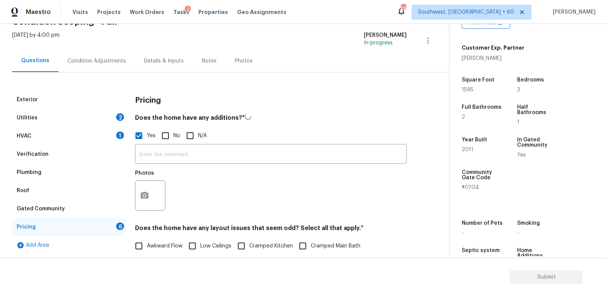
click at [163, 136] on input "No" at bounding box center [165, 136] width 16 height 16
checkbox input "true"
checkbox input "false"
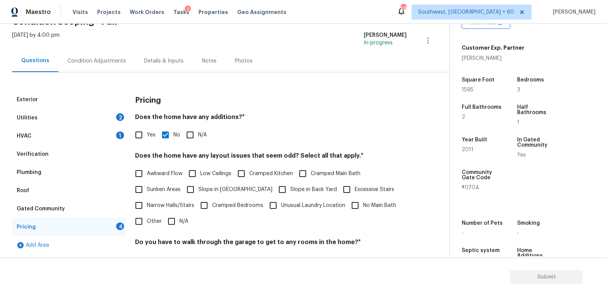
click at [171, 216] on input "N/A" at bounding box center [171, 222] width 16 height 16
checkbox input "true"
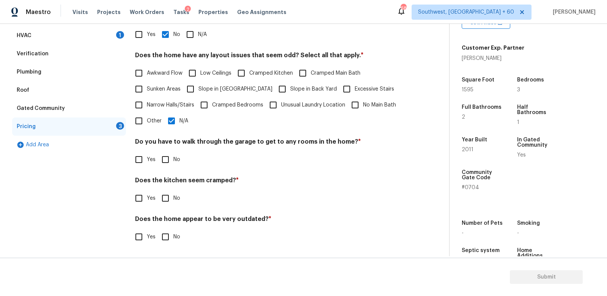
scroll to position [143, 0]
click at [168, 162] on input "No" at bounding box center [165, 160] width 16 height 16
checkbox input "true"
click at [168, 208] on div "Pricing Does the home have any additions? * Yes No N/A Does the home have any l…" at bounding box center [271, 123] width 272 height 265
click at [167, 198] on input "No" at bounding box center [165, 199] width 16 height 16
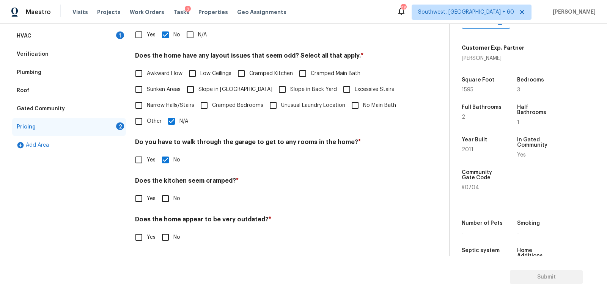
checkbox input "true"
click at [168, 230] on input "No" at bounding box center [165, 238] width 16 height 16
checkbox input "true"
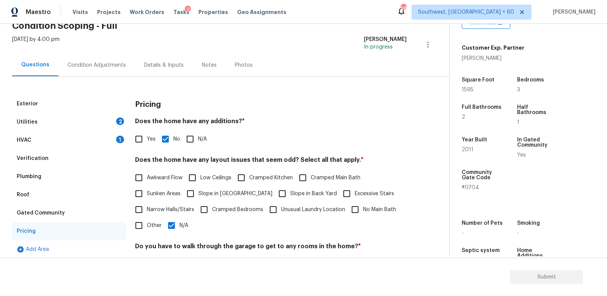
scroll to position [10, 0]
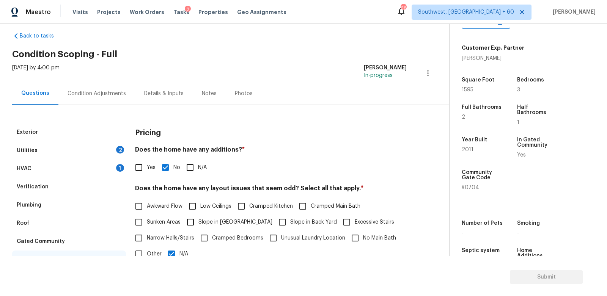
click at [110, 91] on div "Condition Adjustments" at bounding box center [97, 94] width 58 height 8
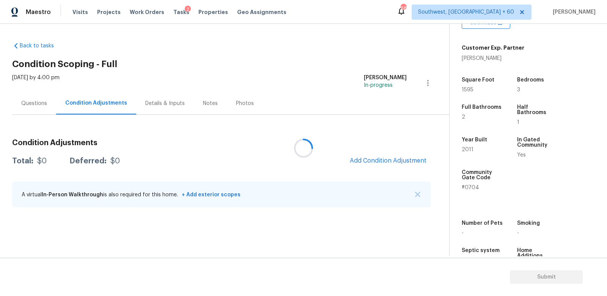
click at [394, 159] on div at bounding box center [303, 148] width 607 height 296
click at [394, 159] on span "Add Condition Adjustment" at bounding box center [388, 160] width 77 height 7
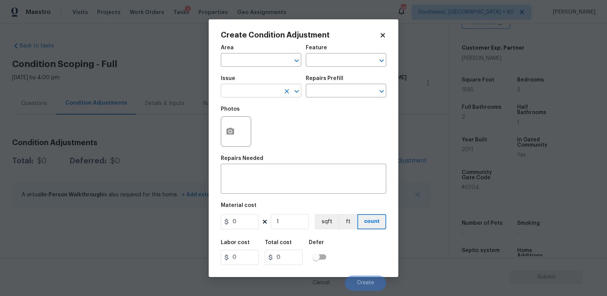
click at [274, 88] on input "text" at bounding box center [250, 92] width 59 height 12
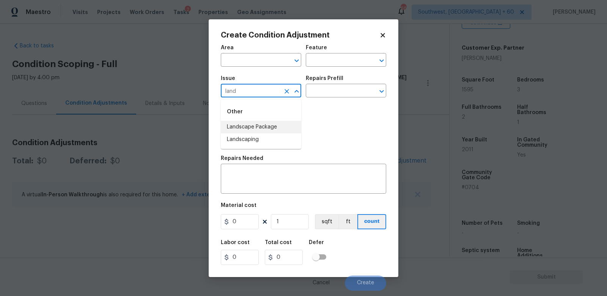
click at [266, 126] on li "Landscape Package" at bounding box center [261, 127] width 80 height 13
type input "Landscape Package"
click at [331, 90] on input "text" at bounding box center [335, 92] width 59 height 12
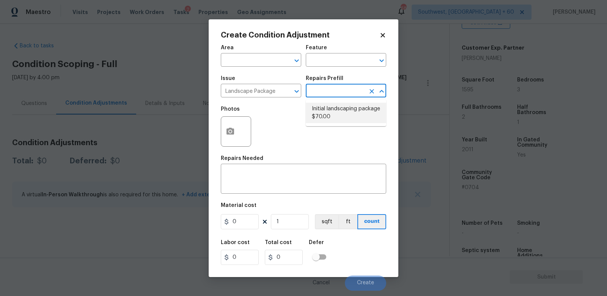
click at [331, 112] on li "Initial landscaping package $70.00" at bounding box center [346, 113] width 80 height 20
type input "Home Readiness Packages"
type textarea "Mowing of grass up to 6" in height. Mow, edge along driveways & sidewalks, trim…"
type input "70"
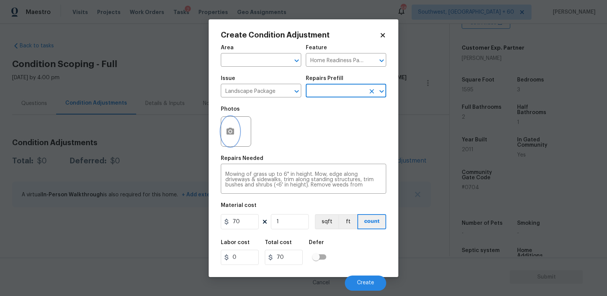
click at [229, 132] on circle "button" at bounding box center [230, 131] width 2 height 2
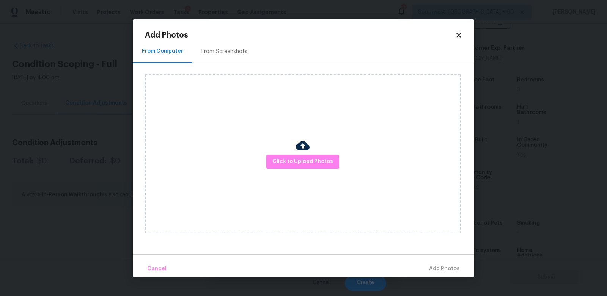
click at [219, 52] on div "From Screenshots" at bounding box center [224, 52] width 46 height 8
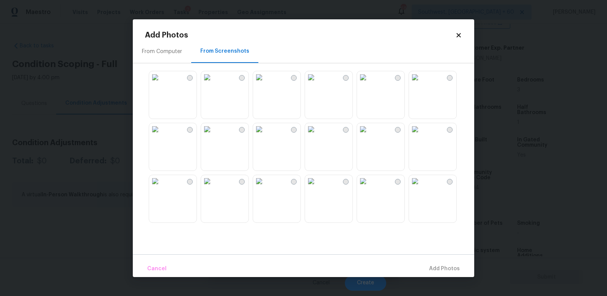
click at [313, 135] on img at bounding box center [311, 129] width 12 height 12
click at [369, 83] on img at bounding box center [363, 77] width 12 height 12
click at [434, 269] on span "Add 2 Photo(s)" at bounding box center [440, 268] width 39 height 9
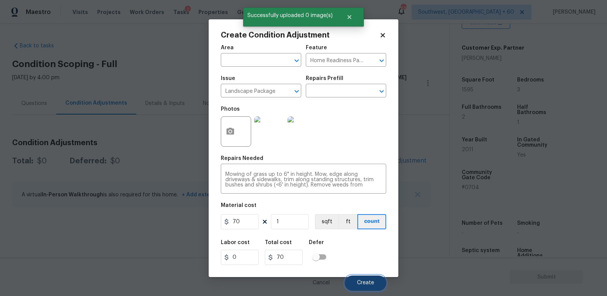
click at [368, 281] on span "Create" at bounding box center [365, 283] width 17 height 6
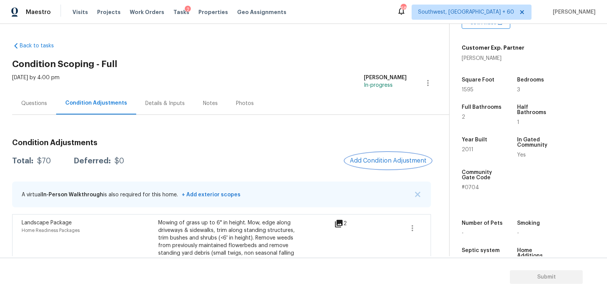
click at [395, 160] on span "Add Condition Adjustment" at bounding box center [388, 160] width 77 height 7
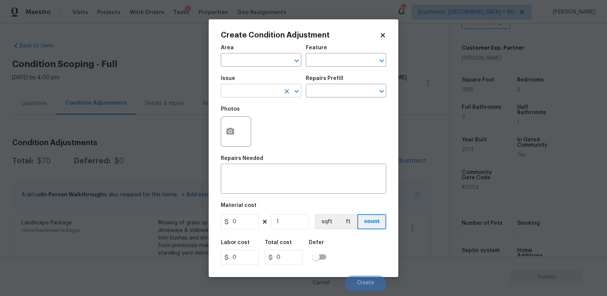
click at [270, 92] on input "text" at bounding box center [250, 92] width 59 height 12
click at [253, 131] on li "Fencing" at bounding box center [261, 127] width 80 height 13
type input "Fencing"
click at [315, 104] on div "Photos" at bounding box center [303, 126] width 165 height 49
click at [327, 96] on input "text" at bounding box center [335, 92] width 59 height 12
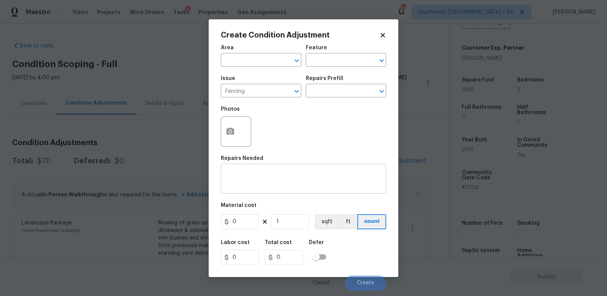
click at [283, 171] on div "x ​" at bounding box center [303, 180] width 165 height 28
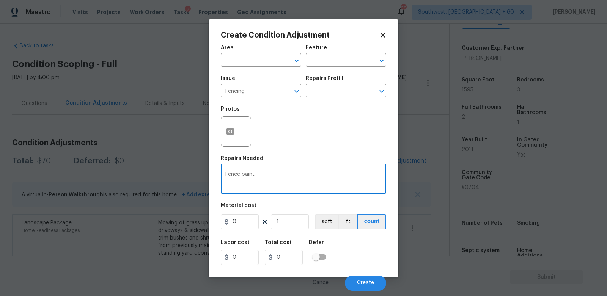
type textarea "Fence paint"
click at [250, 226] on input "0" at bounding box center [240, 221] width 38 height 15
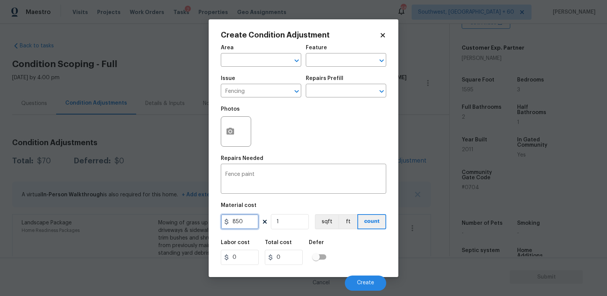
type input "850"
click at [295, 260] on input "850" at bounding box center [284, 257] width 38 height 15
click at [231, 142] on button "button" at bounding box center [230, 132] width 18 height 30
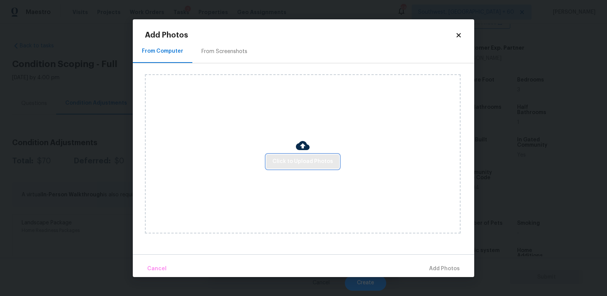
click at [316, 157] on button "Click to Upload Photos" at bounding box center [302, 162] width 73 height 14
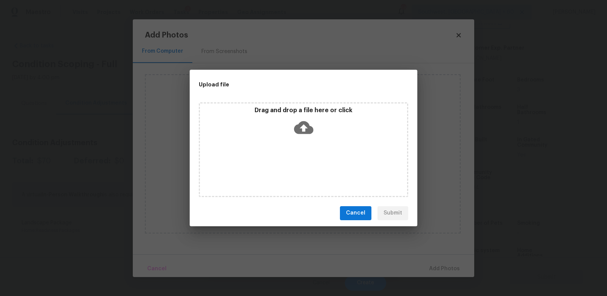
click at [310, 137] on div "Drag and drop a file here or click" at bounding box center [303, 123] width 207 height 33
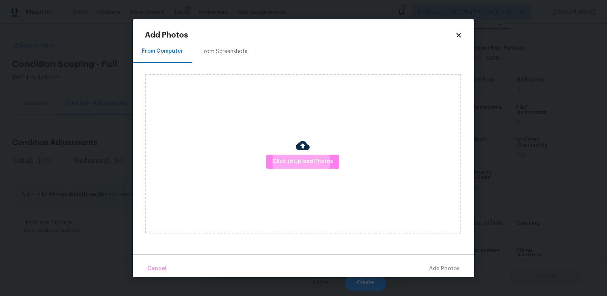
click at [226, 54] on div "From Screenshots" at bounding box center [224, 52] width 46 height 8
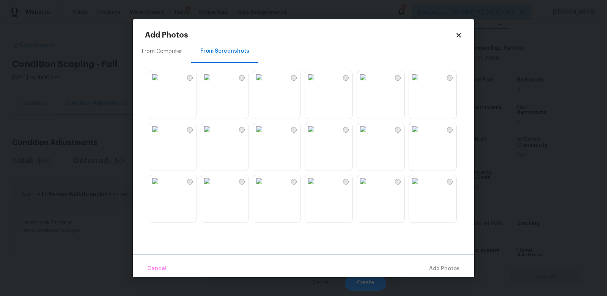
click at [265, 83] on img at bounding box center [259, 77] width 12 height 12
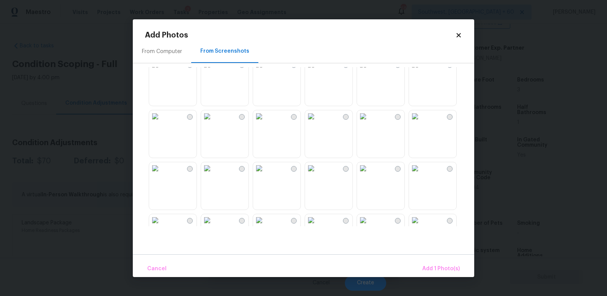
click at [149, 123] on img at bounding box center [155, 116] width 12 height 12
click at [435, 270] on span "Add 2 Photo(s)" at bounding box center [440, 268] width 39 height 9
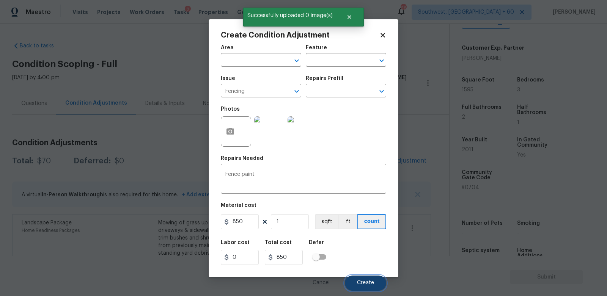
click at [369, 281] on span "Create" at bounding box center [365, 283] width 17 height 6
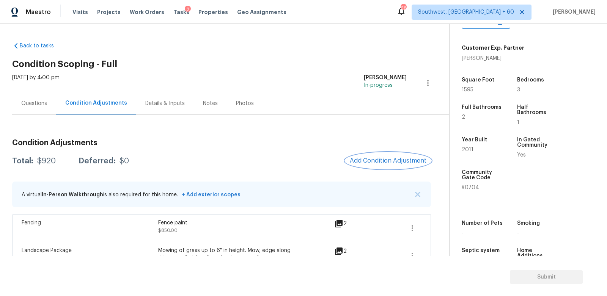
click at [352, 161] on span "Add Condition Adjustment" at bounding box center [388, 160] width 77 height 7
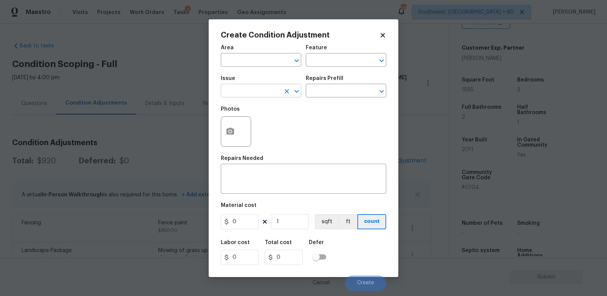
click at [253, 94] on input "text" at bounding box center [250, 92] width 59 height 12
click at [259, 122] on li "Debris/garbage on site" at bounding box center [261, 127] width 80 height 13
type input "Debris/garbage on site"
click at [326, 91] on input "text" at bounding box center [335, 92] width 59 height 12
click at [332, 111] on li "Remove debris/garbage $35.00" at bounding box center [346, 113] width 80 height 20
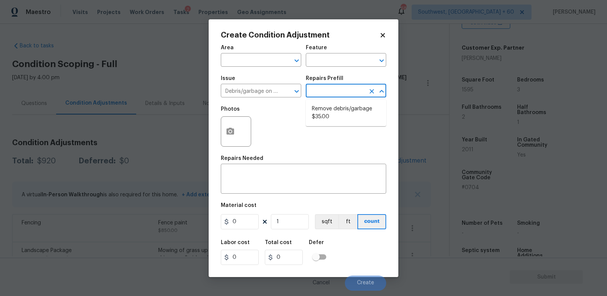
type textarea "Remove, haul off, and properly dispose of any debris left by seller to offsite …"
type input "35"
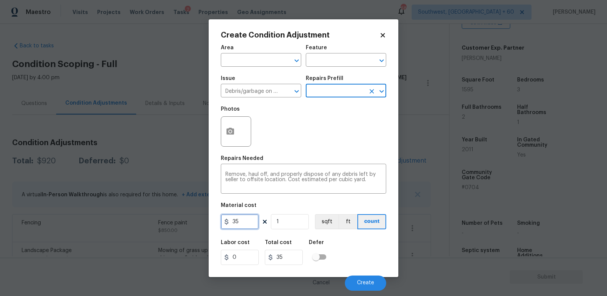
click at [243, 225] on input "35" at bounding box center [240, 221] width 38 height 15
type input "500"
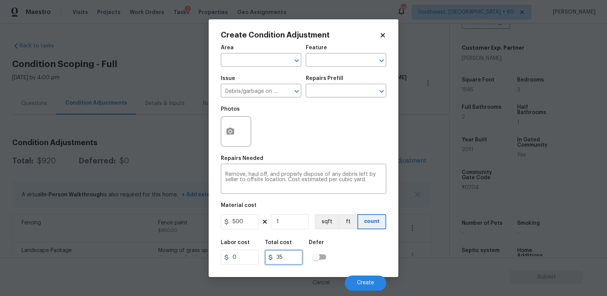
type input "500"
click at [288, 259] on input "500" at bounding box center [284, 257] width 38 height 15
click at [225, 124] on button "button" at bounding box center [230, 132] width 18 height 30
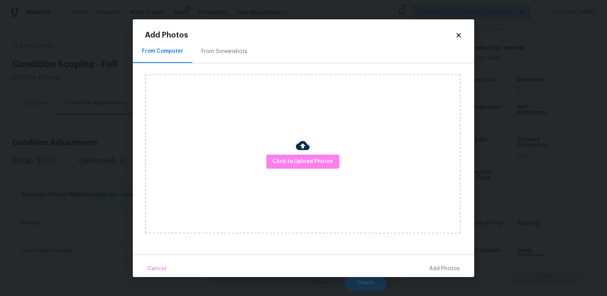
click at [219, 55] on div "From Screenshots" at bounding box center [224, 52] width 46 height 8
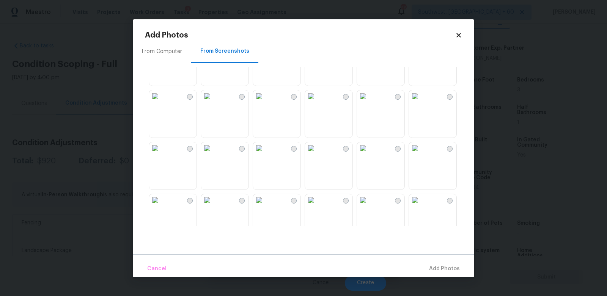
scroll to position [253, 0]
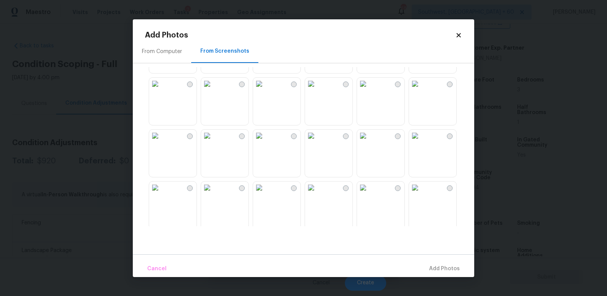
click at [265, 142] on img at bounding box center [259, 136] width 12 height 12
click at [445, 267] on span "Add 1 Photo(s)" at bounding box center [441, 268] width 38 height 9
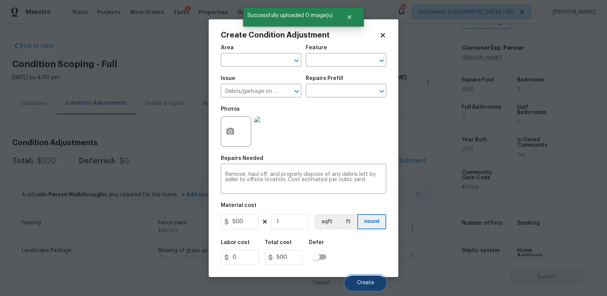
click at [363, 283] on span "Create" at bounding box center [365, 283] width 17 height 6
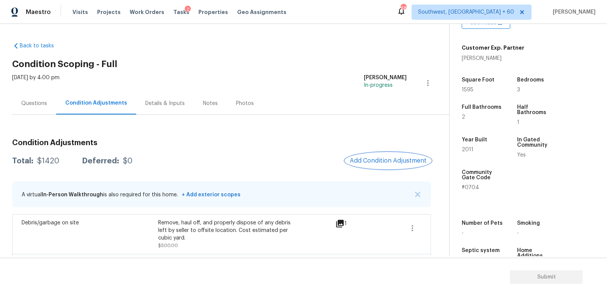
scroll to position [97, 0]
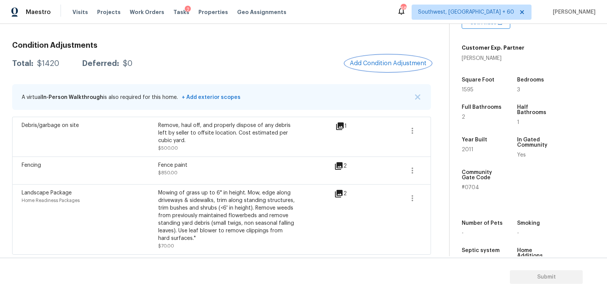
click at [381, 69] on button "Add Condition Adjustment" at bounding box center [388, 63] width 86 height 16
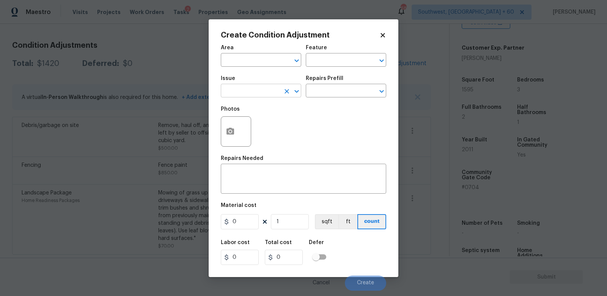
click at [254, 93] on input "text" at bounding box center [250, 92] width 59 height 12
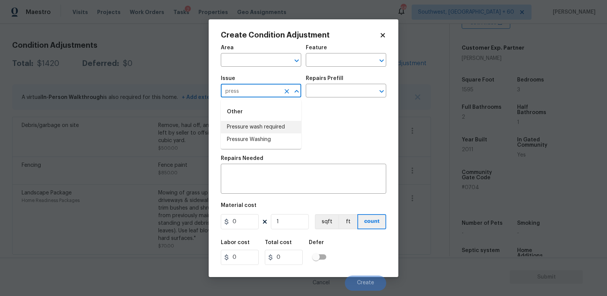
click at [256, 127] on li "Pressure wash required" at bounding box center [261, 127] width 80 height 13
type input "Pressure wash required"
click at [328, 89] on input "text" at bounding box center [335, 92] width 59 height 12
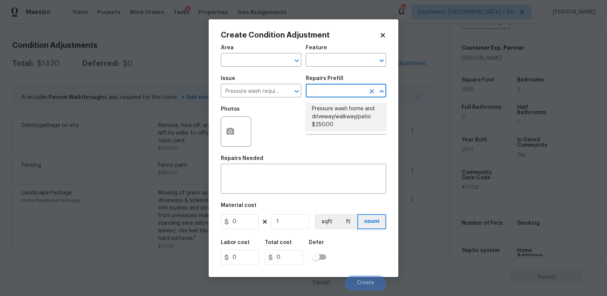
click at [332, 112] on li "Pressure wash home and driveway/walkway/patio $250.00" at bounding box center [346, 117] width 80 height 28
type textarea "Pressure wash home, driveway, walkways/sidewalks and patio. Must use a surface …"
type input "250"
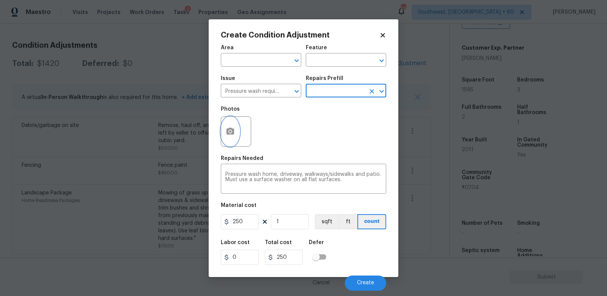
click at [232, 130] on icon "button" at bounding box center [230, 131] width 8 height 7
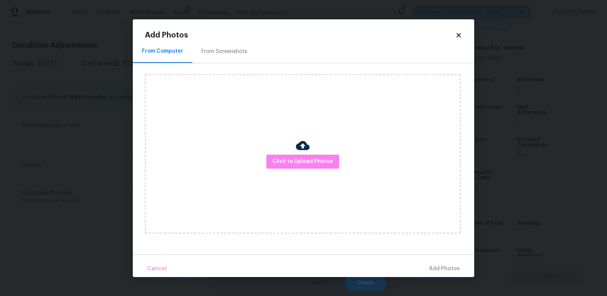
click at [231, 60] on div "From Screenshots" at bounding box center [224, 52] width 64 height 22
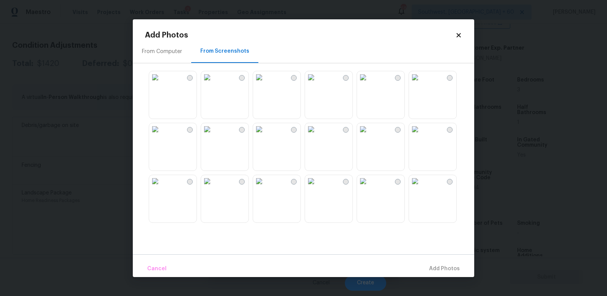
click at [161, 83] on img at bounding box center [155, 77] width 12 height 12
click at [441, 269] on span "Add 1 Photo(s)" at bounding box center [441, 268] width 38 height 9
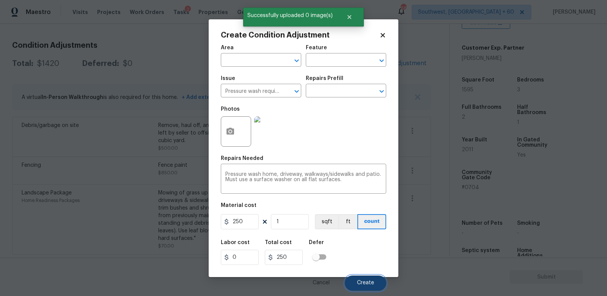
click at [367, 283] on span "Create" at bounding box center [365, 283] width 17 height 6
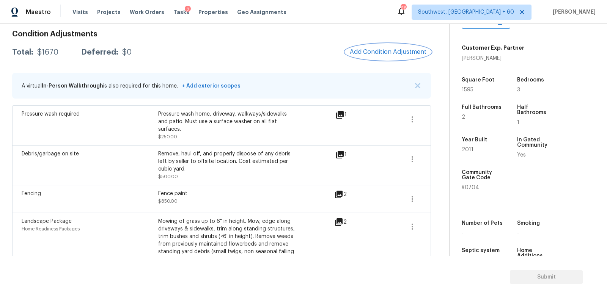
scroll to position [108, 0]
click at [174, 47] on div "Total: $1670 Deferred: $0 Add Condition Adjustment" at bounding box center [221, 52] width 419 height 17
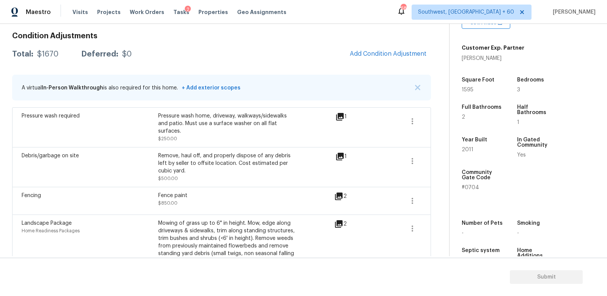
scroll to position [105, 0]
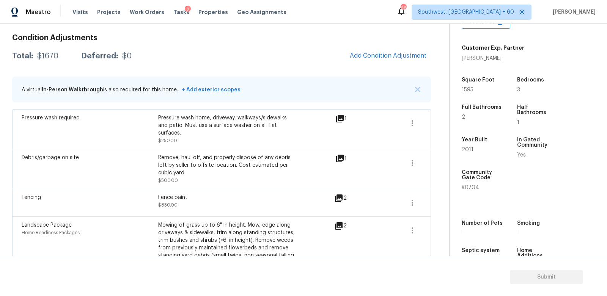
click at [253, 46] on div "Condition Adjustments Total: $1670 Deferred: $0 Add Condition Adjustment A virt…" at bounding box center [221, 157] width 419 height 259
click at [292, 50] on div "Total: $1670 Deferred: $0 Add Condition Adjustment" at bounding box center [221, 56] width 419 height 17
